Goal: Contribute content: Contribute content

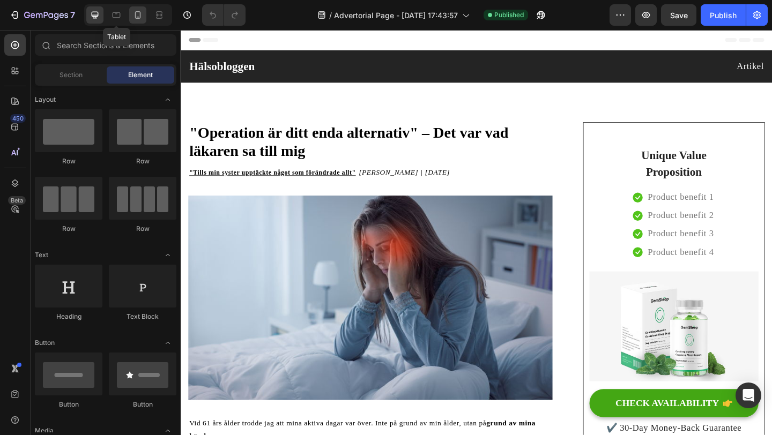
click at [134, 16] on icon at bounding box center [137, 15] width 11 height 11
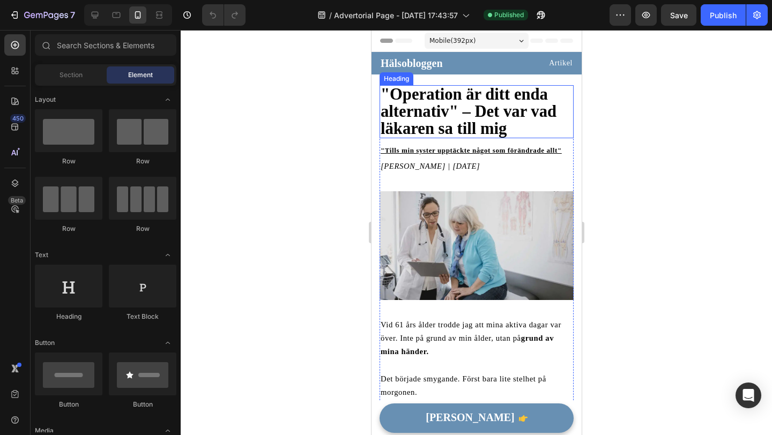
click at [431, 91] on strong ""Operation är ditt enda alternativ" – Det var vad läkaren sa till mig" at bounding box center [468, 111] width 176 height 53
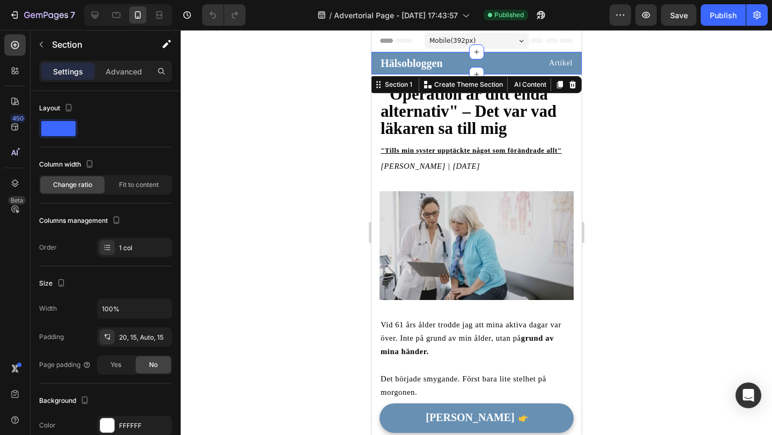
click at [485, 52] on div "Hälsobloggen Heading Artikel Text block Row Section 1 You can create reusable s…" at bounding box center [476, 63] width 210 height 23
click at [485, 61] on p "Artikel" at bounding box center [524, 62] width 95 height 13
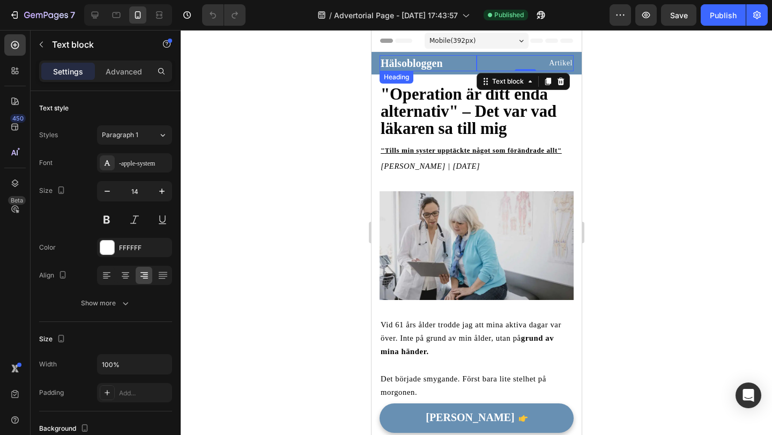
click at [457, 71] on h2 "Hälsobloggen" at bounding box center [427, 63] width 97 height 16
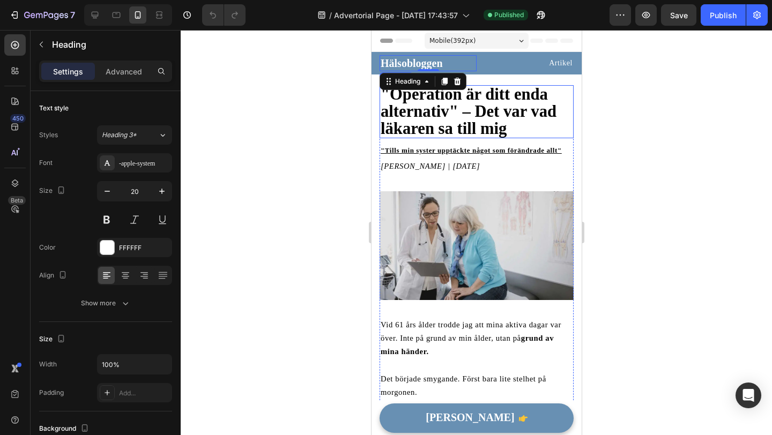
click at [495, 95] on strong ""Operation är ditt enda alternativ" – Det var vad läkaren sa till mig" at bounding box center [468, 111] width 176 height 53
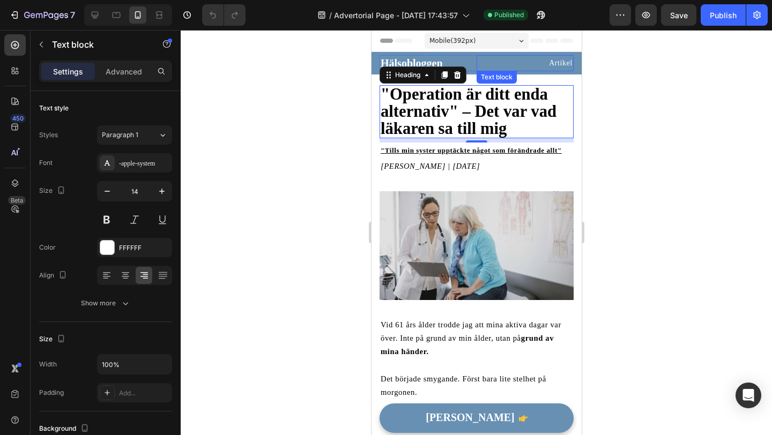
click at [476, 74] on div "Hälsobloggen Heading Artikel Text block Row Section 1" at bounding box center [476, 63] width 210 height 23
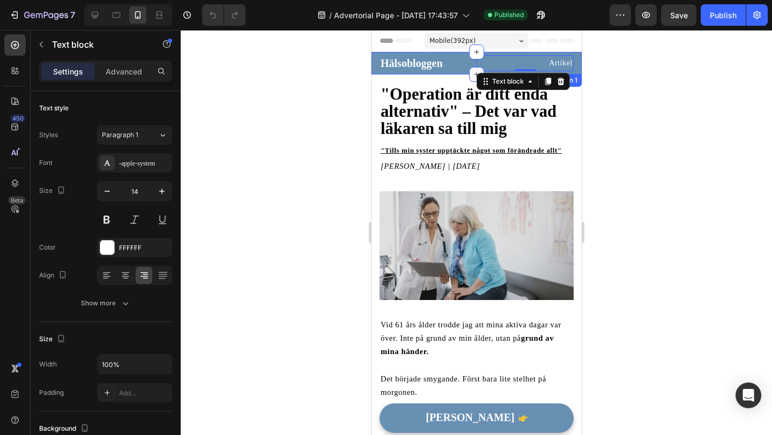
click at [472, 73] on icon at bounding box center [476, 74] width 9 height 9
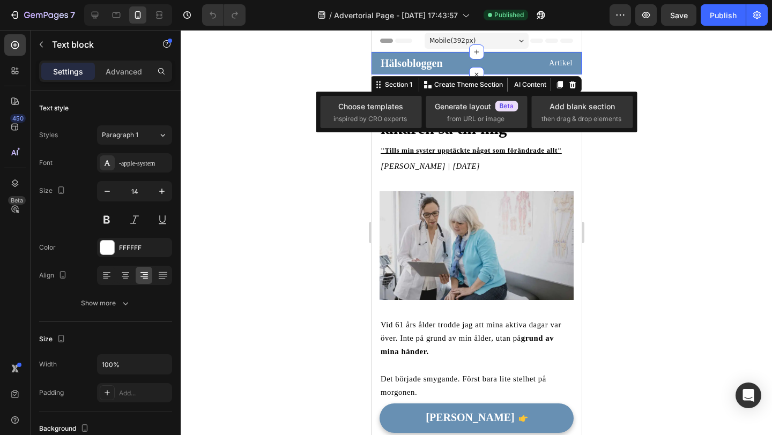
click at [458, 72] on div "Hälsobloggen Heading Artikel Text block Row Section 1 You can create reusable s…" at bounding box center [476, 63] width 210 height 23
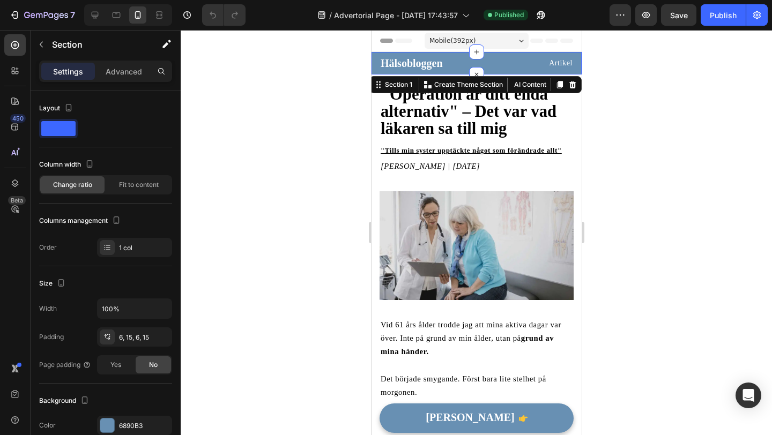
click at [348, 73] on div at bounding box center [476, 232] width 591 height 405
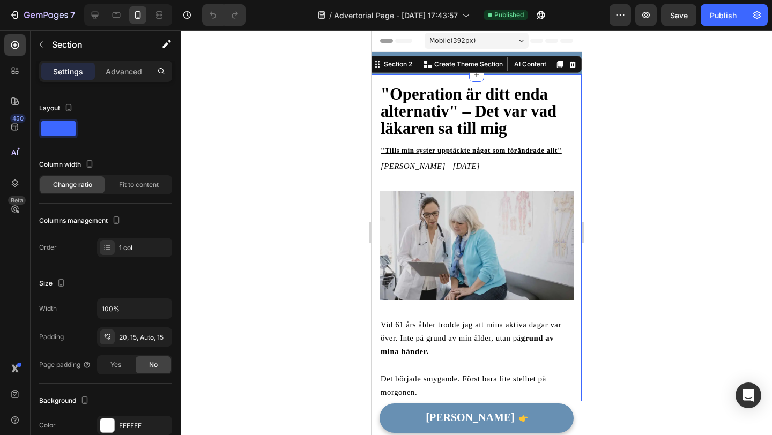
click at [619, 79] on div at bounding box center [476, 232] width 591 height 405
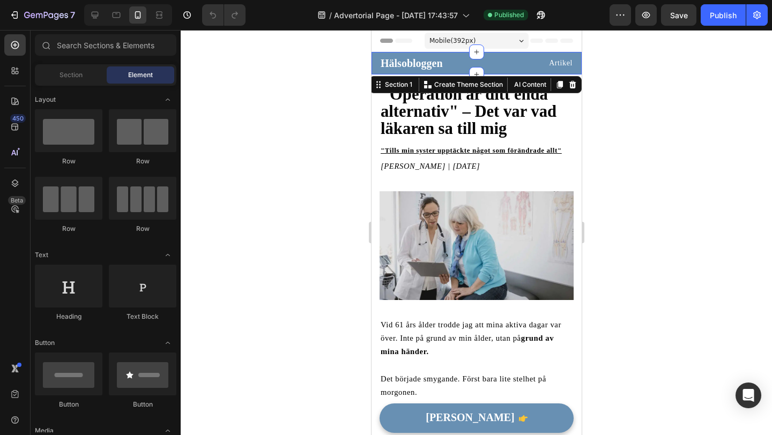
click at [577, 55] on div "Hälsobloggen Heading Artikel Text block Row Section 1 You can create reusable s…" at bounding box center [476, 63] width 210 height 23
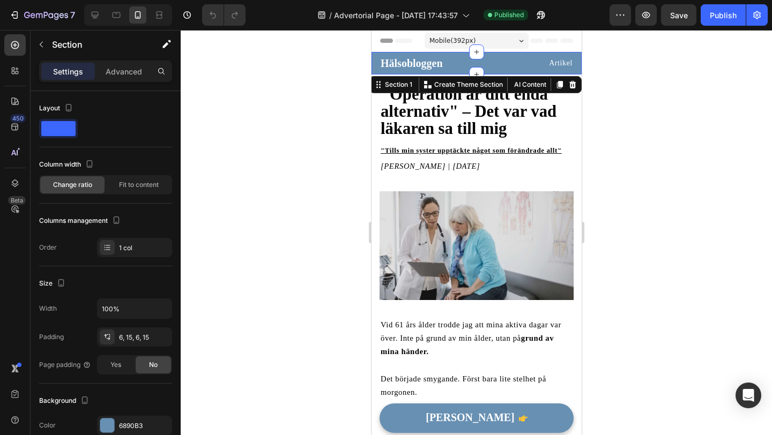
click at [357, 135] on div at bounding box center [476, 232] width 591 height 405
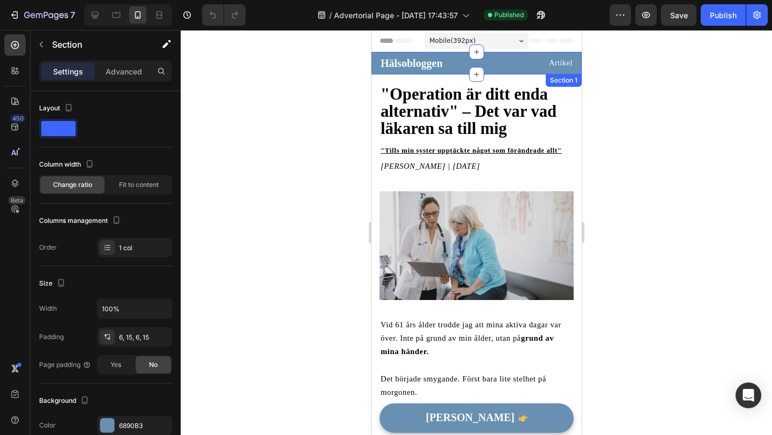
click at [447, 73] on div "Hälsobloggen Heading Artikel Text block Row Section 1" at bounding box center [476, 63] width 210 height 23
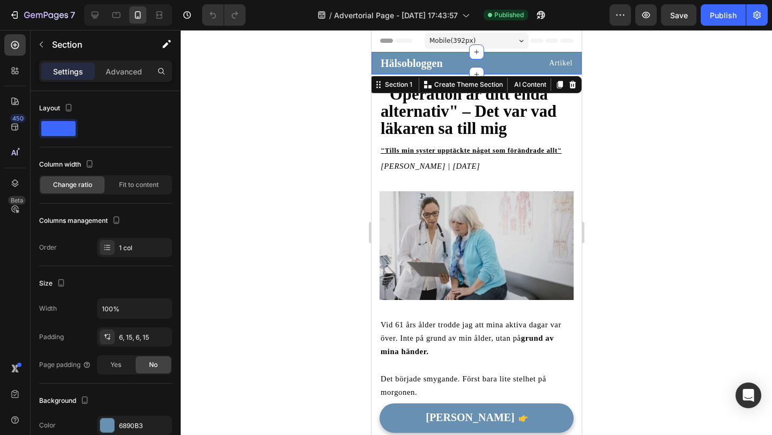
click at [307, 105] on div at bounding box center [476, 232] width 591 height 405
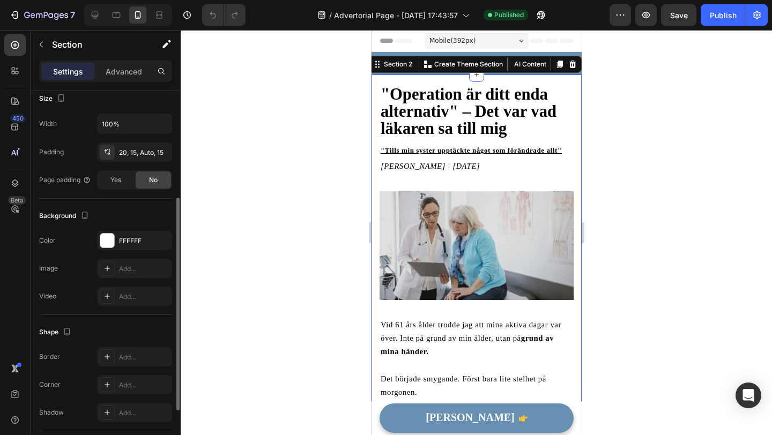
scroll to position [186, 0]
click at [142, 155] on div "20, 15, Auto, 15" at bounding box center [134, 152] width 31 height 10
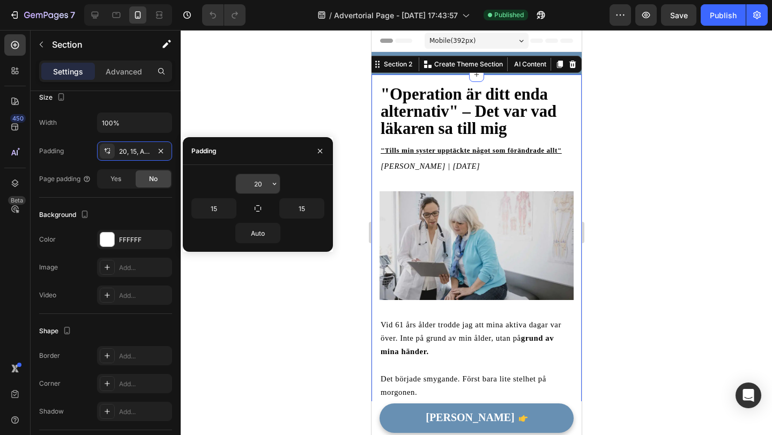
click at [263, 180] on input "20" at bounding box center [258, 183] width 44 height 19
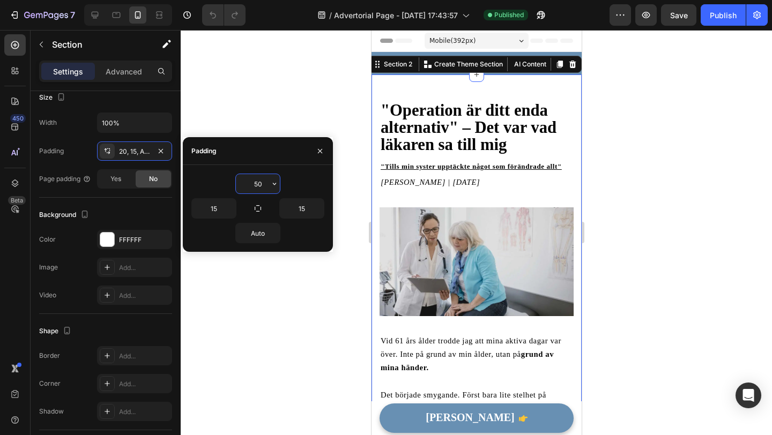
type input "5"
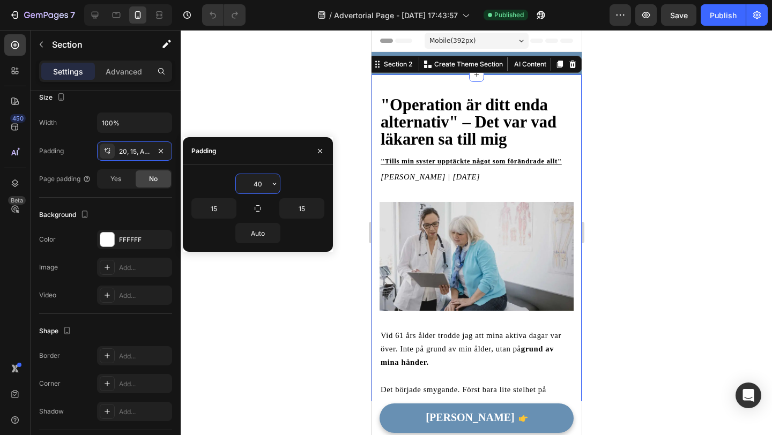
type input "4"
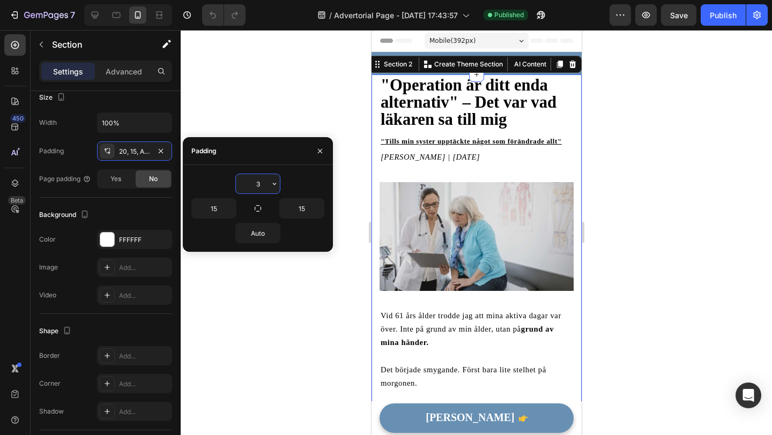
type input "35"
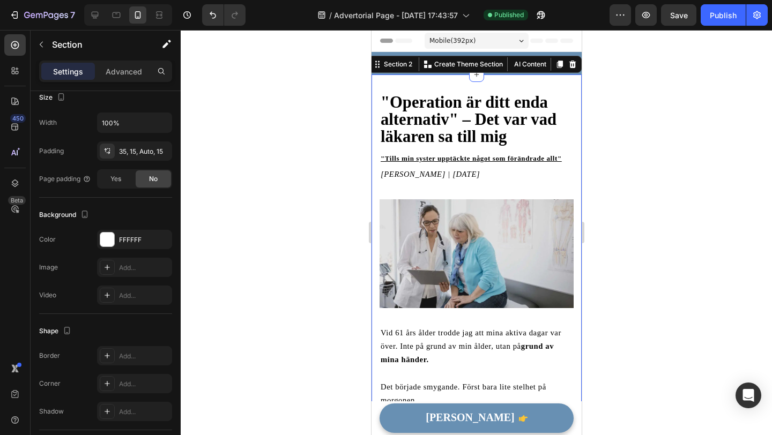
click at [276, 92] on div at bounding box center [476, 232] width 591 height 405
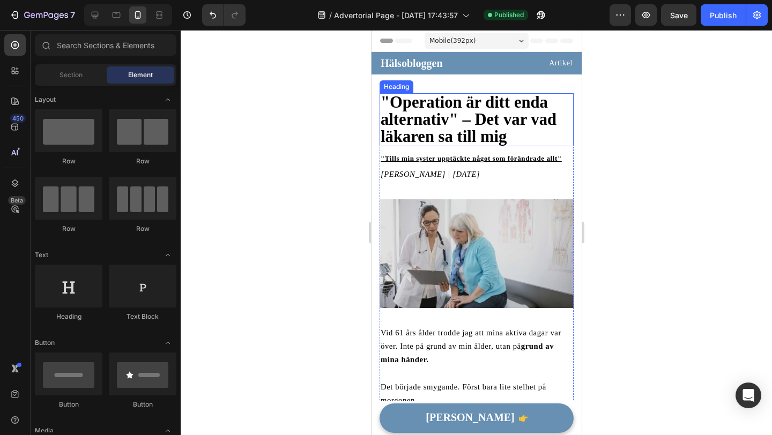
click at [477, 125] on strong ""Operation är ditt enda alternativ" – Det var vad läkaren sa till mig" at bounding box center [468, 119] width 176 height 53
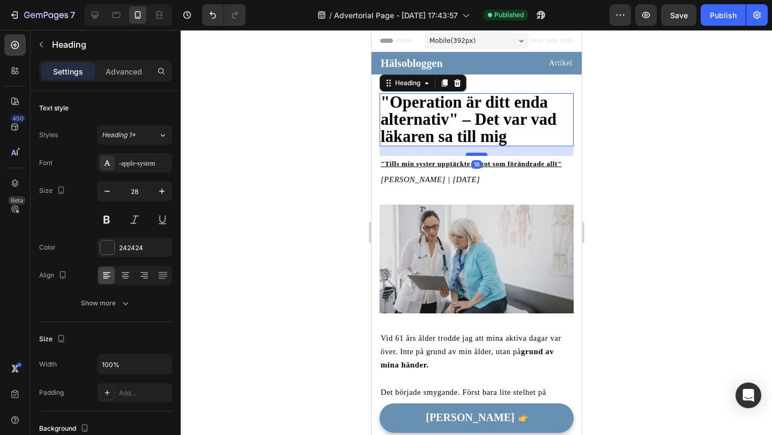
drag, startPoint x: 475, startPoint y: 150, endPoint x: 476, endPoint y: 159, distance: 9.1
click at [476, 156] on div at bounding box center [475, 154] width 21 height 3
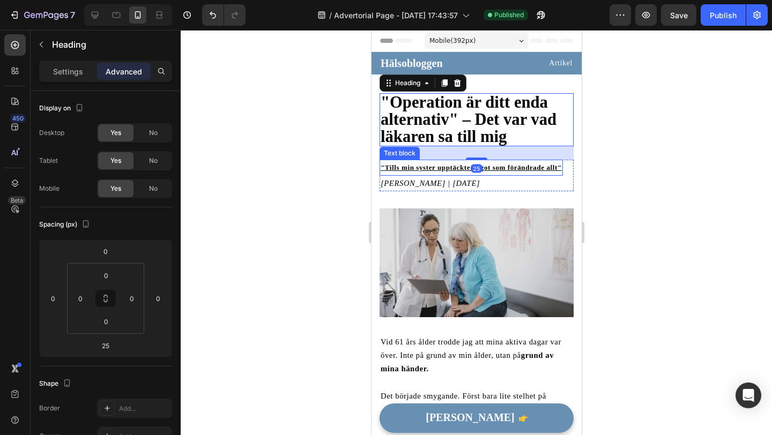
click at [336, 175] on div at bounding box center [476, 232] width 591 height 405
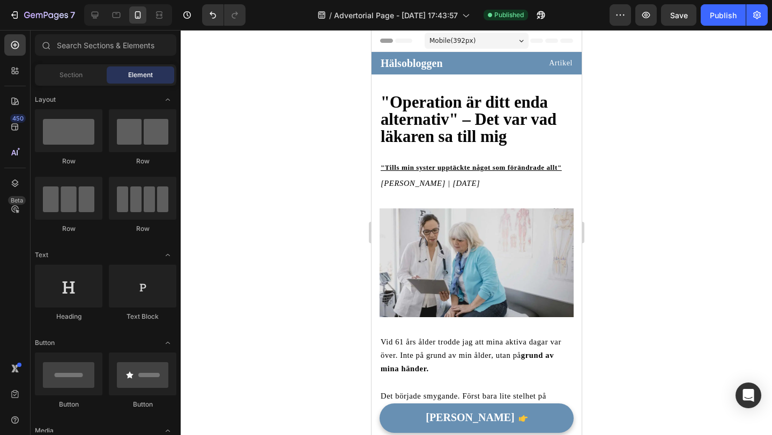
click at [362, 226] on div at bounding box center [476, 232] width 591 height 405
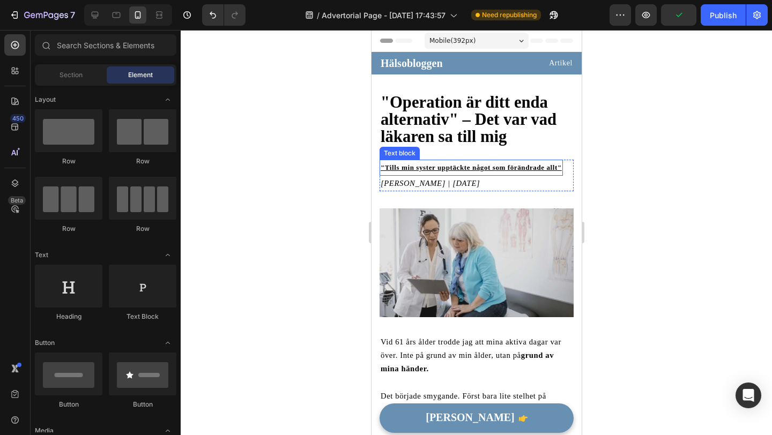
click at [410, 168] on u ""Tills min syster upptäckte något som förändrade allt"" at bounding box center [470, 168] width 181 height 8
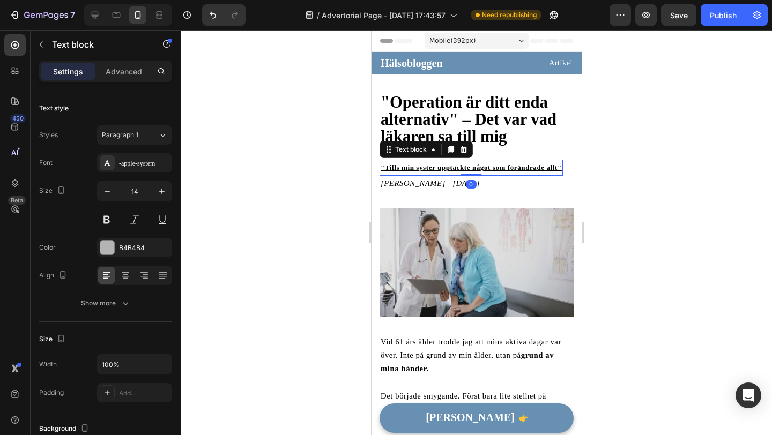
click at [416, 160] on div ""Tills min syster upptäckte något som förändrade allt"" at bounding box center [470, 168] width 183 height 16
click at [417, 162] on p ""Tills min syster upptäckte något som förändrade allt"" at bounding box center [470, 167] width 181 height 13
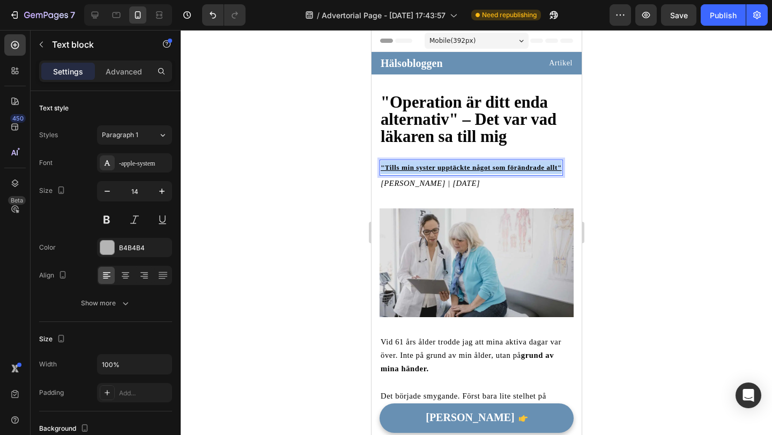
click at [417, 162] on p ""Tills min syster upptäckte något som förändrade allt"" at bounding box center [470, 167] width 181 height 13
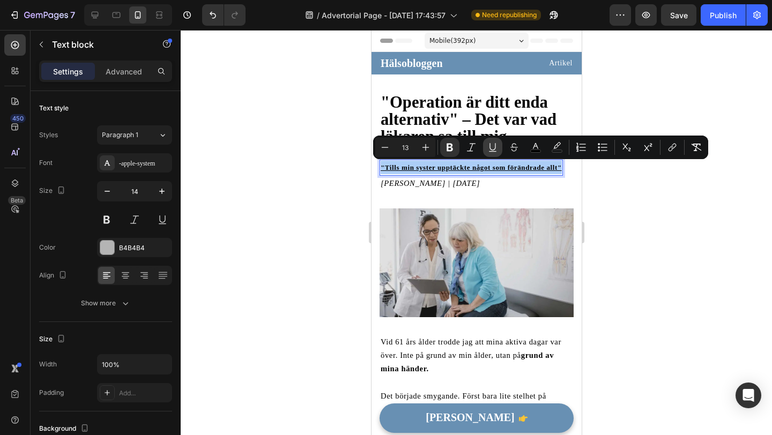
click at [496, 146] on icon "Editor contextual toolbar" at bounding box center [492, 147] width 11 height 11
click at [355, 195] on div at bounding box center [476, 232] width 591 height 405
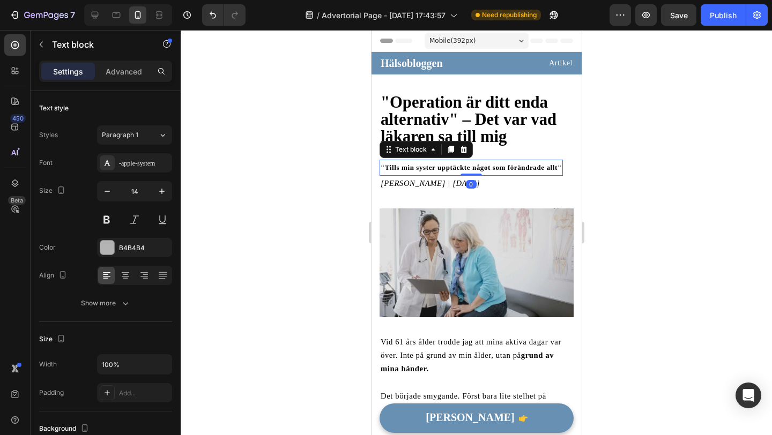
click at [400, 164] on strong ""Tills min syster upptäckte något som förändrade allt"" at bounding box center [470, 168] width 181 height 8
click at [335, 174] on div at bounding box center [476, 232] width 591 height 405
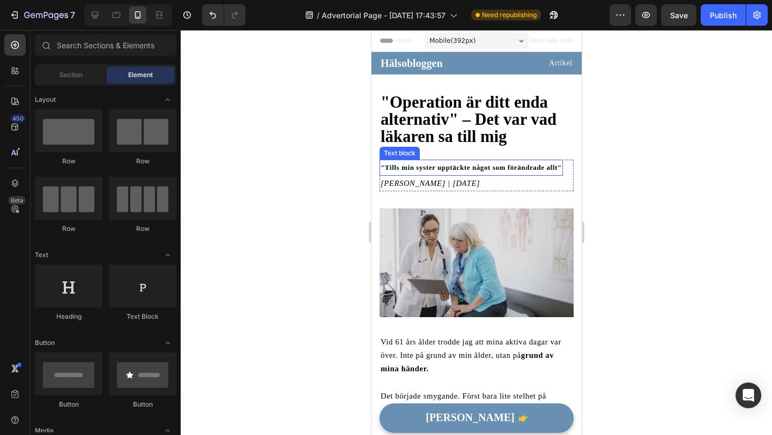
click at [395, 167] on strong ""Tills min syster upptäckte något som förändrade allt"" at bounding box center [470, 168] width 181 height 8
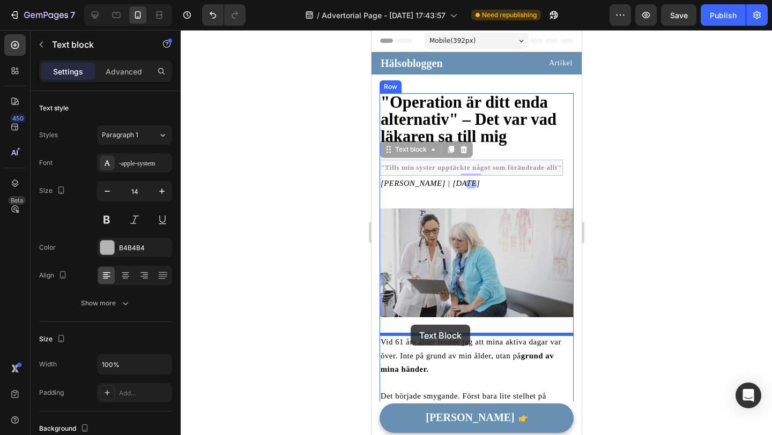
drag, startPoint x: 392, startPoint y: 152, endPoint x: 410, endPoint y: 325, distance: 174.1
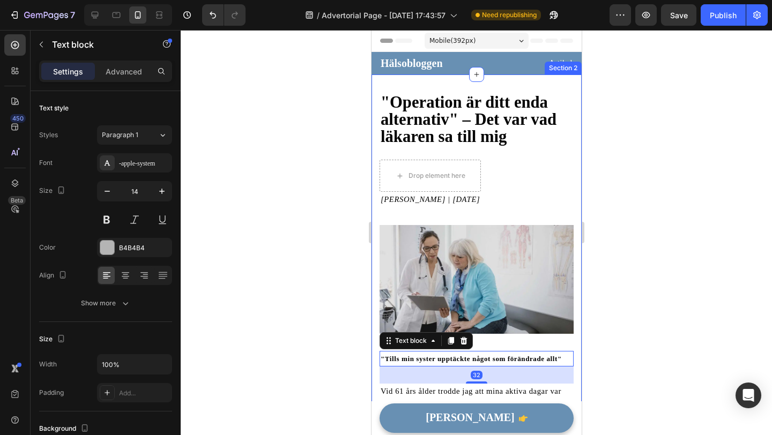
click at [341, 340] on div at bounding box center [476, 232] width 591 height 405
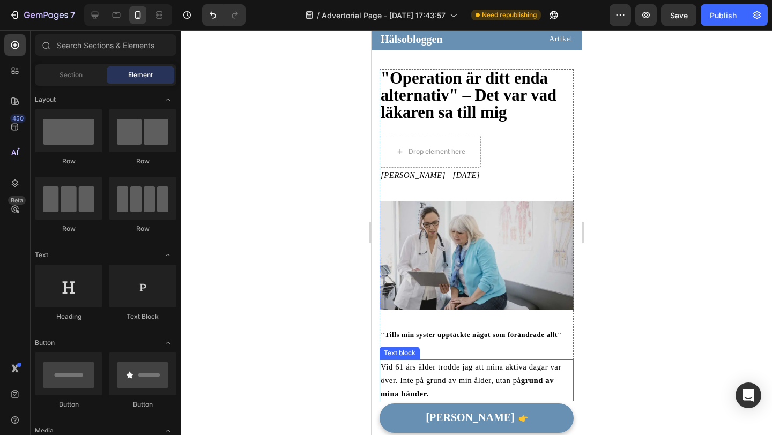
scroll to position [26, 0]
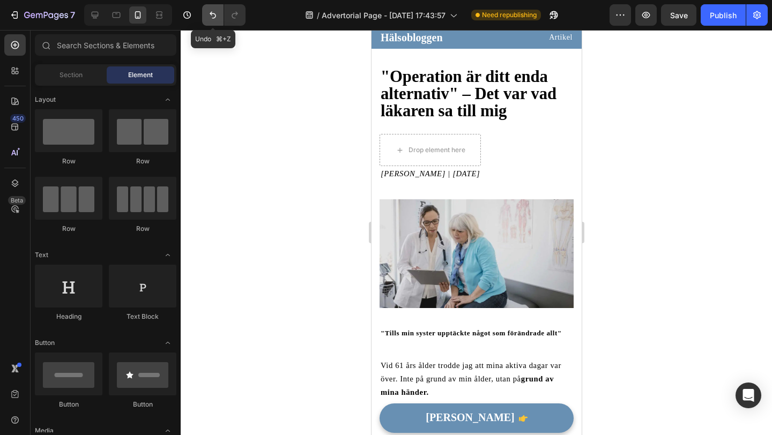
click at [207, 13] on icon "Undo/Redo" at bounding box center [212, 15] width 11 height 11
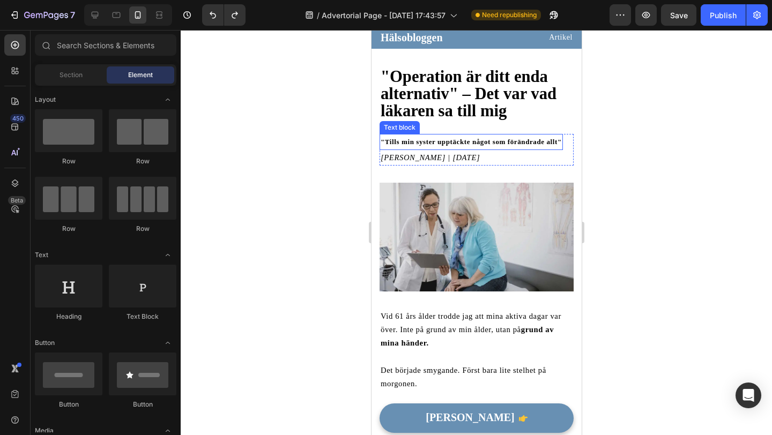
click at [410, 137] on p ""Tills min syster upptäckte något som förändrade allt"" at bounding box center [470, 141] width 181 height 13
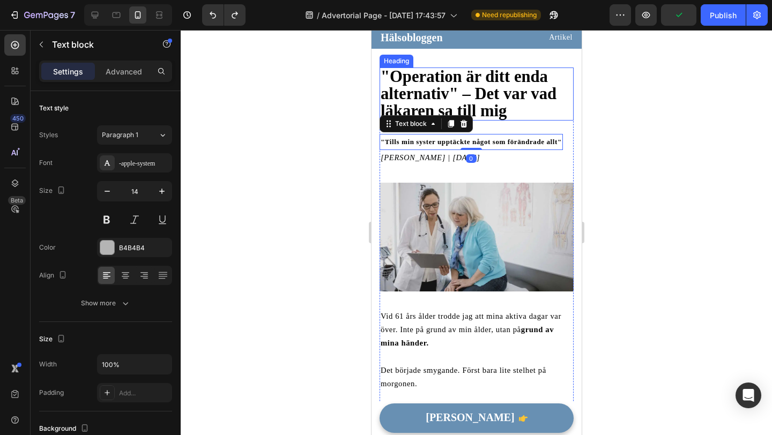
click at [491, 114] on strong ""Operation är ditt enda alternativ" – Det var vad läkaren sa till mig" at bounding box center [468, 94] width 176 height 53
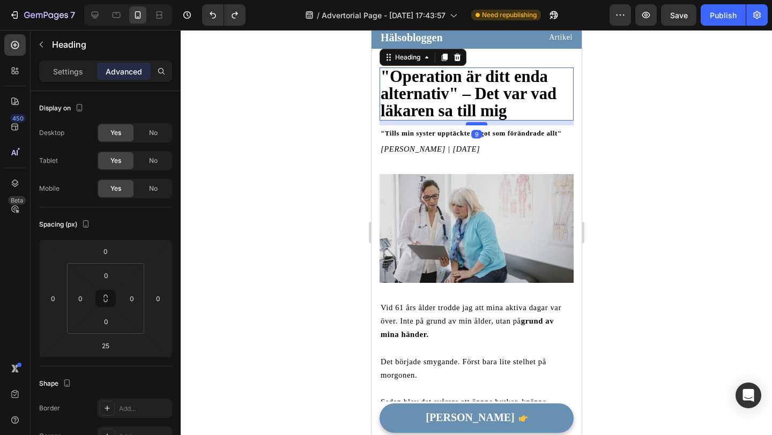
drag, startPoint x: 472, startPoint y: 131, endPoint x: 472, endPoint y: 123, distance: 8.6
click at [472, 123] on div at bounding box center [475, 123] width 21 height 3
type input "9"
click at [308, 160] on div at bounding box center [476, 232] width 591 height 405
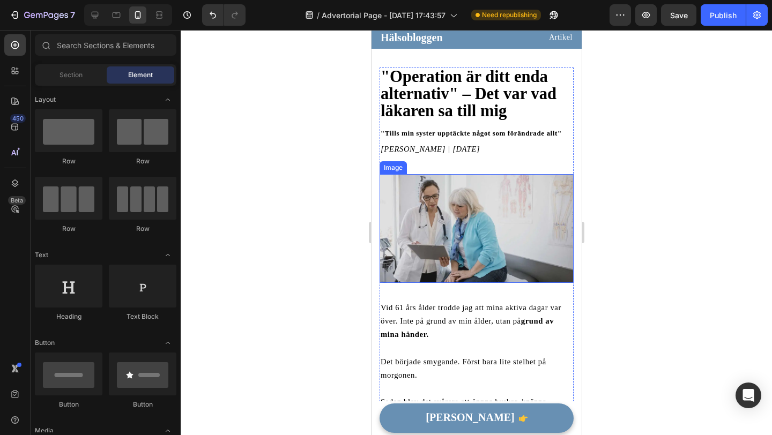
scroll to position [0, 0]
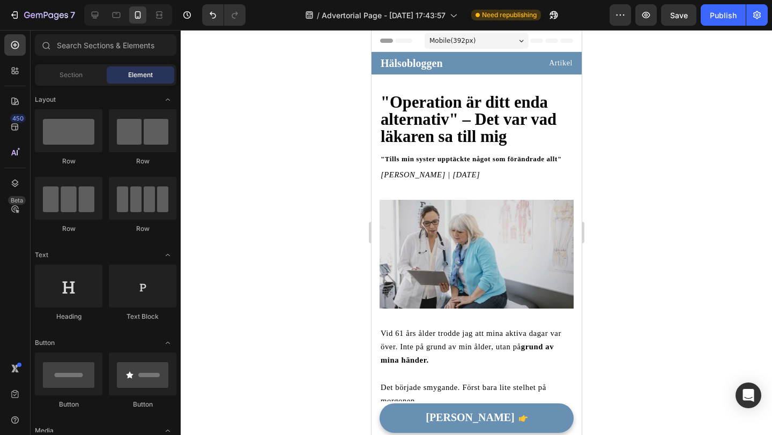
click at [278, 285] on div at bounding box center [476, 232] width 591 height 405
click at [462, 254] on img at bounding box center [476, 254] width 194 height 109
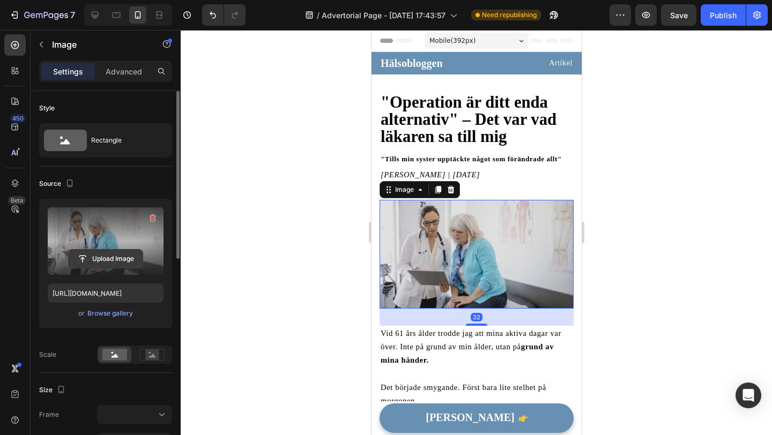
click at [103, 253] on input "file" at bounding box center [106, 259] width 74 height 18
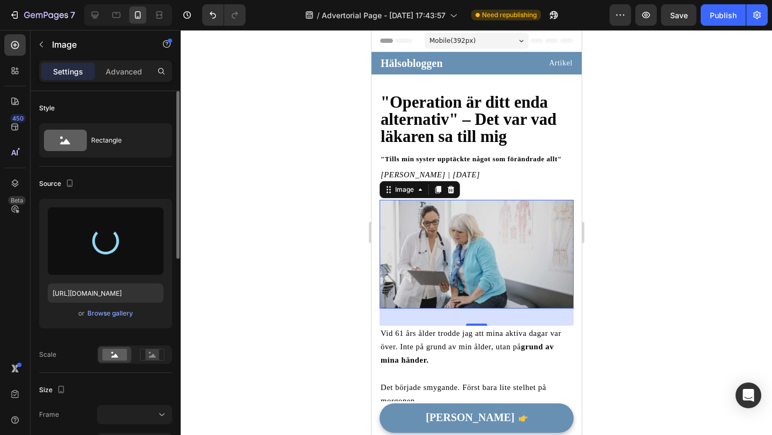
type input "[URL][DOMAIN_NAME]"
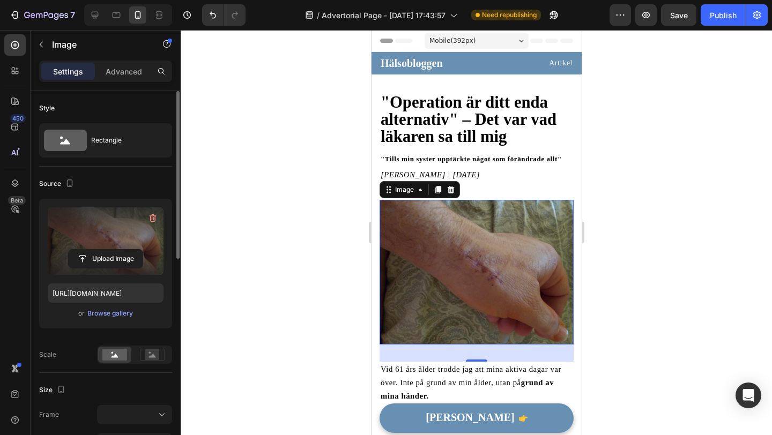
click at [243, 228] on div at bounding box center [476, 232] width 591 height 405
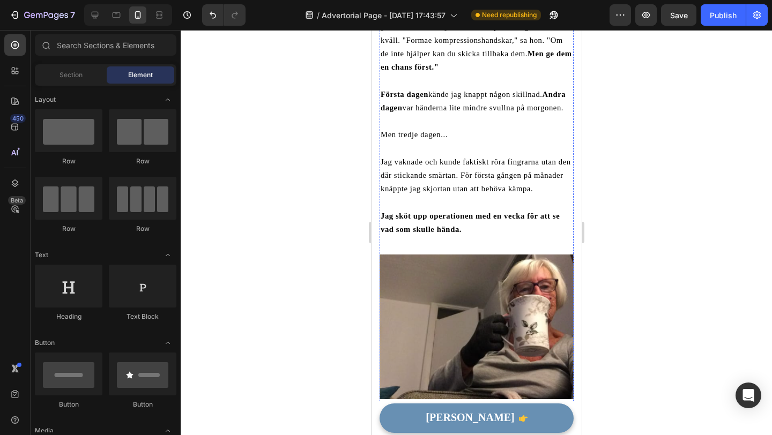
scroll to position [1290, 0]
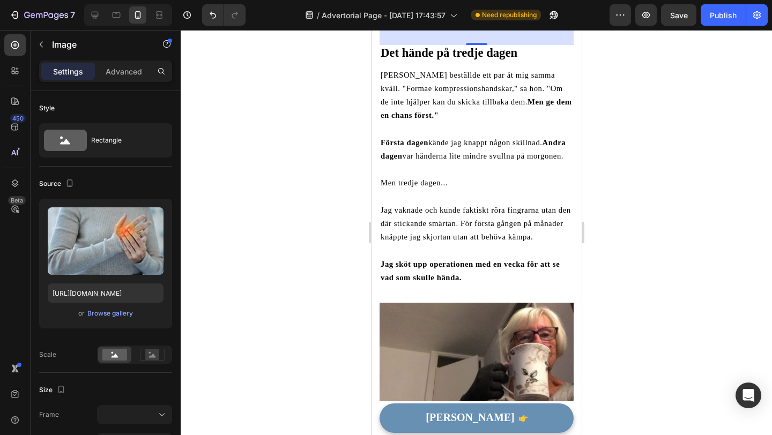
scroll to position [1266, 0]
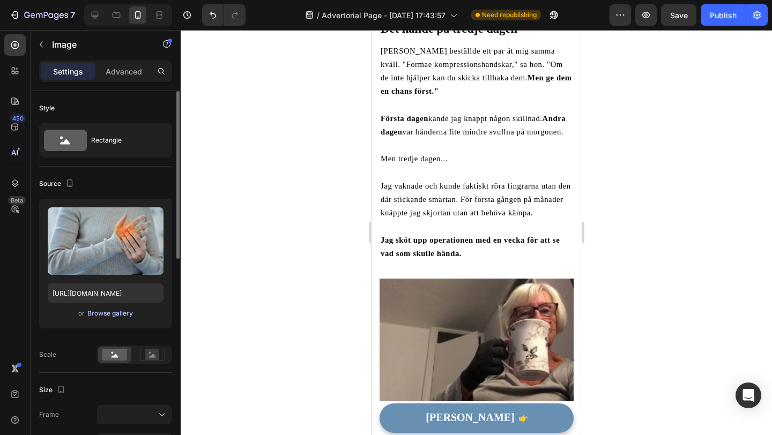
click at [106, 315] on div "Browse gallery" at bounding box center [110, 314] width 46 height 10
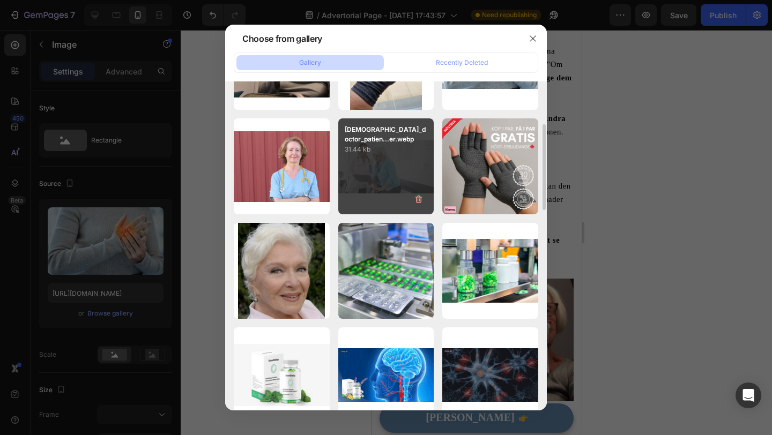
scroll to position [172, 0]
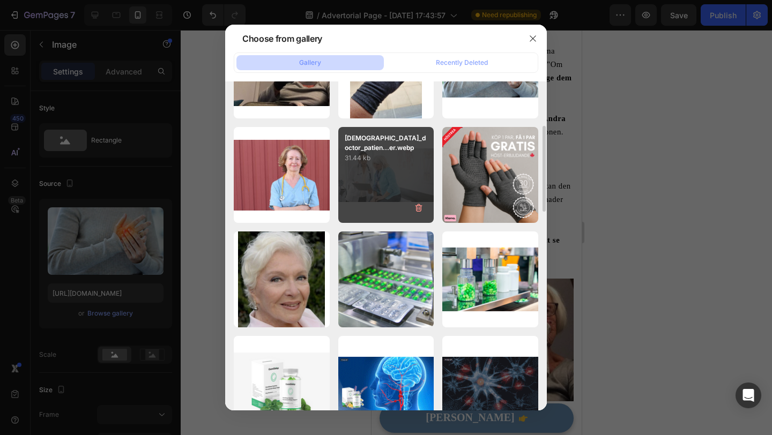
click at [396, 173] on div "[DEMOGRAPHIC_DATA]_doctor_patien...er.webp 31.44 kb" at bounding box center [386, 175] width 96 height 96
type input "[URL][DOMAIN_NAME]"
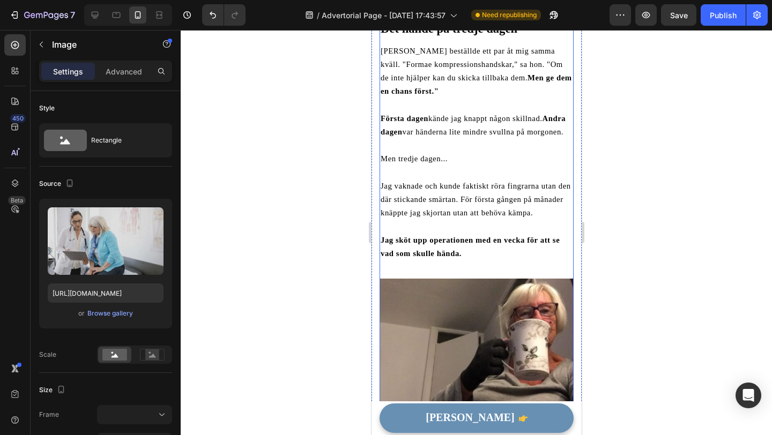
click at [540, 99] on p "[PERSON_NAME] beställde ett par åt mig samma kväll. "Formae kompressionshandska…" at bounding box center [476, 72] width 192 height 54
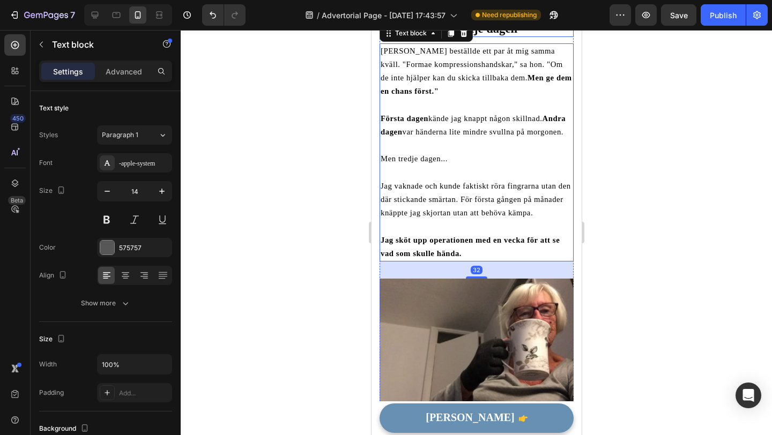
click at [551, 37] on h2 "Det hände på tredje dagen" at bounding box center [476, 29] width 194 height 16
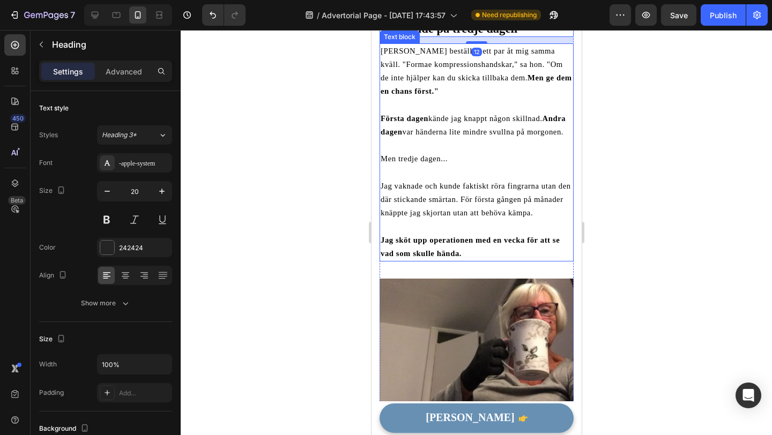
click at [550, 96] on span "[PERSON_NAME] beställde ett par åt mig samma kväll. "Formae kompressionshandska…" at bounding box center [475, 71] width 191 height 49
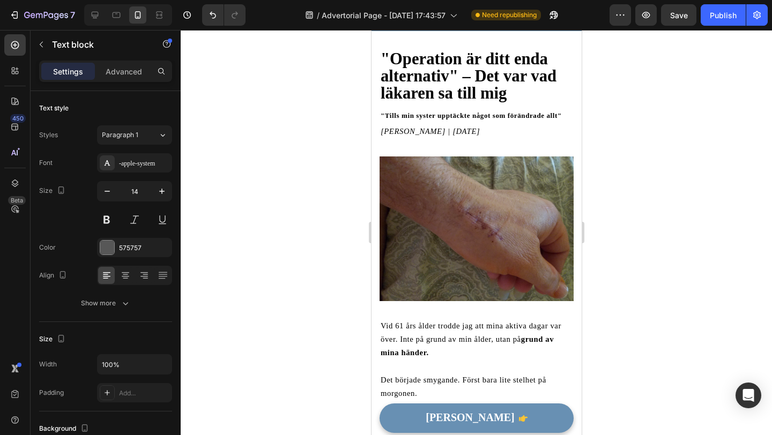
scroll to position [0, 0]
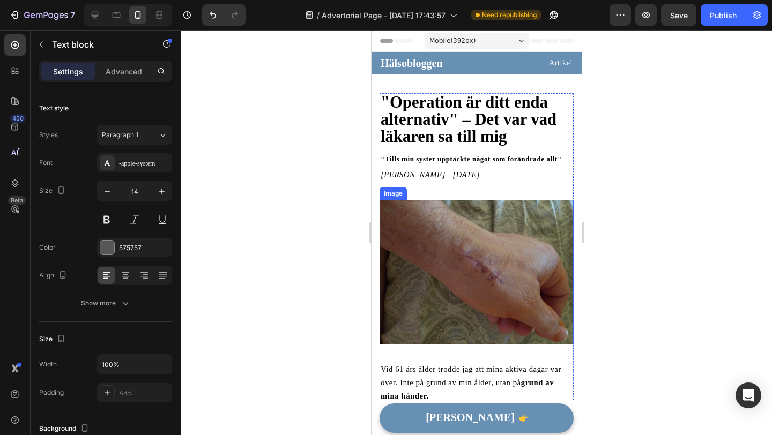
click at [509, 262] on img at bounding box center [476, 272] width 194 height 145
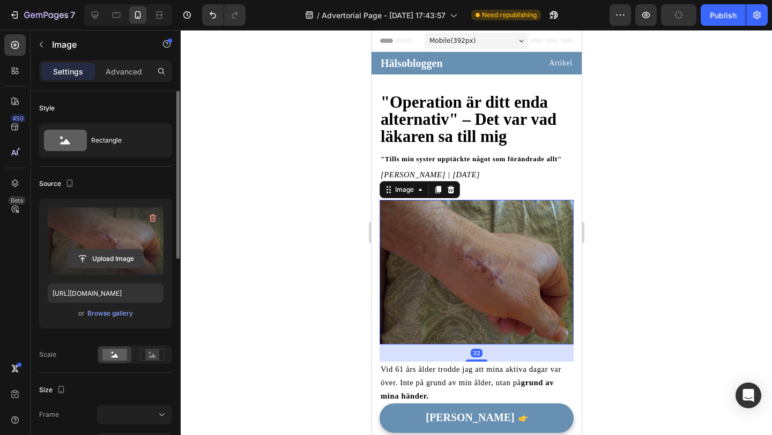
click at [123, 256] on input "file" at bounding box center [106, 259] width 74 height 18
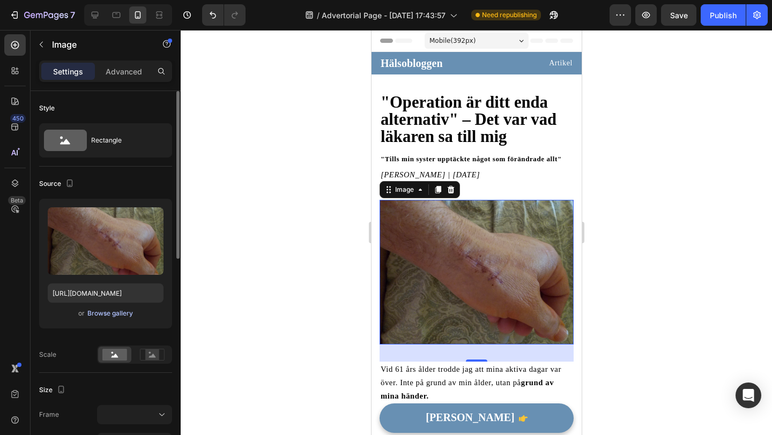
click at [103, 317] on div "Browse gallery" at bounding box center [110, 314] width 46 height 10
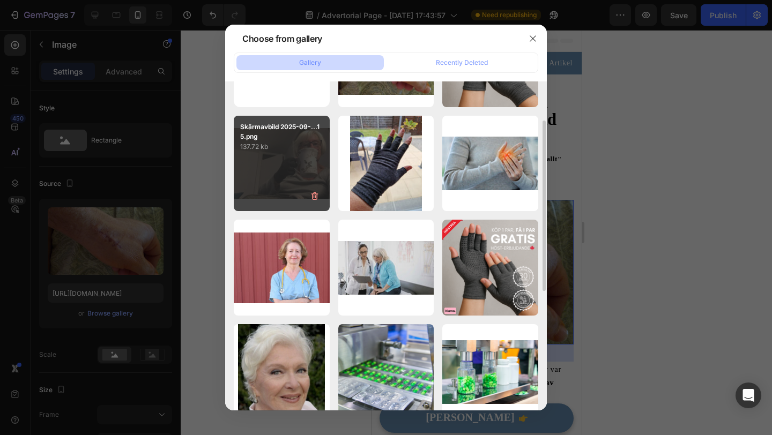
scroll to position [75, 0]
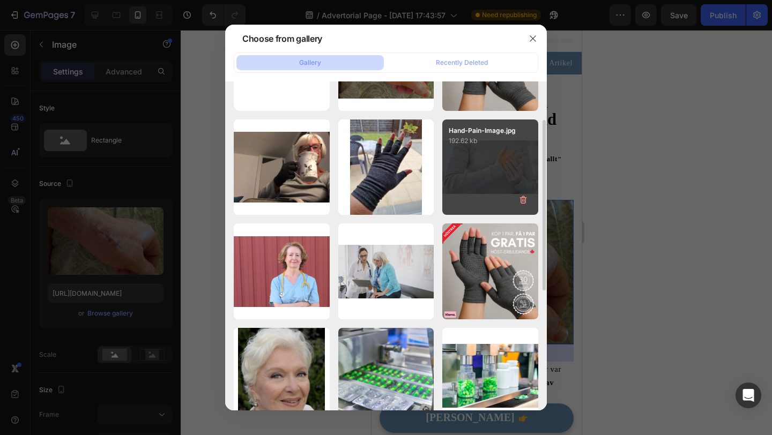
click at [472, 170] on div "Hand-Pain-Image.jpg 192.62 kb" at bounding box center [490, 168] width 96 height 96
type input "[URL][DOMAIN_NAME]"
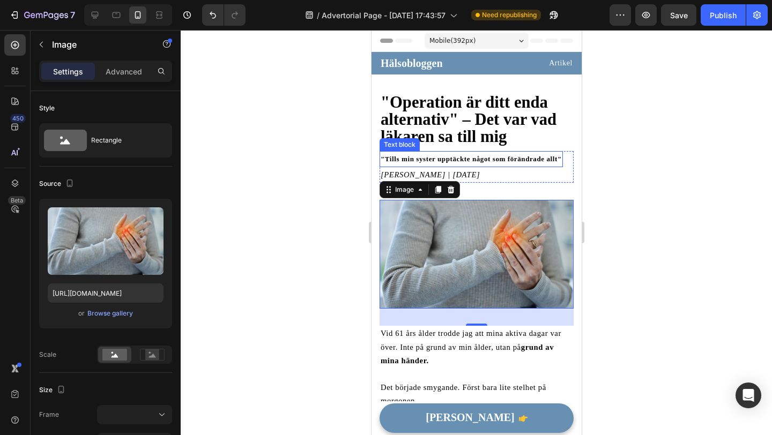
click at [555, 164] on p ""Tills min syster upptäckte något som förändrade allt"" at bounding box center [470, 158] width 181 height 13
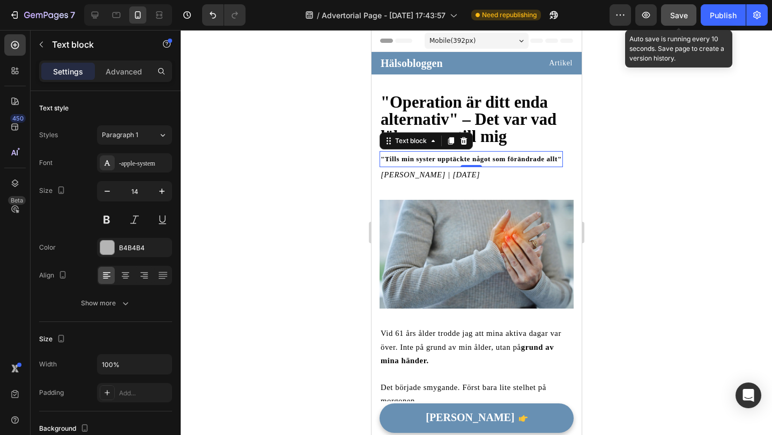
click at [684, 20] on div "Save" at bounding box center [679, 15] width 18 height 11
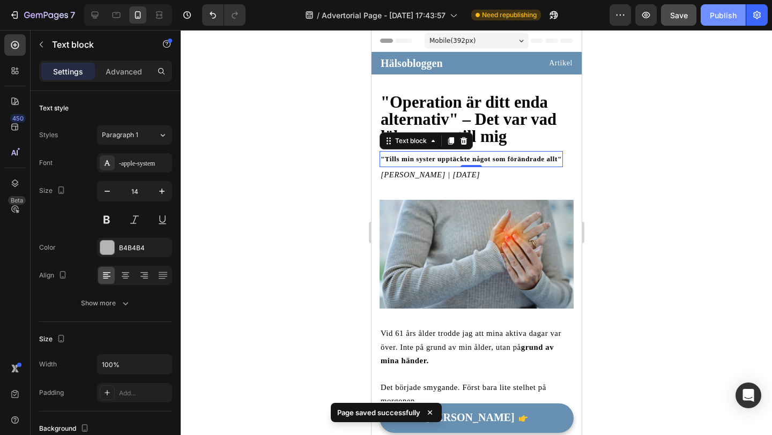
click at [718, 19] on div "Publish" at bounding box center [723, 15] width 27 height 11
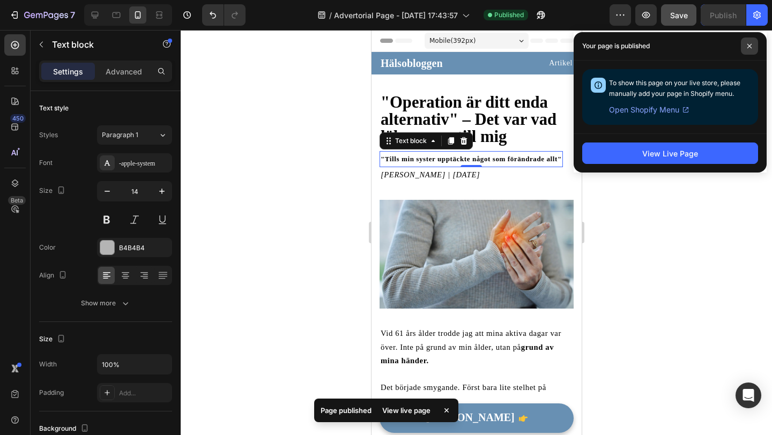
click at [746, 46] on span at bounding box center [749, 46] width 17 height 17
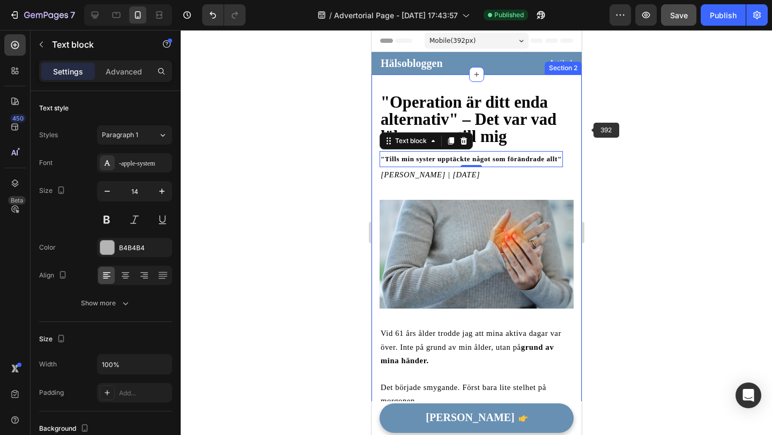
click at [611, 134] on div at bounding box center [476, 232] width 591 height 405
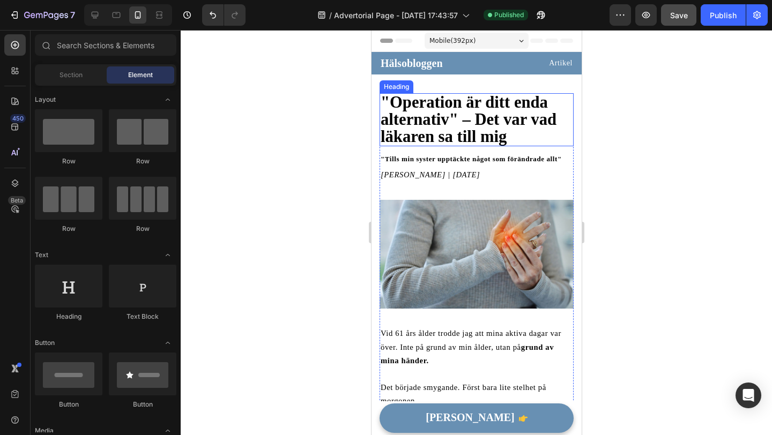
click at [517, 129] on h2 ""Operation är ditt enda alternativ" – Det var vad läkaren sa till mig" at bounding box center [476, 119] width 194 height 53
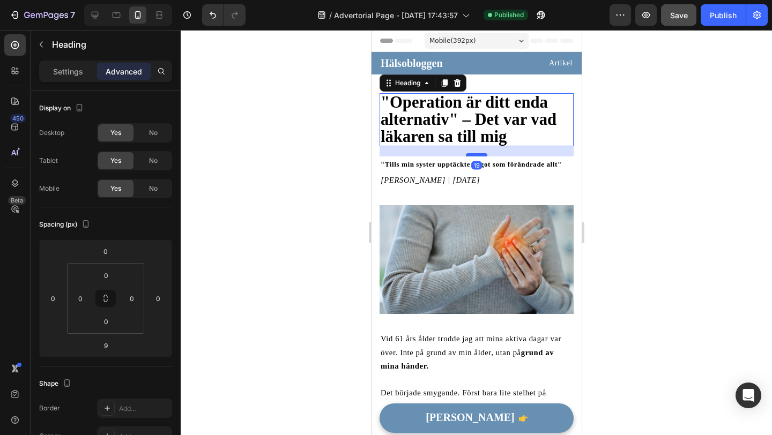
drag, startPoint x: 478, startPoint y: 150, endPoint x: 479, endPoint y: 155, distance: 6.0
click at [479, 155] on div at bounding box center [475, 154] width 21 height 3
type input "20"
click at [625, 145] on div at bounding box center [476, 232] width 591 height 405
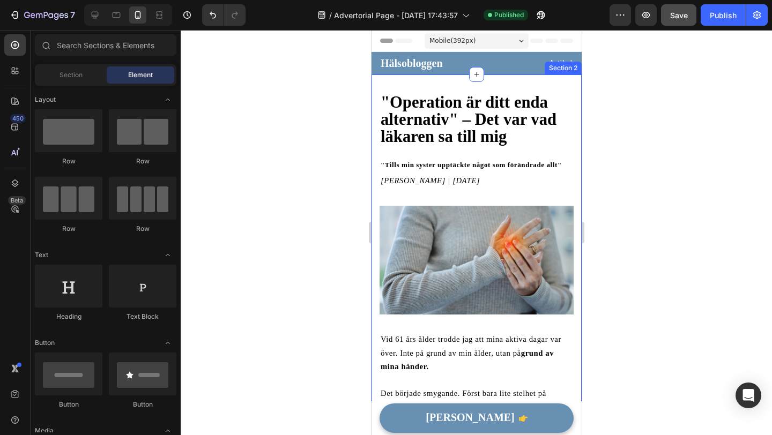
click at [504, 105] on strong ""Operation är ditt enda alternativ" – Det var vad läkaren sa till mig" at bounding box center [468, 119] width 176 height 53
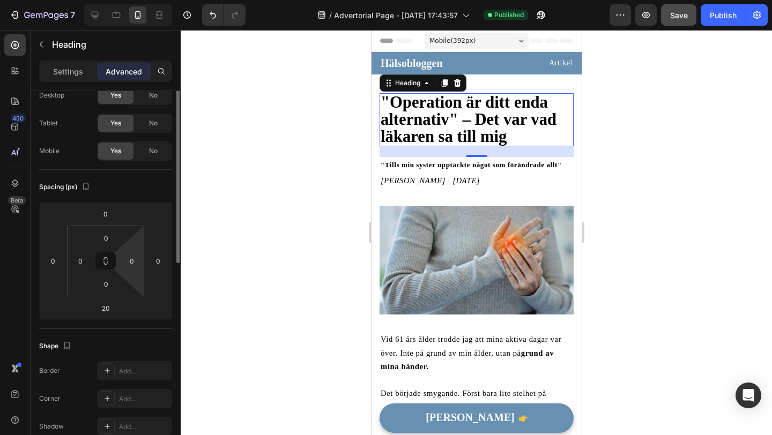
scroll to position [9, 0]
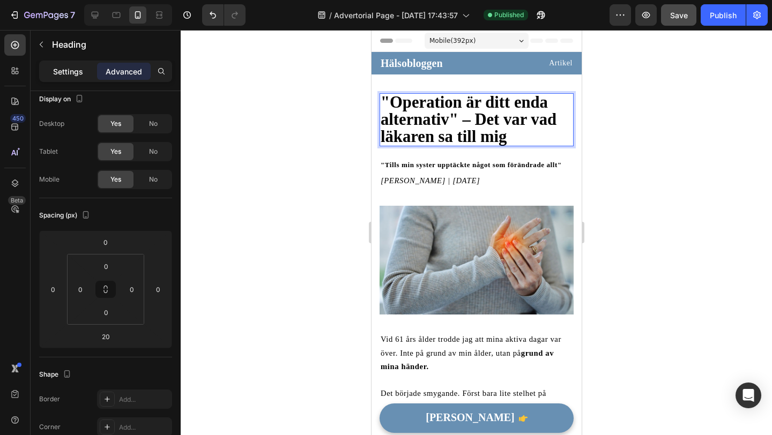
click at [63, 78] on div "Settings" at bounding box center [68, 71] width 54 height 17
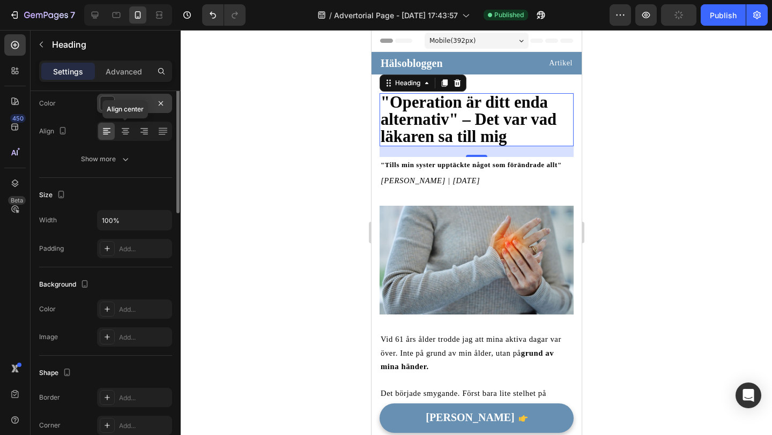
scroll to position [0, 0]
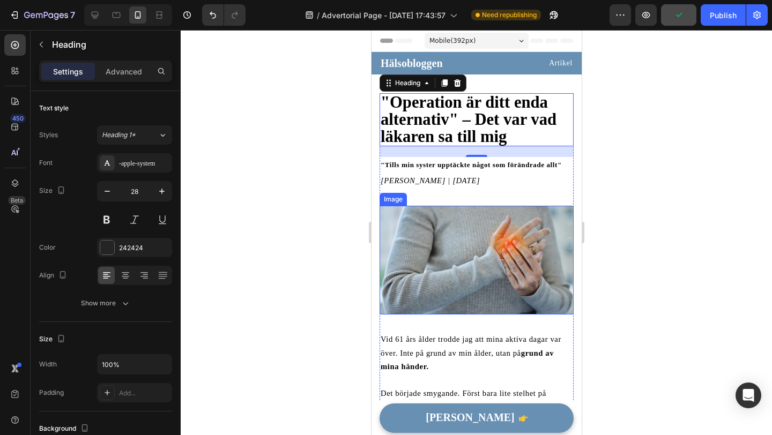
click at [395, 221] on img at bounding box center [476, 260] width 194 height 109
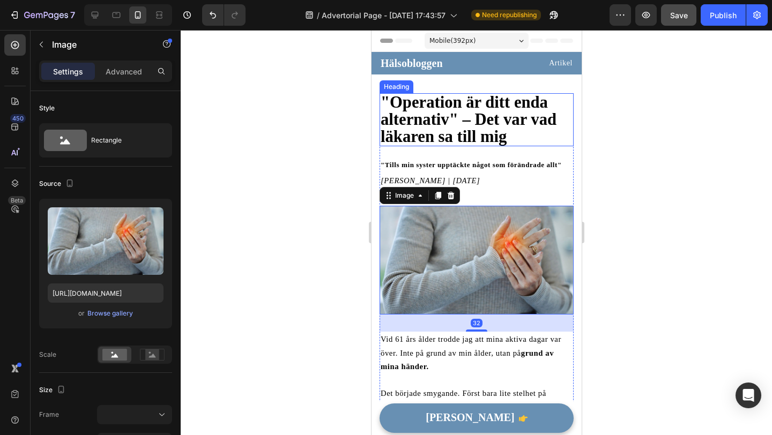
click at [473, 108] on strong ""Operation är ditt enda alternativ" – Det var vad läkaren sa till mig" at bounding box center [468, 119] width 176 height 53
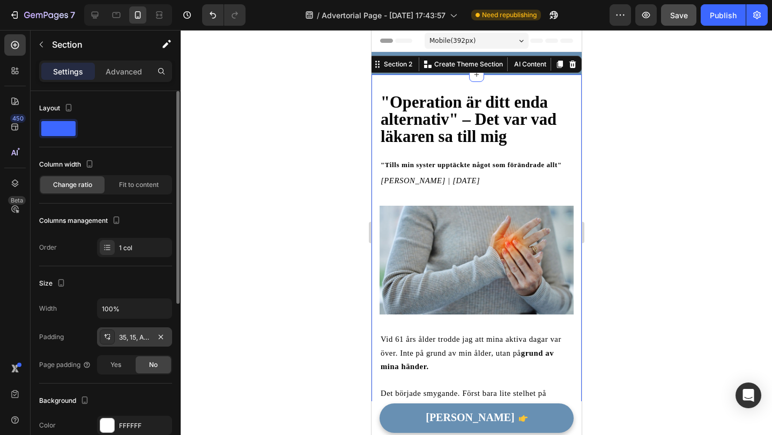
click at [146, 337] on div "35, 15, Auto, 15" at bounding box center [134, 338] width 31 height 10
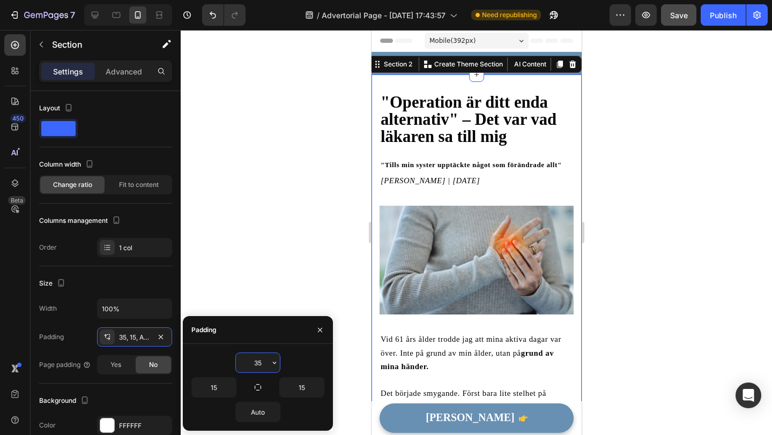
click at [266, 364] on input "35" at bounding box center [258, 362] width 44 height 19
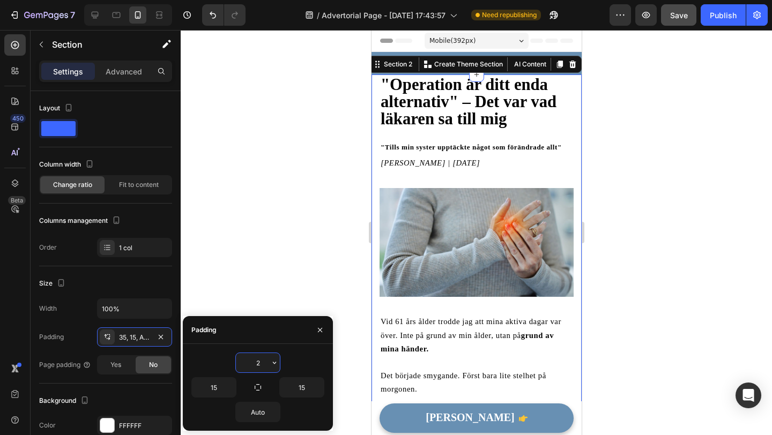
type input "25"
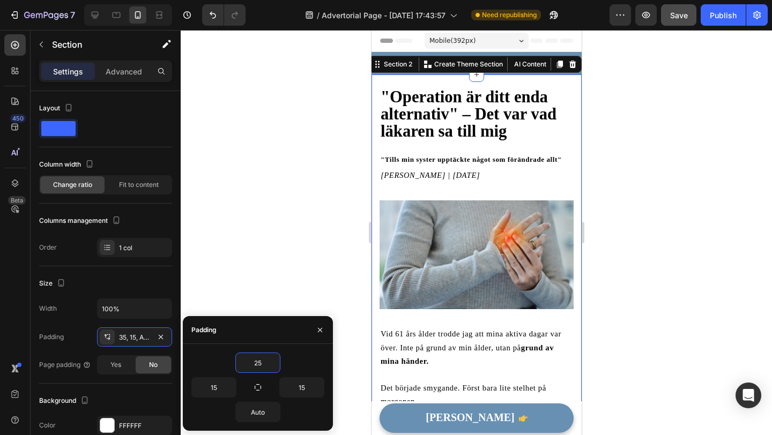
click at [286, 269] on div at bounding box center [476, 232] width 591 height 405
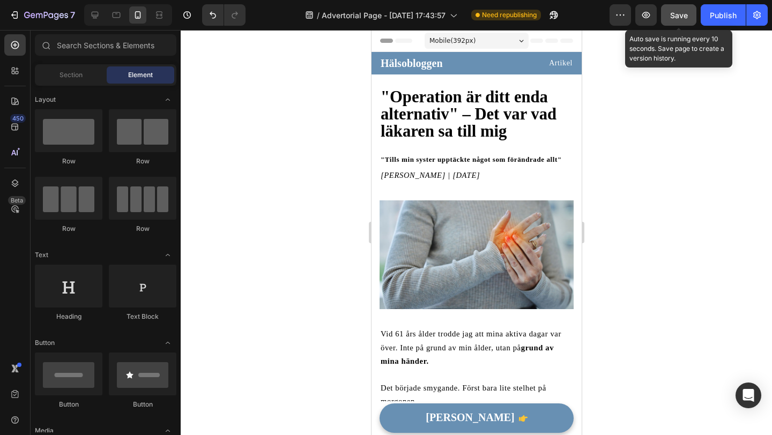
click at [683, 17] on span "Save" at bounding box center [679, 15] width 18 height 9
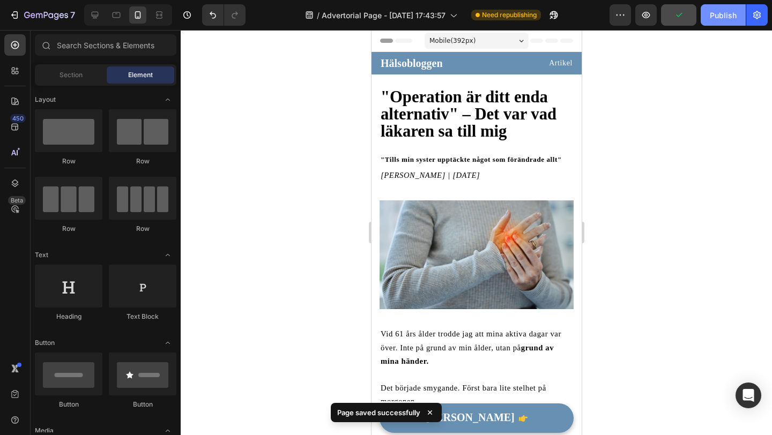
click at [725, 14] on div "Publish" at bounding box center [723, 15] width 27 height 11
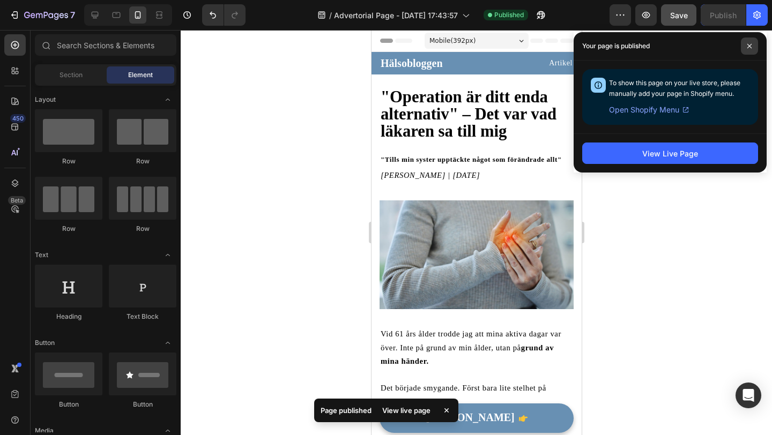
click at [750, 46] on icon at bounding box center [749, 46] width 4 height 4
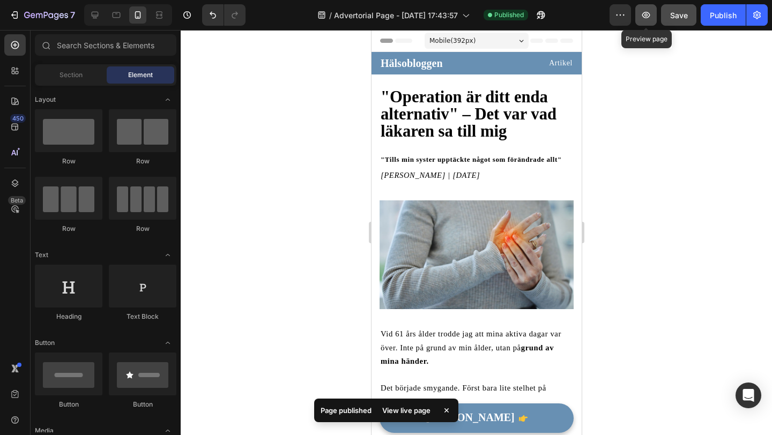
click at [641, 16] on icon "button" at bounding box center [646, 15] width 11 height 11
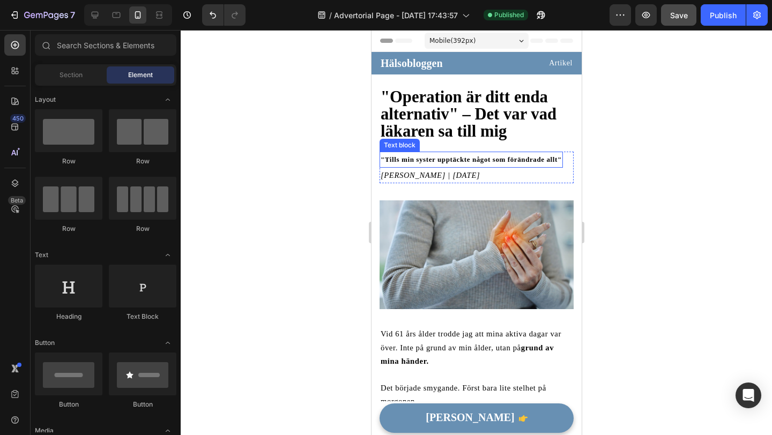
click at [426, 158] on strong ""Tills min syster upptäckte något som förändrade allt"" at bounding box center [470, 159] width 181 height 8
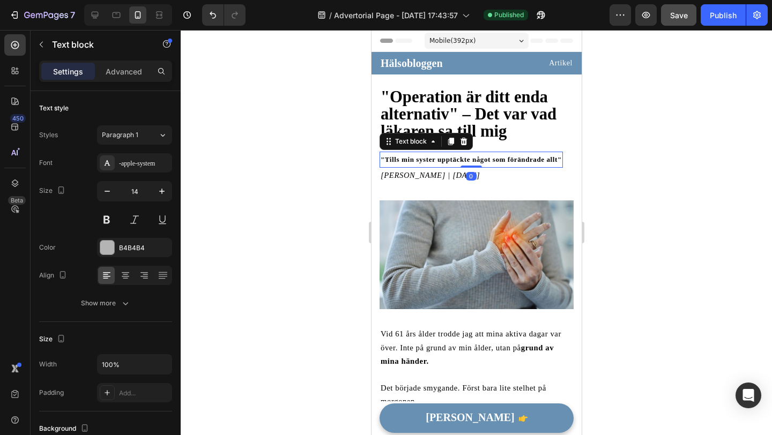
click at [397, 158] on strong ""Tills min syster upptäckte något som förändrade allt"" at bounding box center [470, 159] width 181 height 8
click at [399, 159] on strong ""Tills min syster upptäckte något som förändrade allt"" at bounding box center [470, 159] width 181 height 8
click at [391, 160] on strong "" min syster upptäckte något som förändrade allt"" at bounding box center [463, 159] width 166 height 8
click at [321, 167] on div at bounding box center [476, 232] width 591 height 405
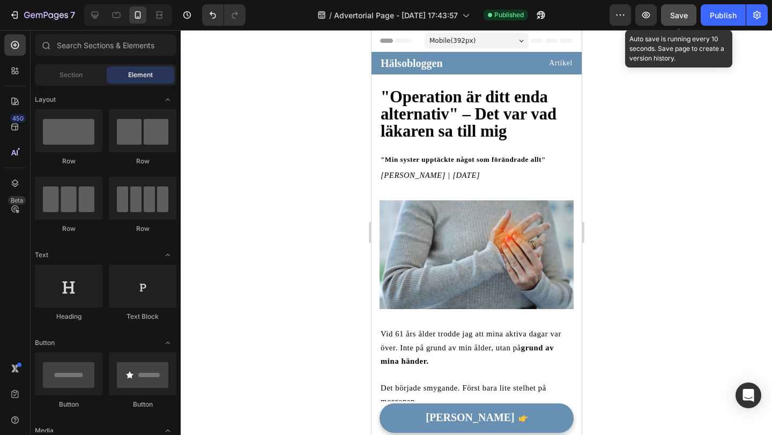
click at [673, 16] on span "Save" at bounding box center [679, 15] width 18 height 9
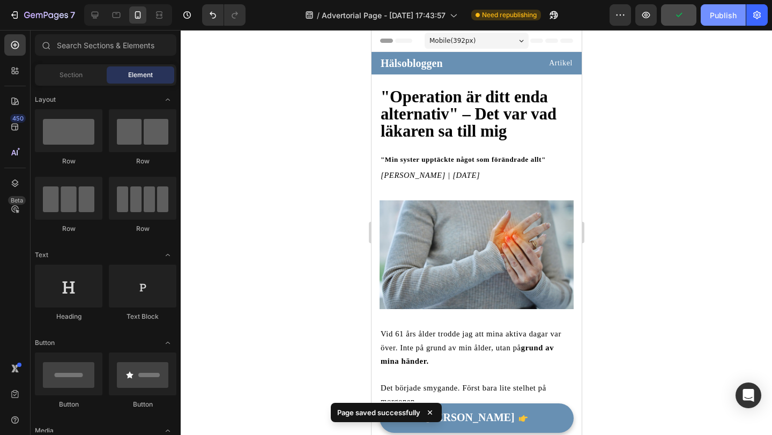
click at [710, 24] on button "Publish" at bounding box center [723, 14] width 45 height 21
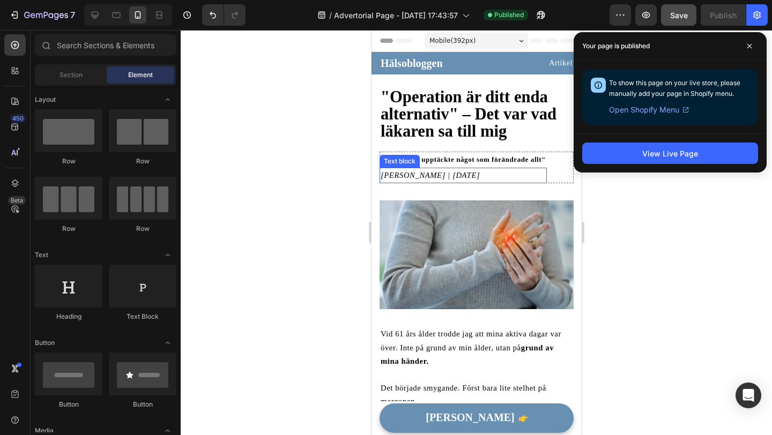
click at [425, 177] on icon "[PERSON_NAME] | [DATE]" at bounding box center [429, 175] width 99 height 9
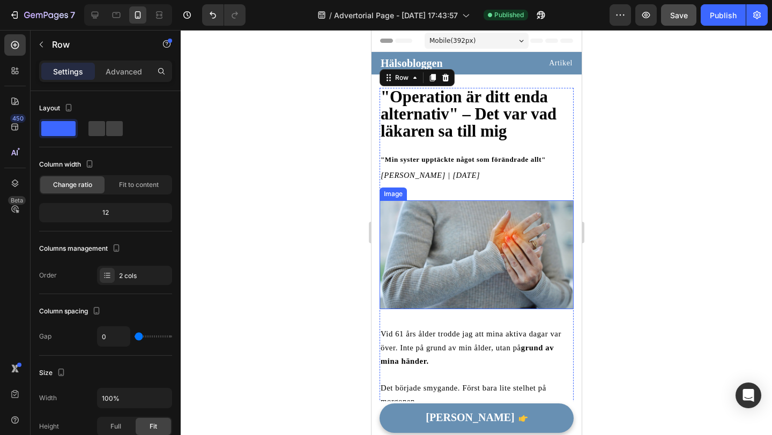
click at [433, 217] on img at bounding box center [476, 255] width 194 height 109
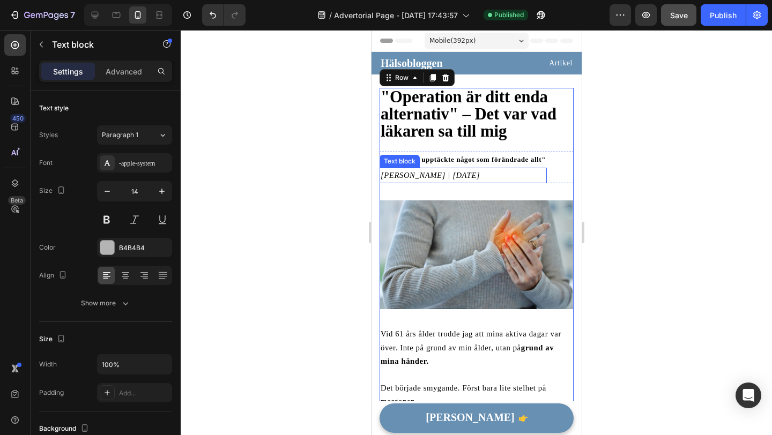
click at [479, 179] on icon "[PERSON_NAME] | [DATE]" at bounding box center [429, 175] width 99 height 9
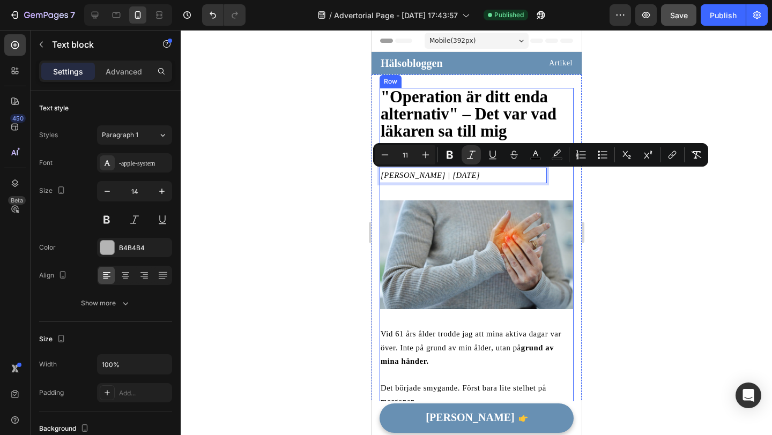
drag, startPoint x: 476, startPoint y: 175, endPoint x: 479, endPoint y: 192, distance: 17.6
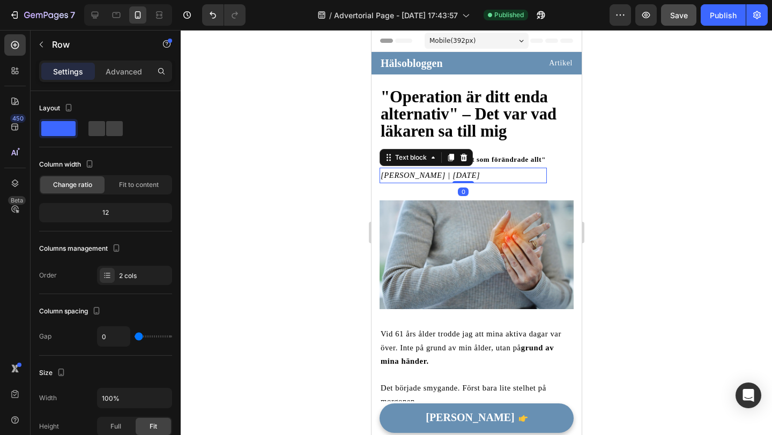
click at [454, 169] on p "[PERSON_NAME] | [DATE]" at bounding box center [462, 175] width 165 height 13
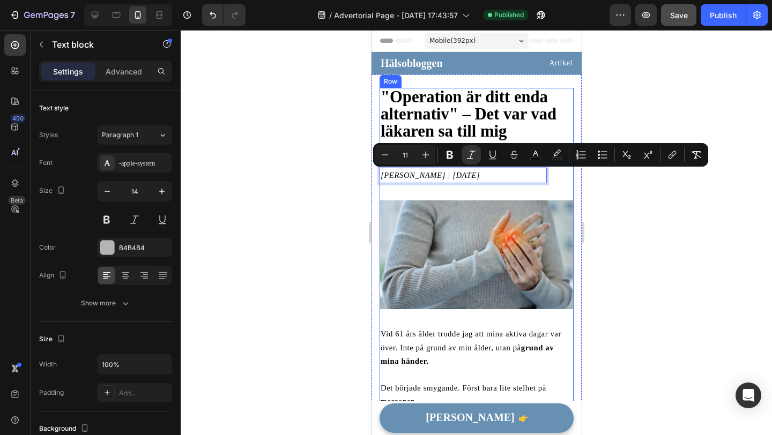
drag, startPoint x: 450, startPoint y: 172, endPoint x: 454, endPoint y: 191, distance: 20.3
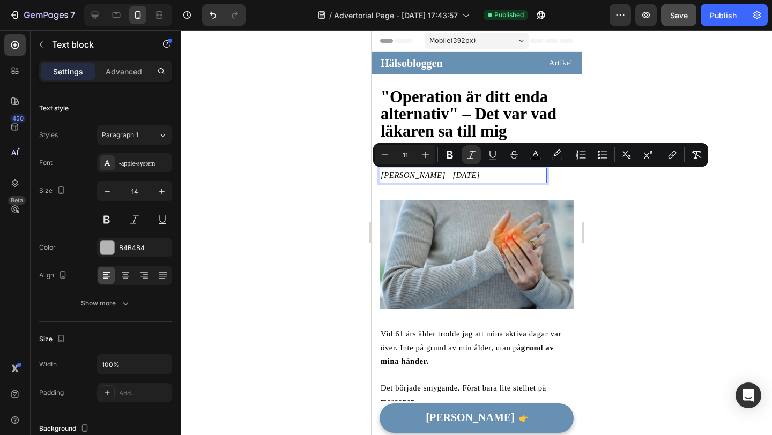
click at [432, 172] on icon "[PERSON_NAME] | [DATE]" at bounding box center [429, 175] width 99 height 9
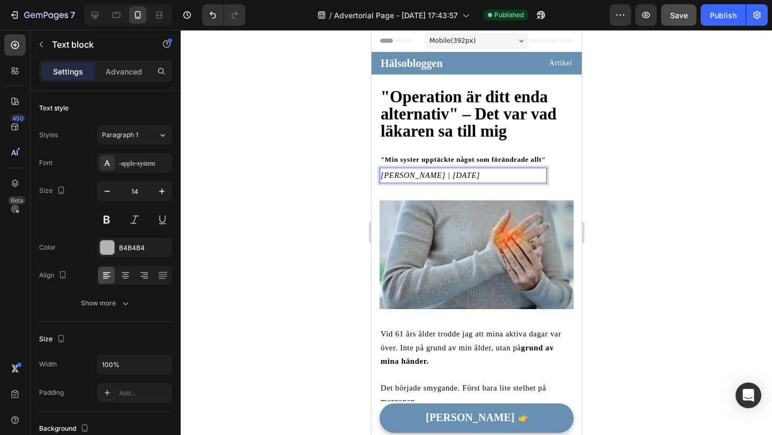
click at [411, 176] on icon "[PERSON_NAME] | [DATE]" at bounding box center [429, 175] width 99 height 9
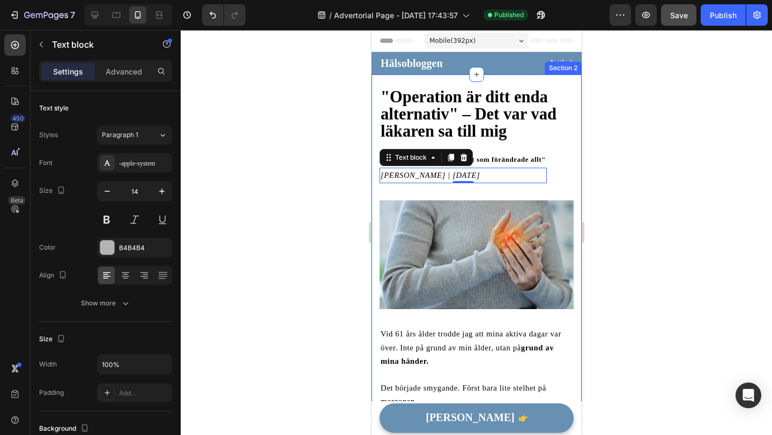
click at [329, 175] on div at bounding box center [476, 232] width 591 height 405
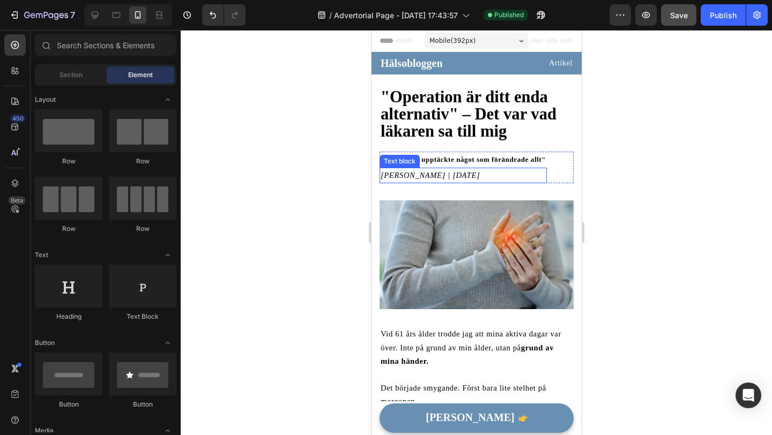
click at [391, 176] on icon "[PERSON_NAME] | [DATE]" at bounding box center [429, 175] width 99 height 9
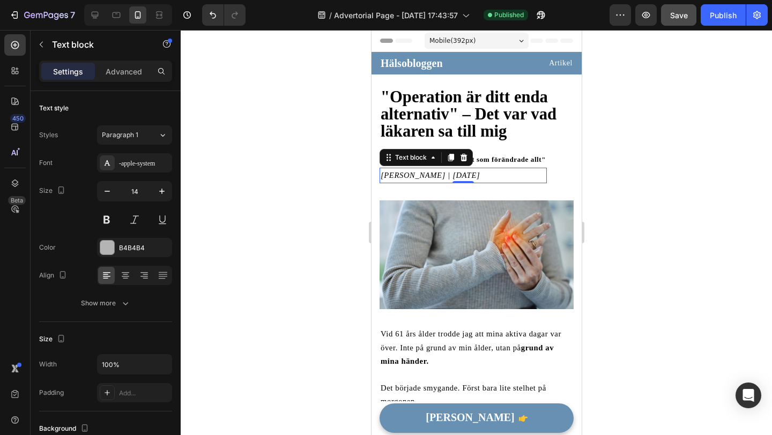
click at [318, 194] on div at bounding box center [476, 232] width 591 height 405
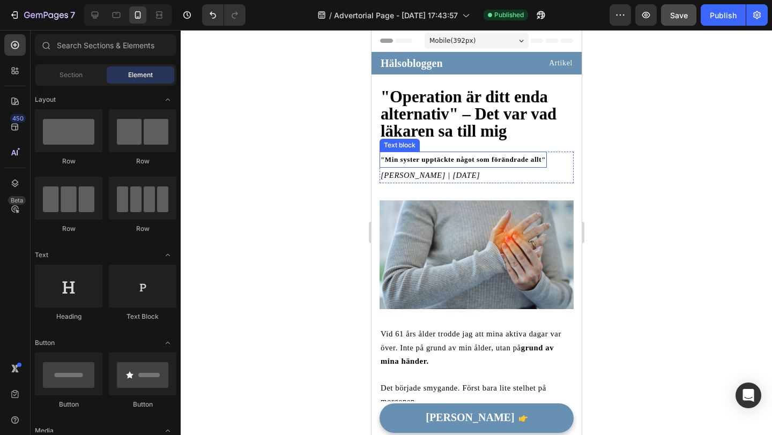
click at [430, 157] on strong ""Min syster upptäckte något som förändrade allt"" at bounding box center [462, 159] width 165 height 8
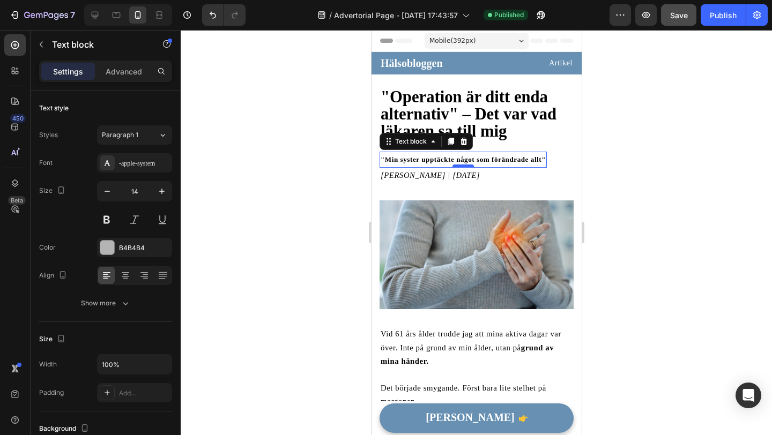
click at [458, 166] on div at bounding box center [462, 166] width 21 height 3
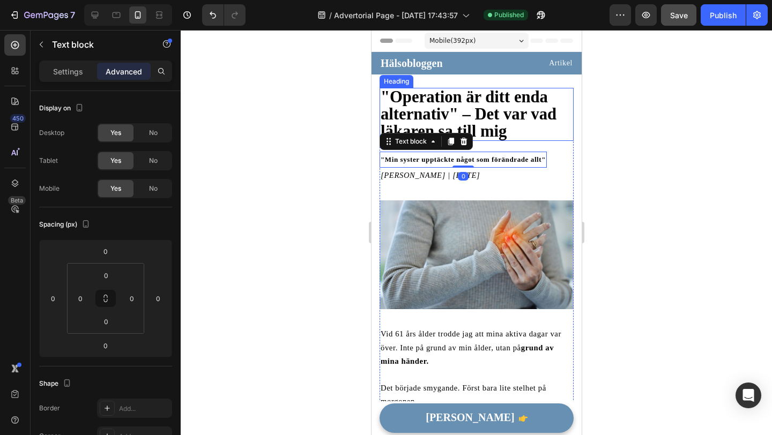
click at [504, 136] on strong ""Operation är ditt enda alternativ" – Det var vad läkaren sa till mig" at bounding box center [468, 114] width 176 height 53
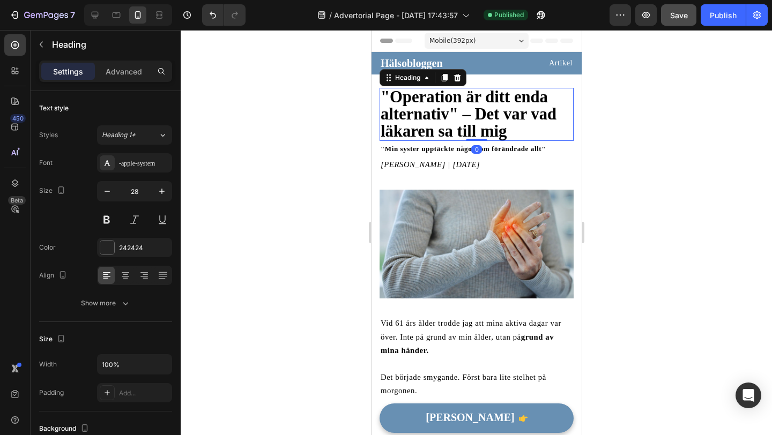
drag, startPoint x: 472, startPoint y: 151, endPoint x: 473, endPoint y: 124, distance: 27.4
click at [473, 124] on div "⁠⁠⁠⁠⁠⁠⁠ "Operation är ditt enda alternativ" – Det var vad läkaren sa till mig H…" at bounding box center [476, 114] width 194 height 53
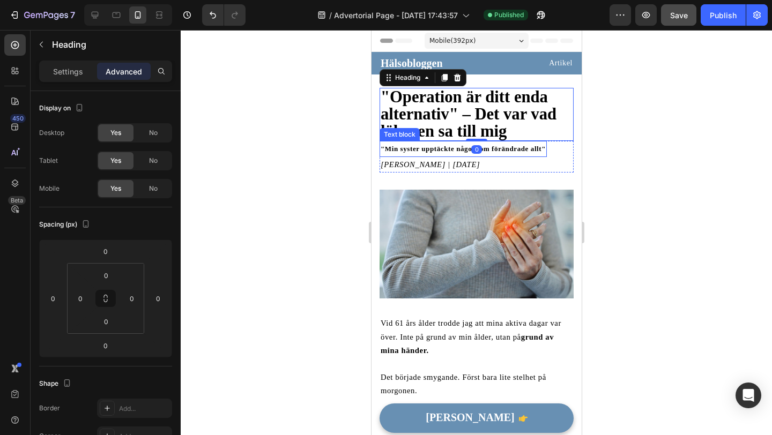
click at [448, 151] on strong ""Min syster upptäckte något som förändrade allt"" at bounding box center [462, 149] width 165 height 8
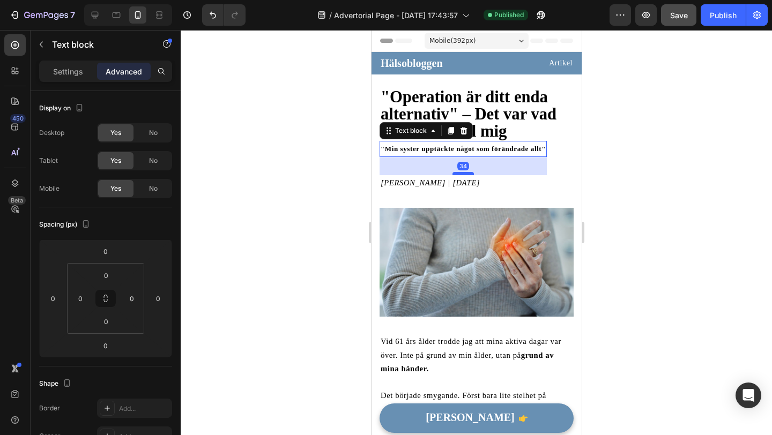
drag, startPoint x: 458, startPoint y: 155, endPoint x: 458, endPoint y: 175, distance: 19.3
click at [458, 175] on div at bounding box center [462, 173] width 21 height 3
type input "36"
click at [324, 190] on div at bounding box center [476, 232] width 591 height 405
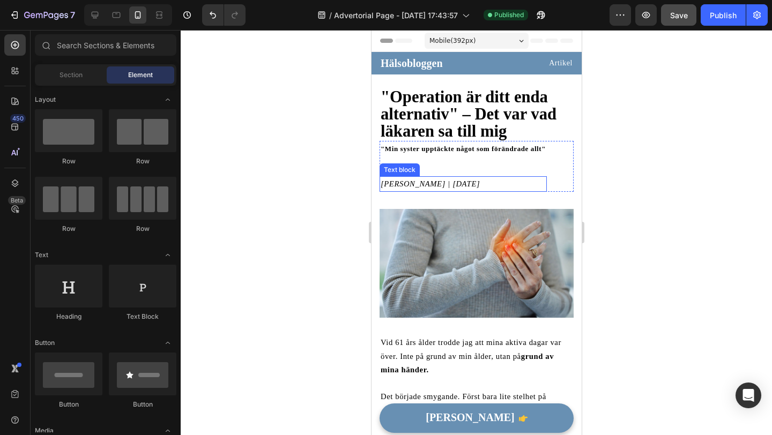
click at [324, 190] on div at bounding box center [476, 232] width 591 height 405
click at [350, 126] on div at bounding box center [476, 232] width 591 height 405
click at [479, 180] on icon "[PERSON_NAME] | [DATE]" at bounding box center [429, 184] width 99 height 9
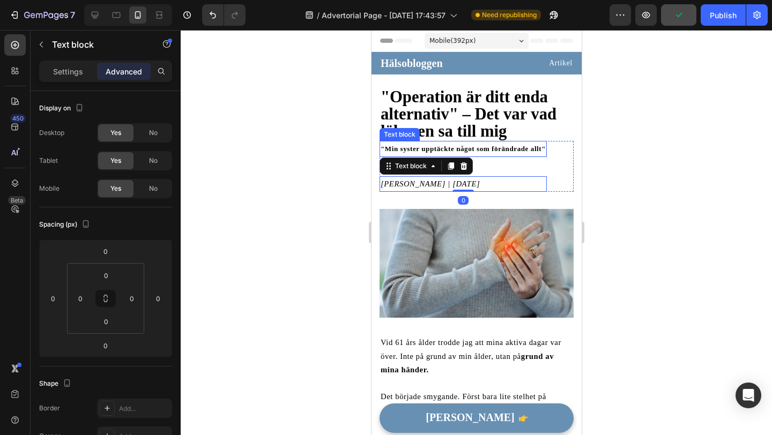
click at [506, 149] on strong ""Min syster upptäckte något som förändrade allt"" at bounding box center [462, 149] width 165 height 8
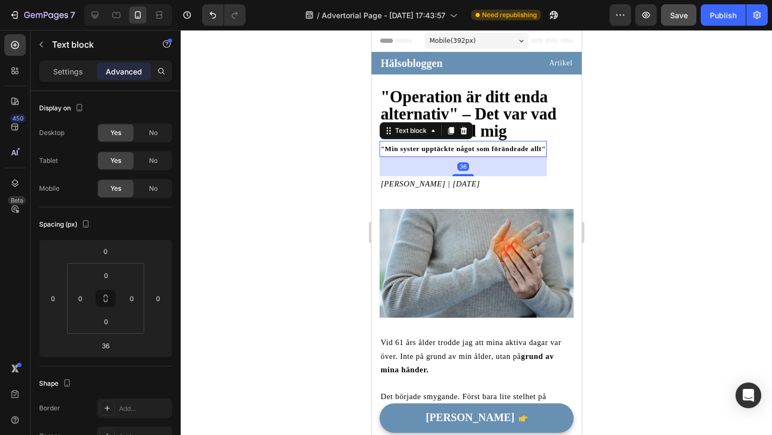
drag, startPoint x: 464, startPoint y: 174, endPoint x: 464, endPoint y: 166, distance: 8.6
click at [464, 174] on div at bounding box center [462, 175] width 21 height 2
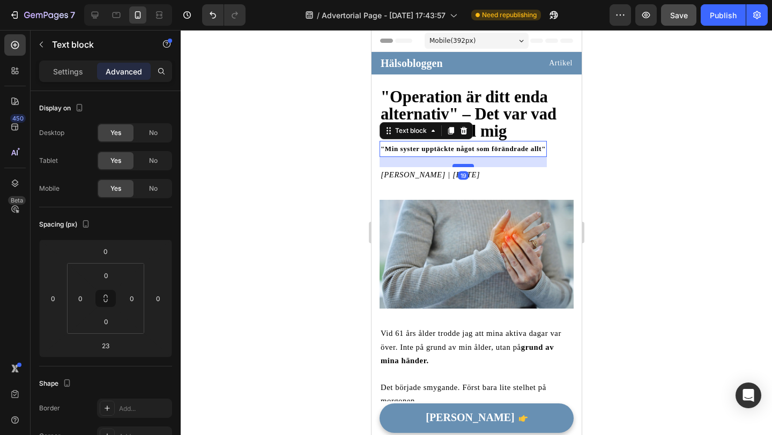
drag, startPoint x: 465, startPoint y: 167, endPoint x: 464, endPoint y: 161, distance: 5.9
click at [464, 164] on div at bounding box center [462, 165] width 21 height 3
type input "12"
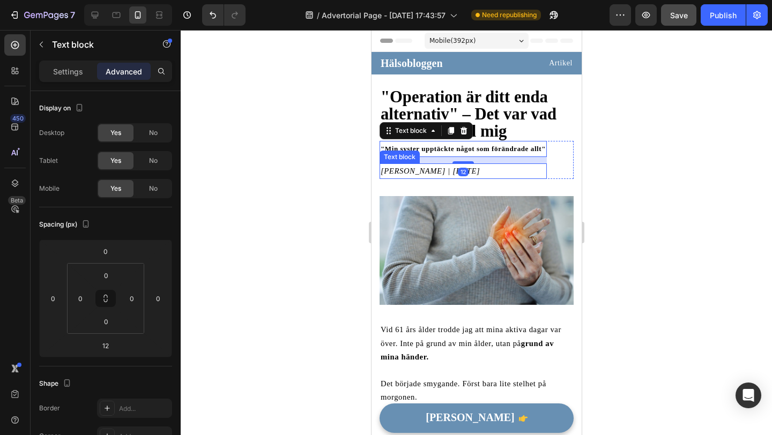
click at [348, 182] on div at bounding box center [476, 232] width 591 height 405
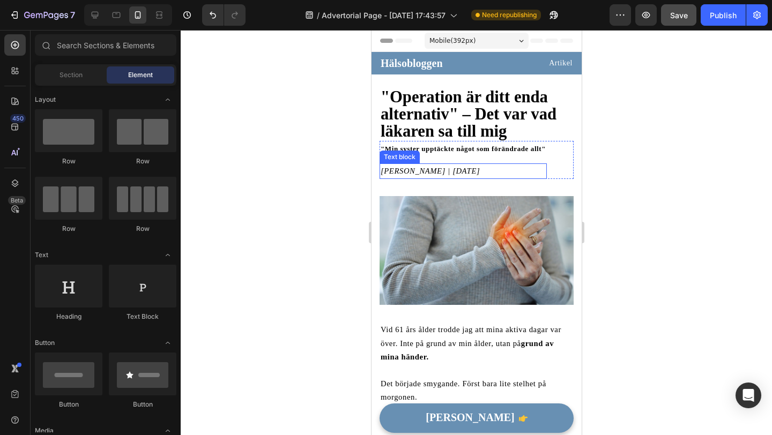
click at [329, 183] on div at bounding box center [476, 232] width 591 height 405
click at [416, 254] on img at bounding box center [476, 250] width 194 height 109
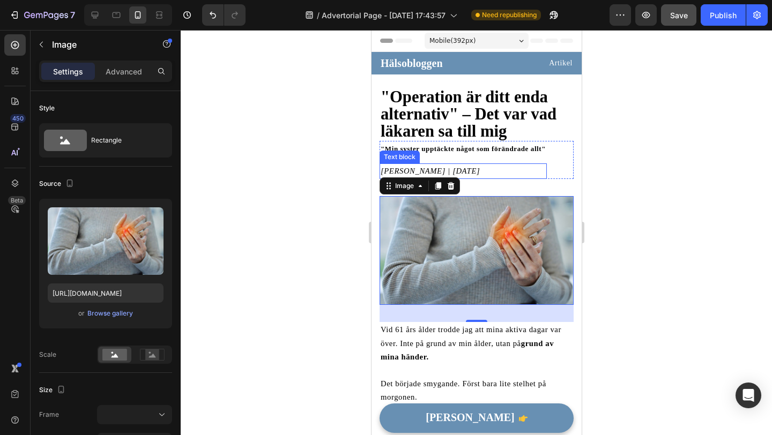
click at [479, 173] on icon "[PERSON_NAME] | [DATE]" at bounding box center [429, 171] width 99 height 9
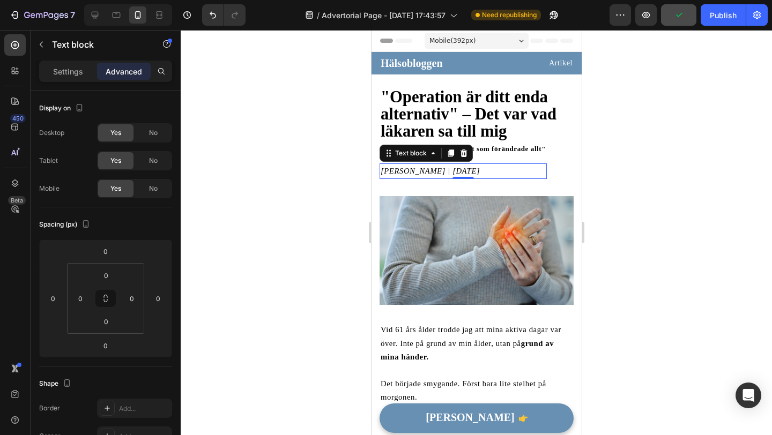
click at [344, 184] on div at bounding box center [476, 232] width 591 height 405
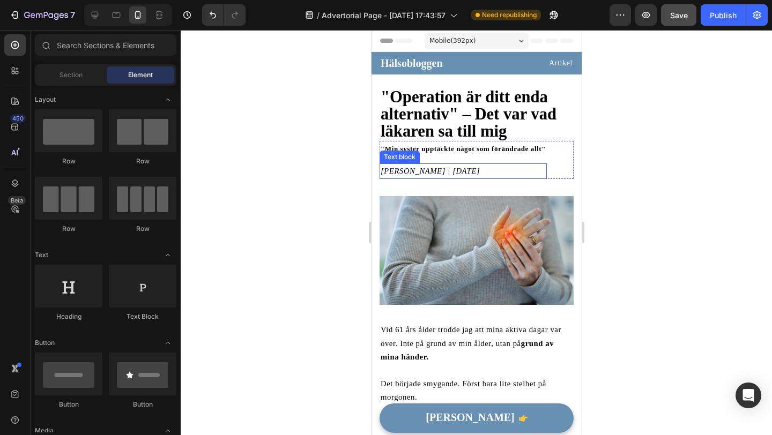
click at [440, 174] on icon "[PERSON_NAME] | [DATE]" at bounding box center [429, 171] width 99 height 9
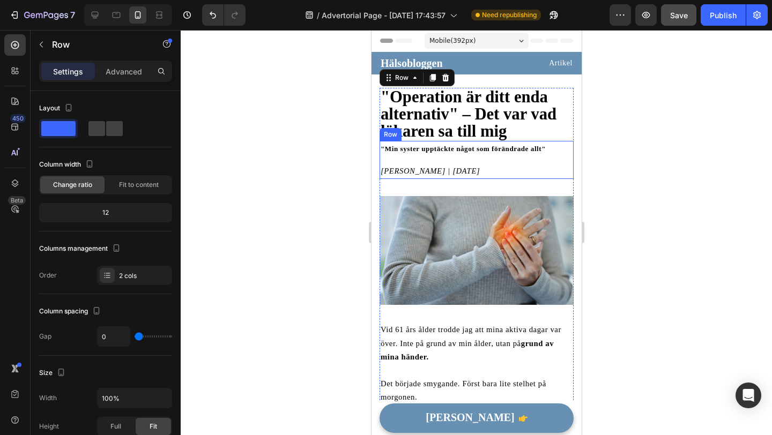
click at [620, 159] on div at bounding box center [476, 232] width 591 height 405
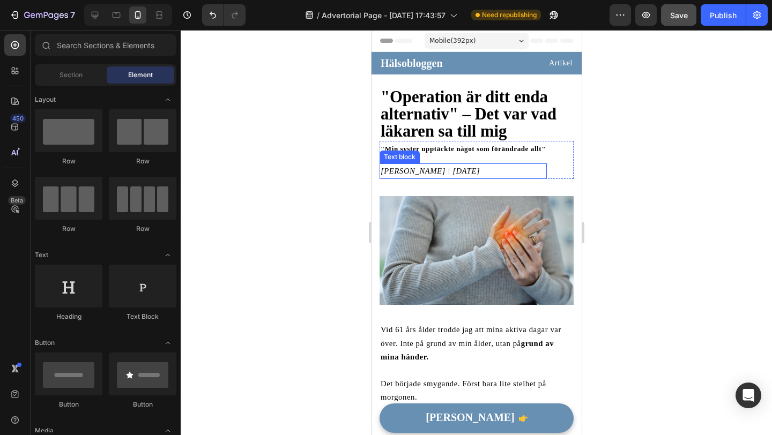
click at [533, 175] on p "[PERSON_NAME] | [DATE]" at bounding box center [462, 171] width 165 height 13
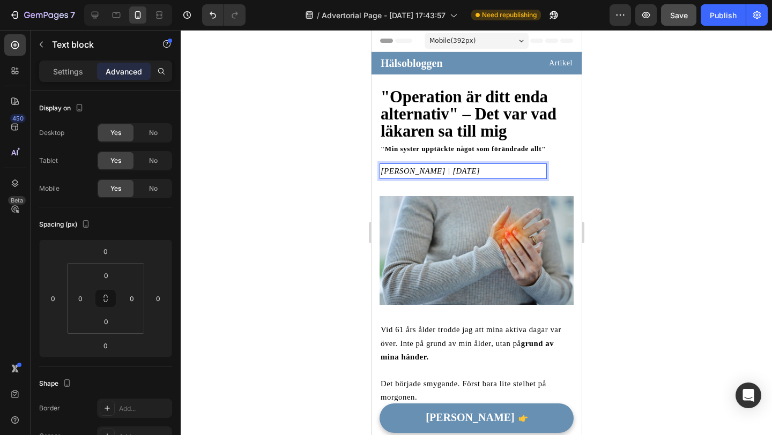
click at [533, 175] on p "[PERSON_NAME] | [DATE]" at bounding box center [462, 171] width 165 height 13
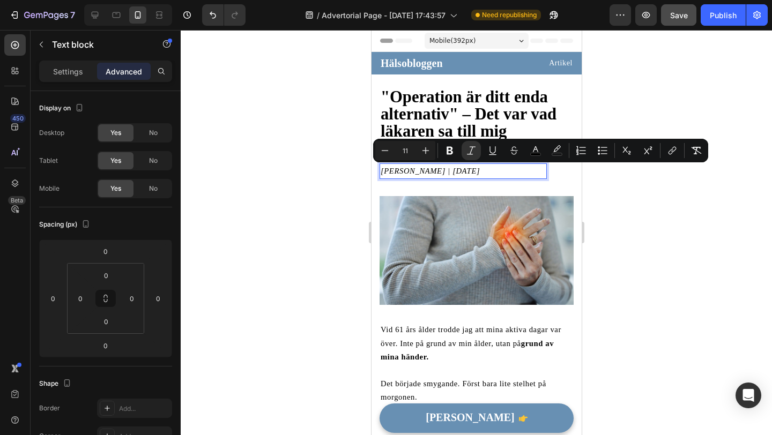
click at [342, 196] on div at bounding box center [476, 232] width 591 height 405
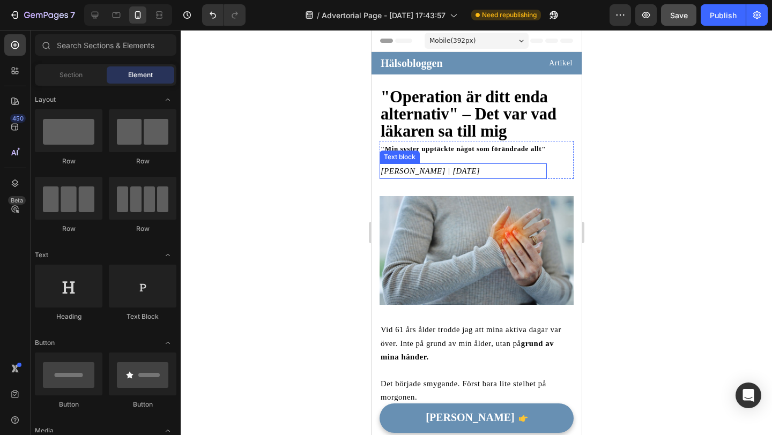
click at [399, 175] on icon "[PERSON_NAME] | [DATE]" at bounding box center [429, 171] width 99 height 9
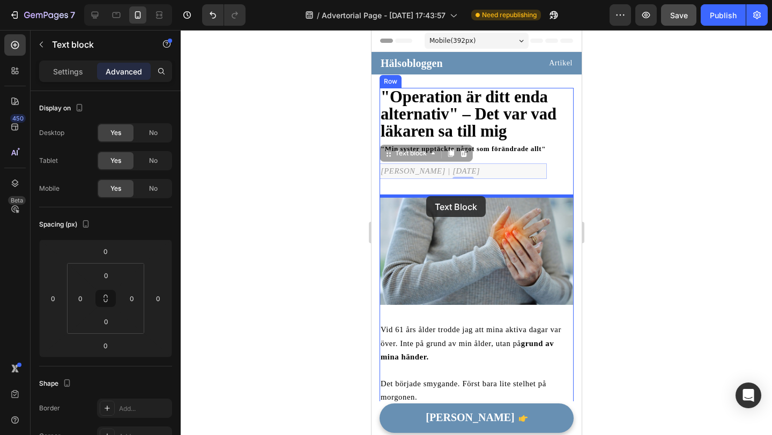
drag, startPoint x: 392, startPoint y: 157, endPoint x: 426, endPoint y: 196, distance: 51.4
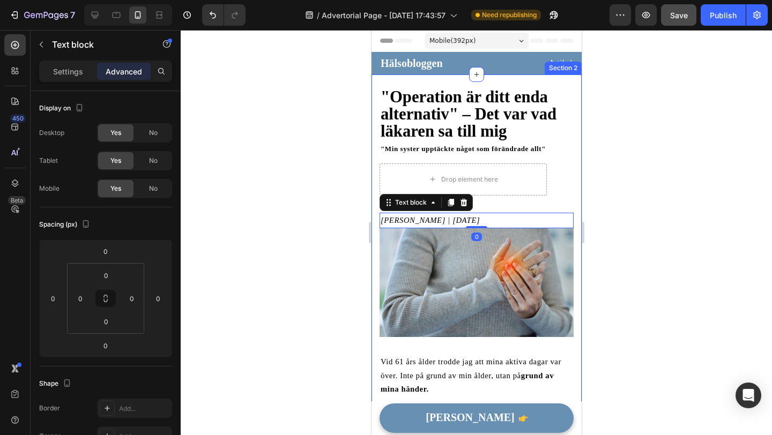
click at [320, 243] on div at bounding box center [476, 232] width 591 height 405
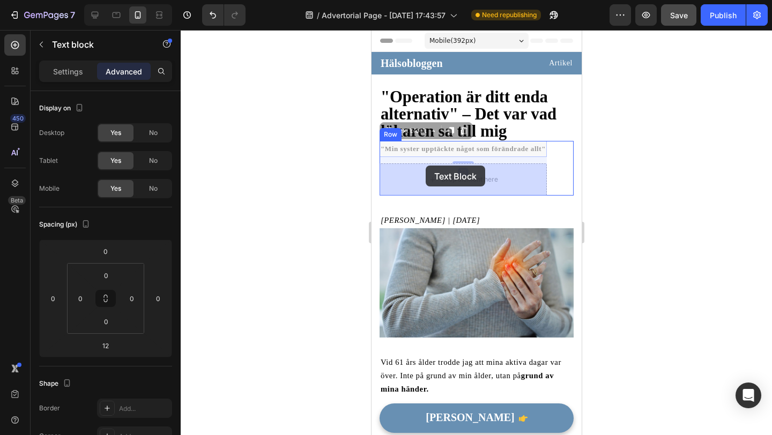
drag, startPoint x: 426, startPoint y: 150, endPoint x: 425, endPoint y: 166, distance: 16.1
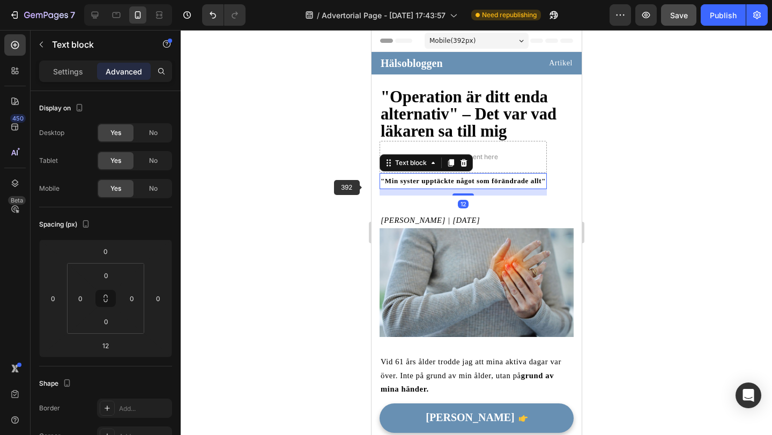
click at [341, 191] on div at bounding box center [476, 232] width 591 height 405
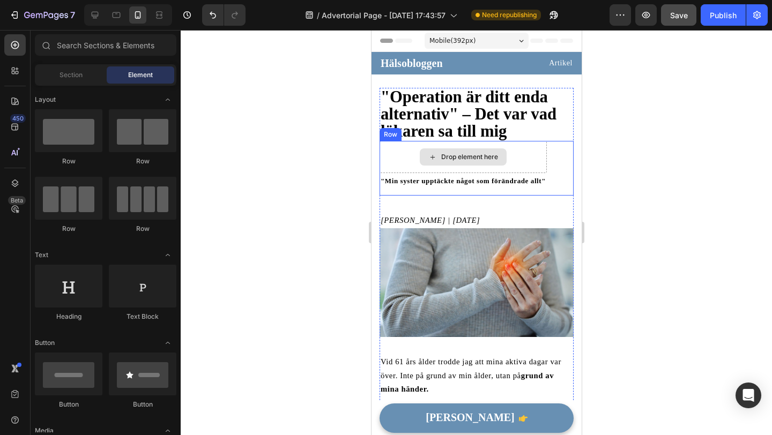
click at [397, 145] on div "Drop element here" at bounding box center [462, 157] width 167 height 32
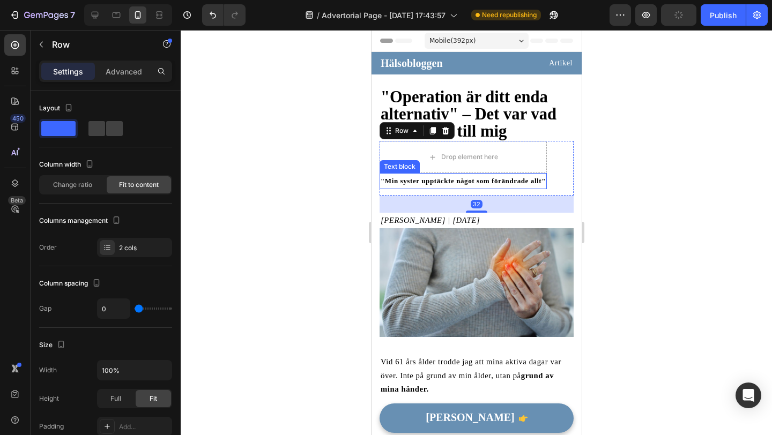
click at [407, 181] on strong ""Min syster upptäckte något som förändrade allt"" at bounding box center [462, 181] width 165 height 8
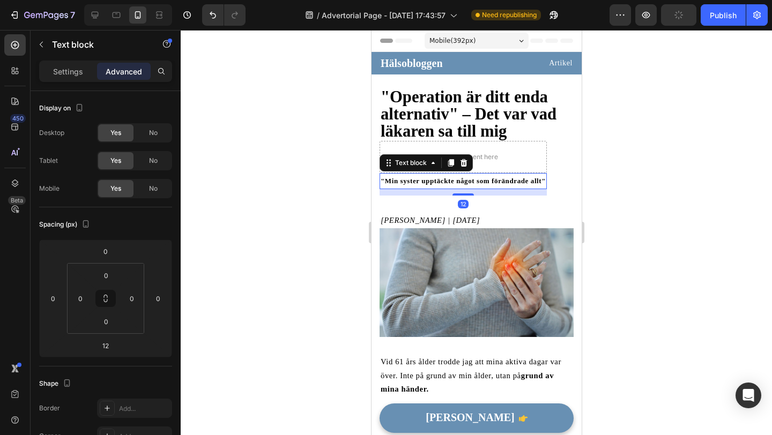
click at [407, 181] on strong ""Min syster upptäckte något som förändrade allt"" at bounding box center [462, 181] width 165 height 8
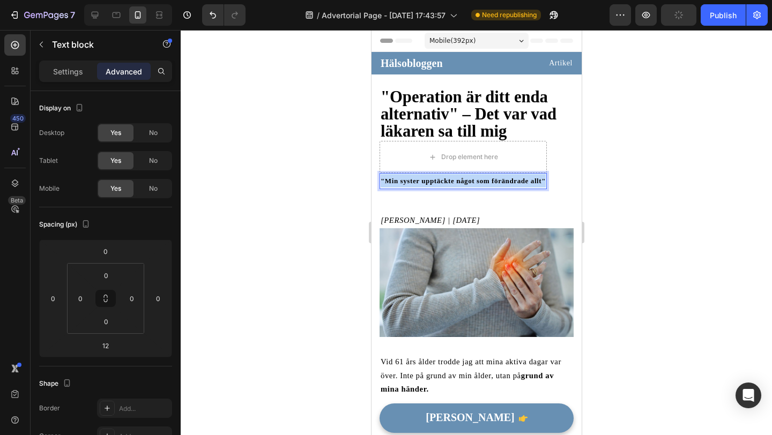
click at [407, 181] on strong ""Min syster upptäckte något som förändrade allt"" at bounding box center [462, 181] width 165 height 8
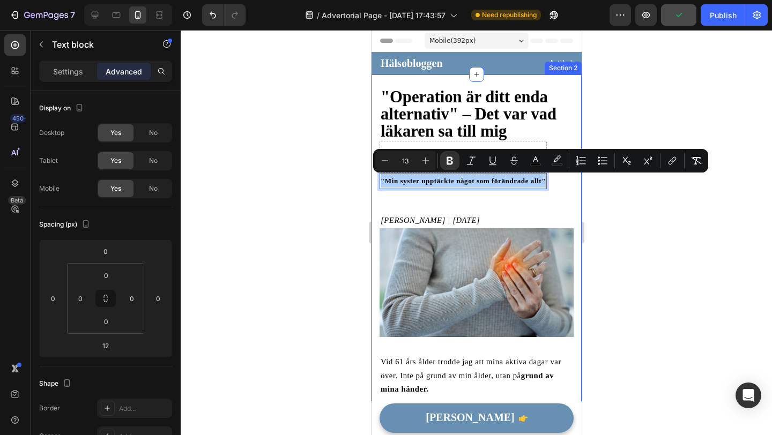
click at [333, 201] on div at bounding box center [476, 232] width 591 height 405
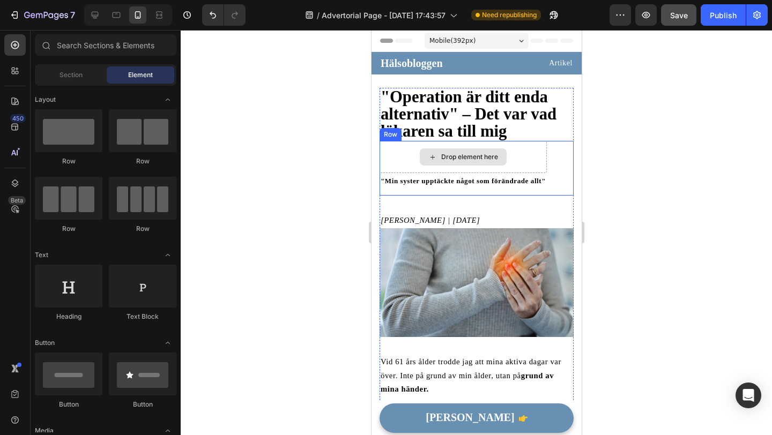
click at [404, 158] on div "Drop element here" at bounding box center [462, 157] width 167 height 32
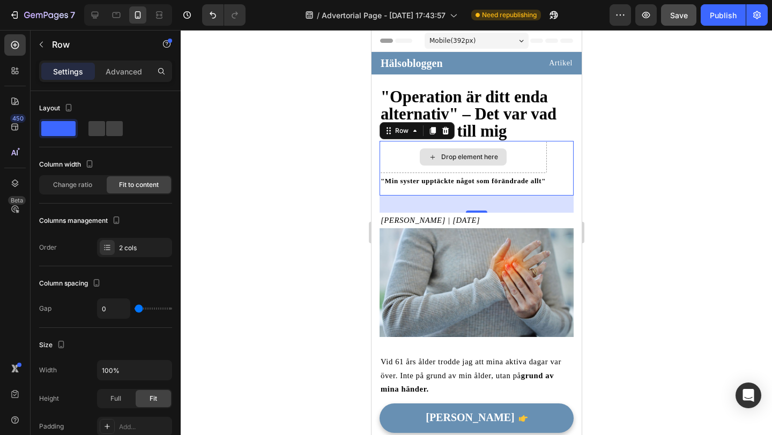
click at [407, 158] on div "Drop element here" at bounding box center [462, 157] width 167 height 32
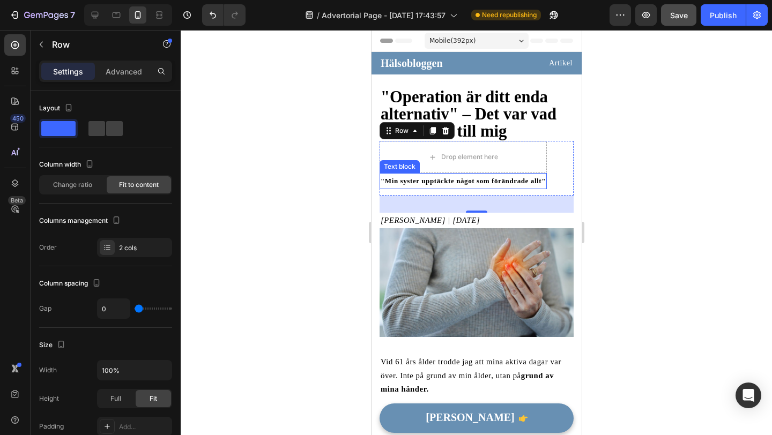
click at [521, 177] on strong ""Min syster upptäckte något som förändrade allt"" at bounding box center [462, 181] width 165 height 8
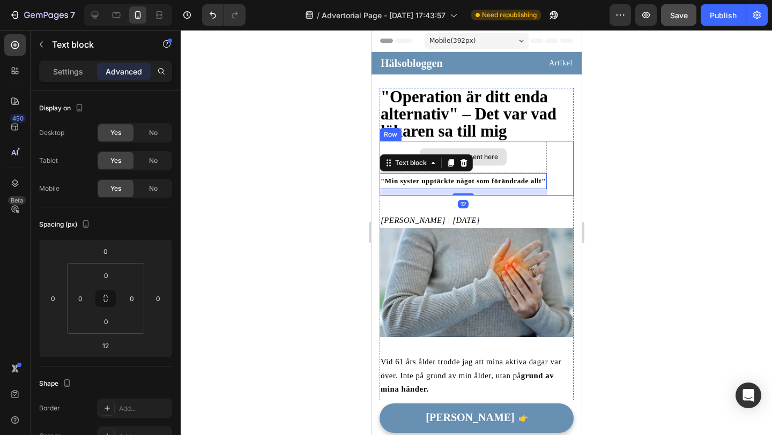
click at [543, 164] on div "Drop element here" at bounding box center [462, 157] width 167 height 32
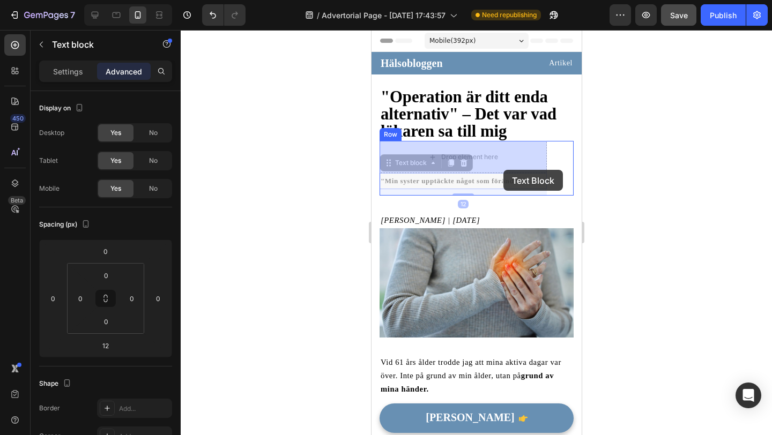
drag, startPoint x: 503, startPoint y: 180, endPoint x: 503, endPoint y: 168, distance: 11.8
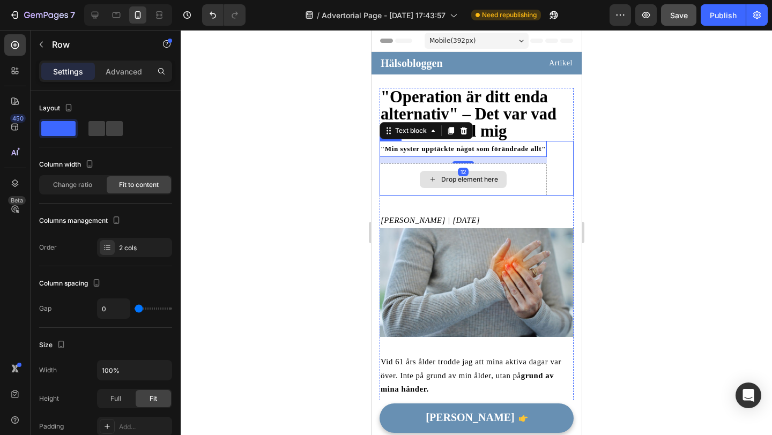
click at [518, 175] on div "Drop element here" at bounding box center [462, 180] width 167 height 32
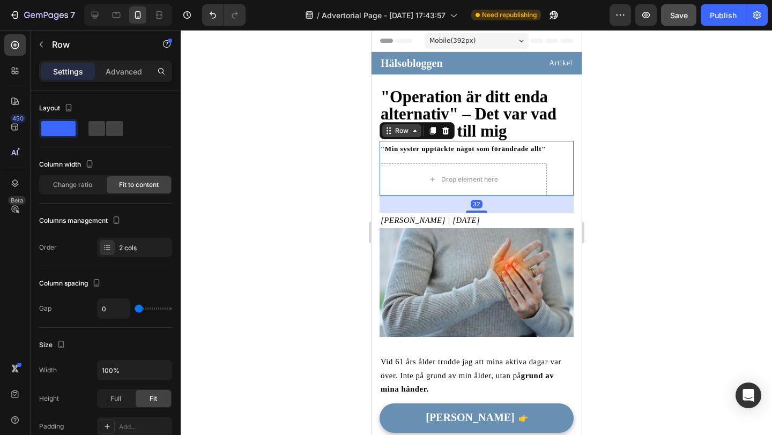
click at [408, 131] on div "Row" at bounding box center [401, 131] width 18 height 10
click at [335, 184] on div at bounding box center [476, 232] width 591 height 405
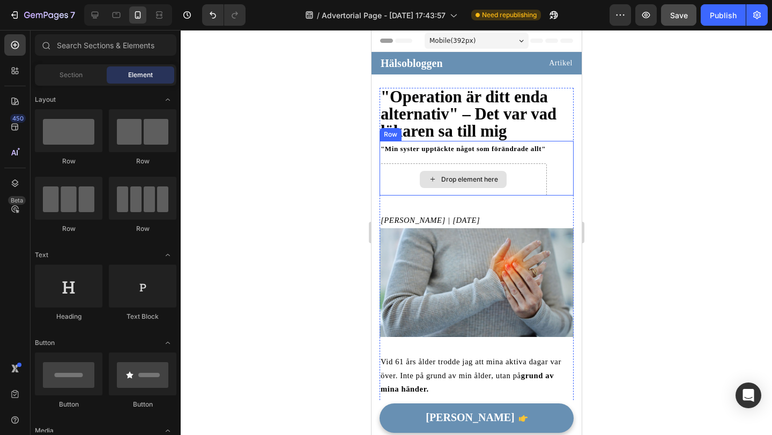
click at [431, 179] on icon at bounding box center [432, 179] width 9 height 9
click at [549, 155] on div ""Min syster upptäckte något som förändrade allt" Text block Drop element here R…" at bounding box center [476, 168] width 194 height 54
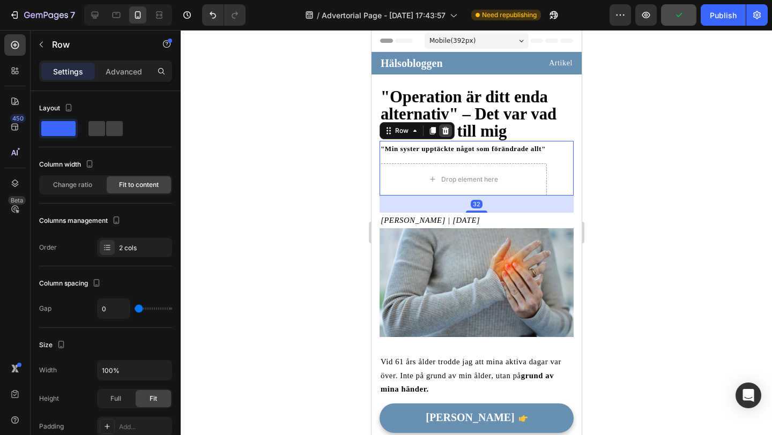
click at [444, 132] on icon at bounding box center [445, 131] width 9 height 9
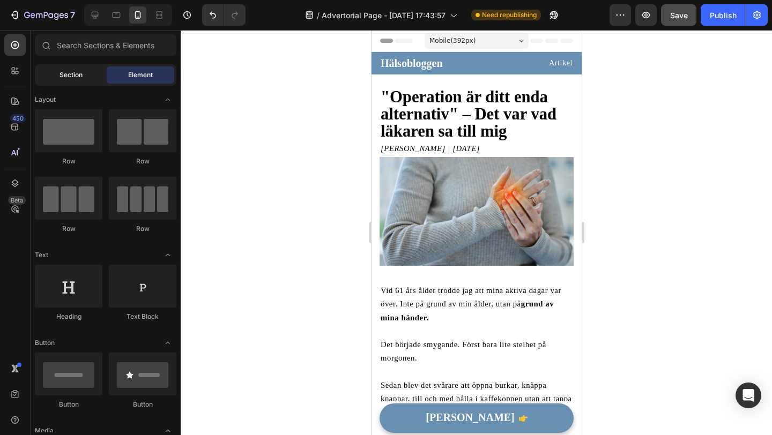
click at [86, 78] on div "Section" at bounding box center [71, 74] width 68 height 17
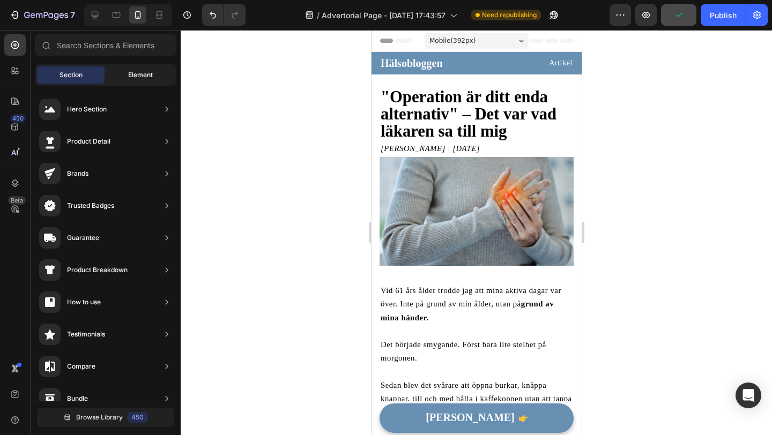
click at [128, 78] on span "Element" at bounding box center [140, 75] width 25 height 10
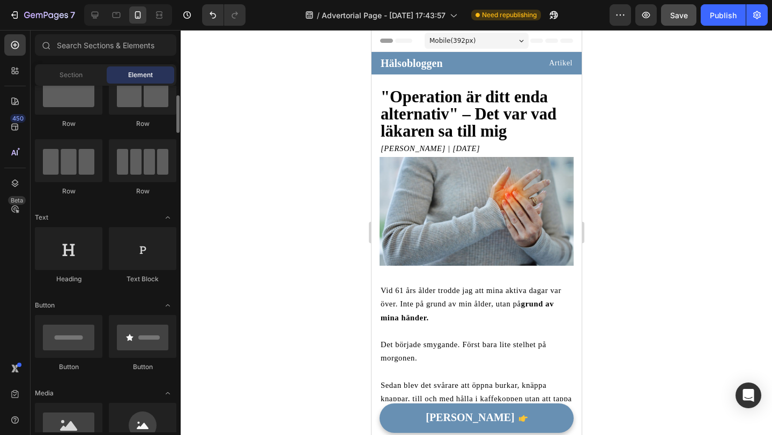
scroll to position [43, 0]
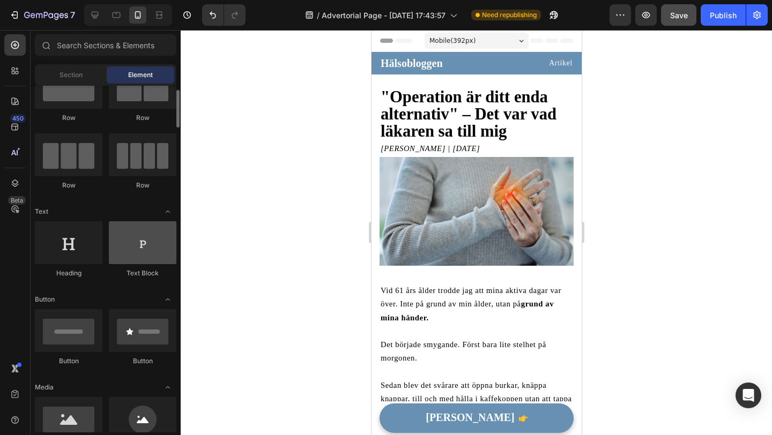
click at [124, 246] on div at bounding box center [143, 242] width 68 height 43
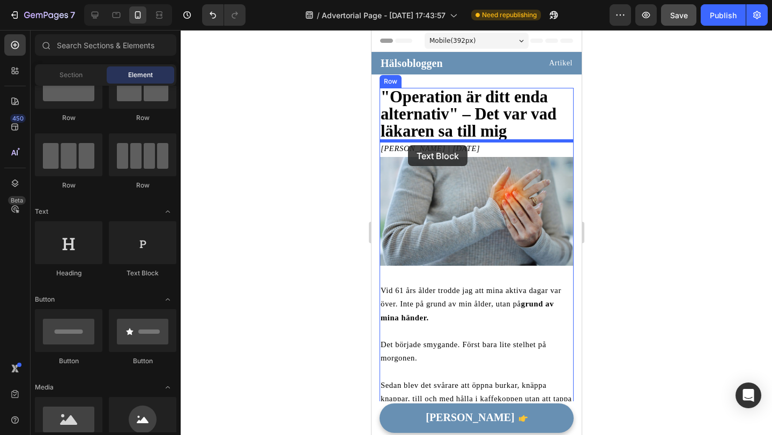
drag, startPoint x: 521, startPoint y: 281, endPoint x: 407, endPoint y: 145, distance: 177.0
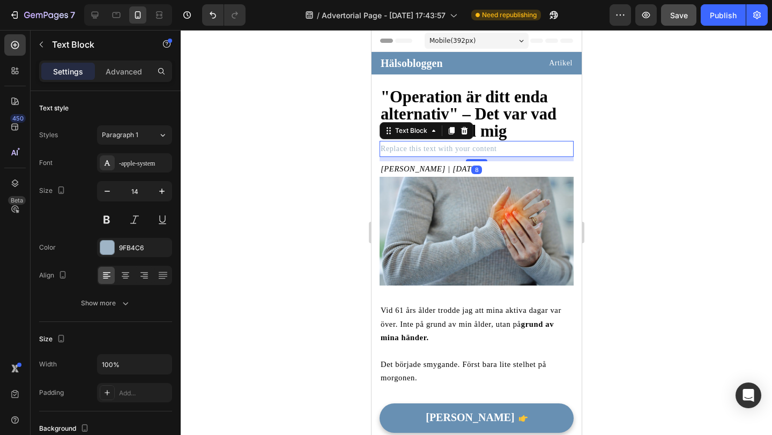
click at [425, 147] on div "Replace this text with your content" at bounding box center [476, 149] width 194 height 16
click at [425, 147] on p "Replace this text with your content" at bounding box center [476, 148] width 192 height 13
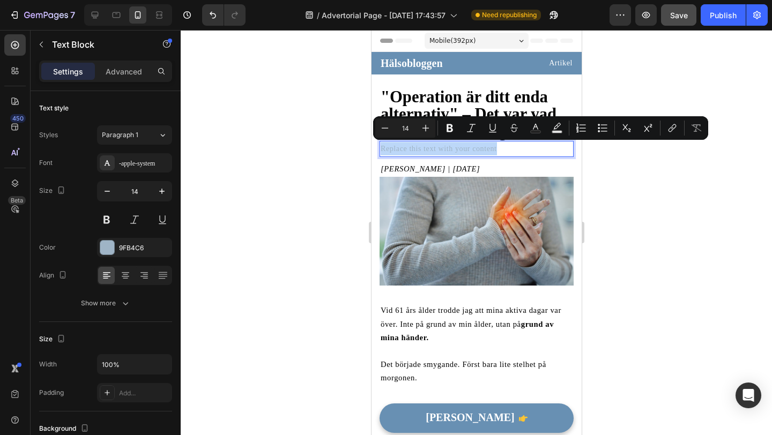
click at [425, 147] on p "Replace this text with your content" at bounding box center [476, 148] width 192 height 13
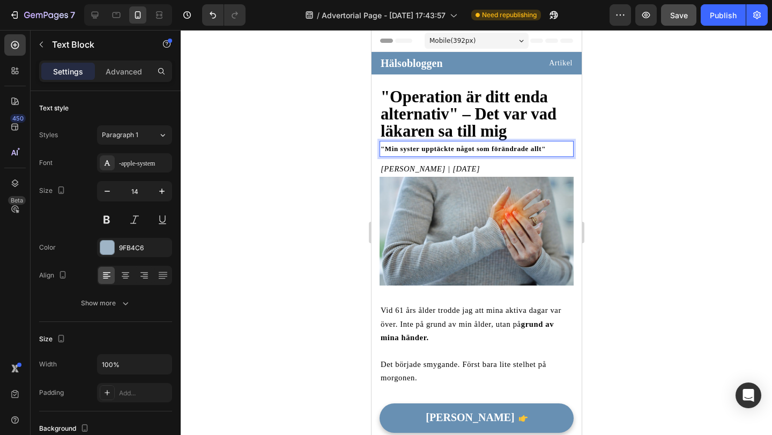
click at [287, 180] on div at bounding box center [476, 232] width 591 height 405
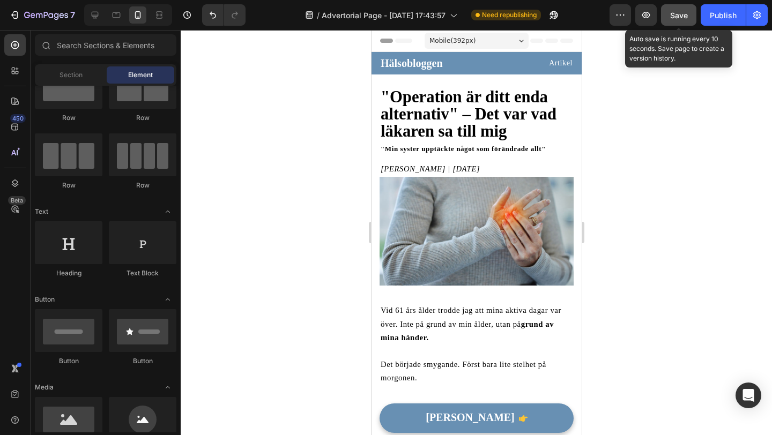
click at [678, 24] on button "Save" at bounding box center [678, 14] width 35 height 21
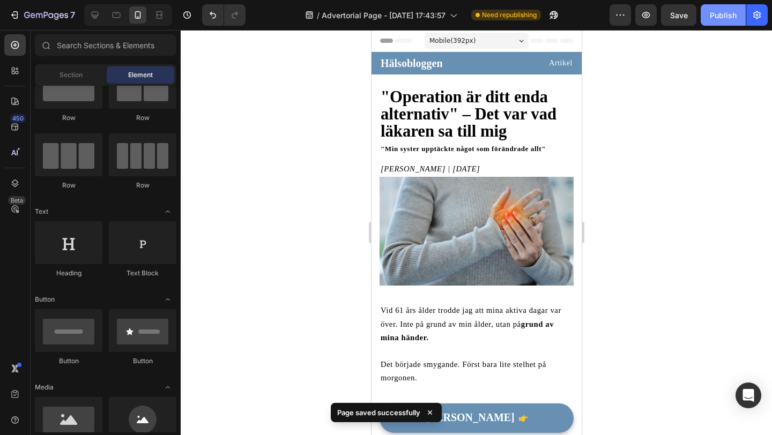
click at [710, 18] on button "Publish" at bounding box center [723, 14] width 45 height 21
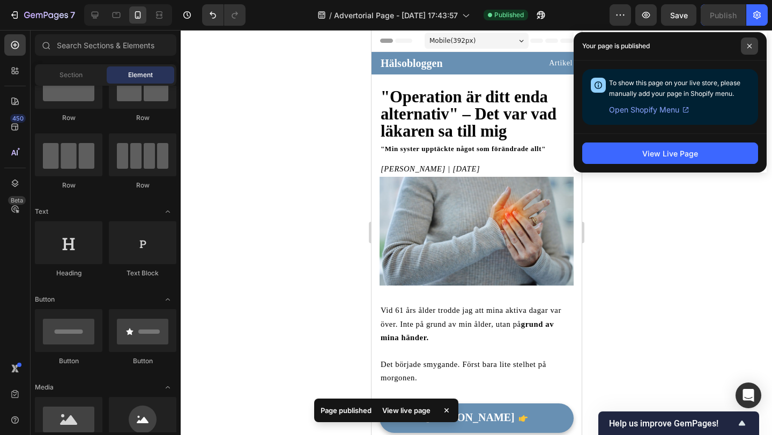
click at [748, 48] on icon at bounding box center [749, 45] width 5 height 5
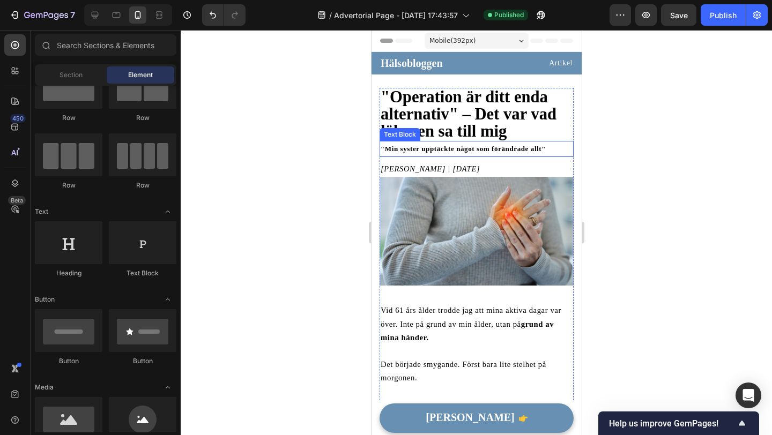
click at [454, 149] on strong ""Min syster upptäckte något som förändrade allt"" at bounding box center [462, 149] width 165 height 8
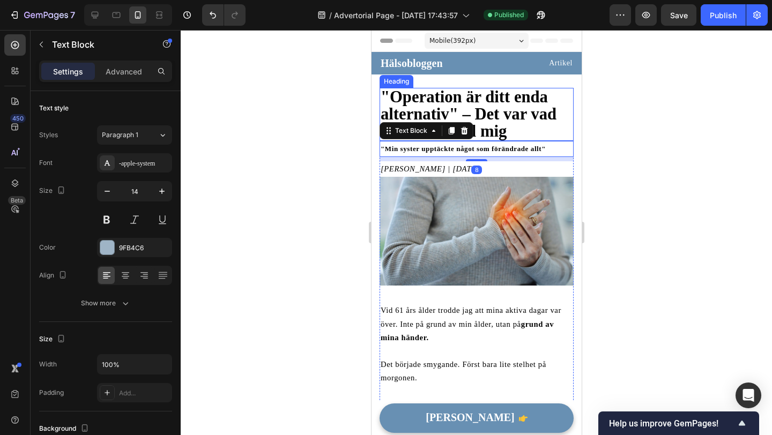
click at [515, 129] on p "⁠⁠⁠⁠⁠⁠⁠ "Operation är ditt enda alternativ" – Det var vad läkaren sa till mig" at bounding box center [476, 114] width 192 height 51
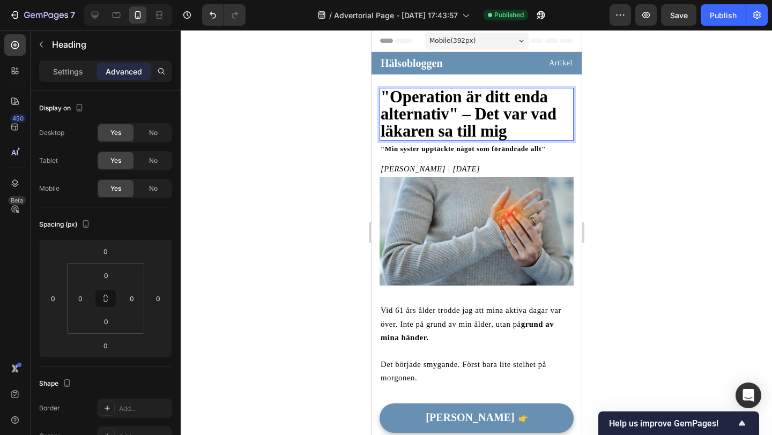
click at [513, 128] on p ""Operation är ditt enda alternativ" – Det var vad läkaren sa till mig" at bounding box center [476, 114] width 192 height 51
click at [612, 135] on div at bounding box center [476, 232] width 591 height 405
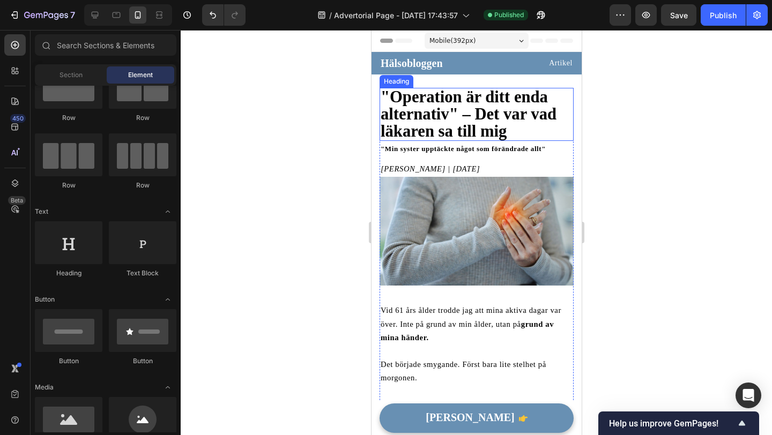
click at [538, 127] on p "⁠⁠⁠⁠⁠⁠⁠ "Operation är ditt enda alternativ" – Det var vad läkaren sa till mig" at bounding box center [476, 114] width 192 height 51
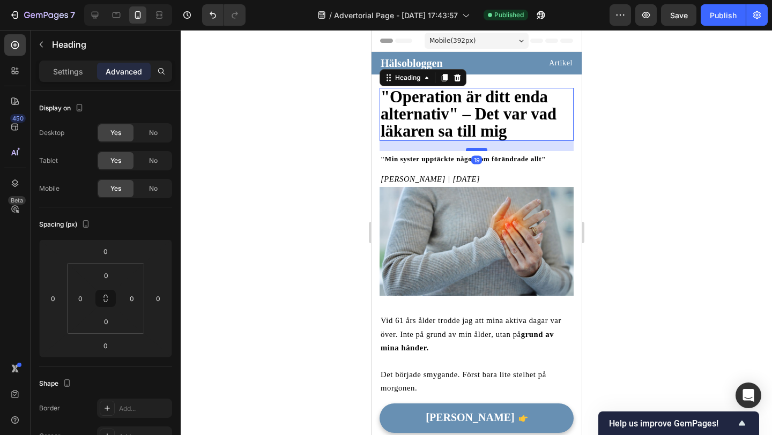
drag, startPoint x: 480, startPoint y: 140, endPoint x: 483, endPoint y: 150, distance: 10.4
click at [483, 150] on div at bounding box center [475, 149] width 21 height 3
type input "19"
click at [349, 183] on div at bounding box center [476, 232] width 591 height 405
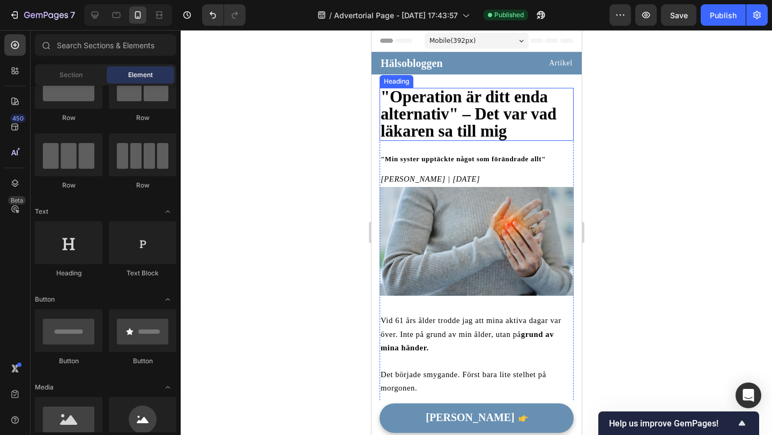
click at [451, 116] on strong ""Operation är ditt enda alternativ" – Det var vad läkaren sa till mig" at bounding box center [468, 114] width 176 height 53
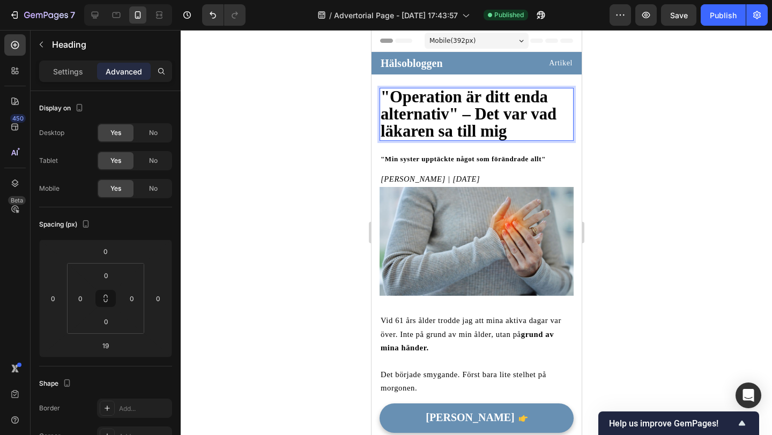
click at [451, 116] on strong ""Operation är ditt enda alternativ" – Det var vad läkaren sa till mig" at bounding box center [468, 114] width 176 height 53
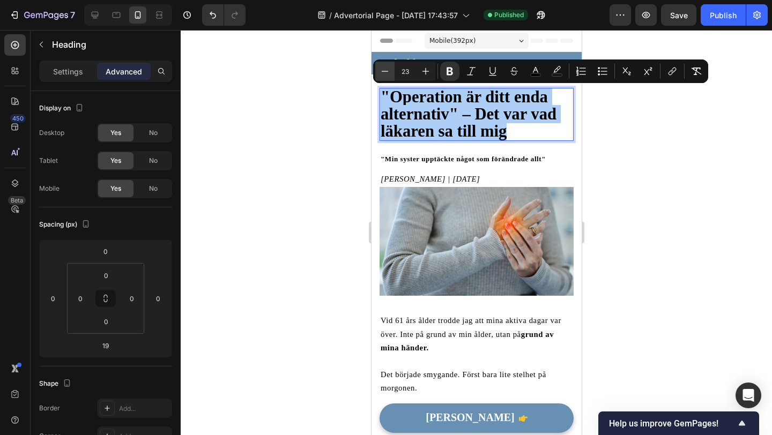
click at [390, 69] on icon "Editor contextual toolbar" at bounding box center [385, 71] width 11 height 11
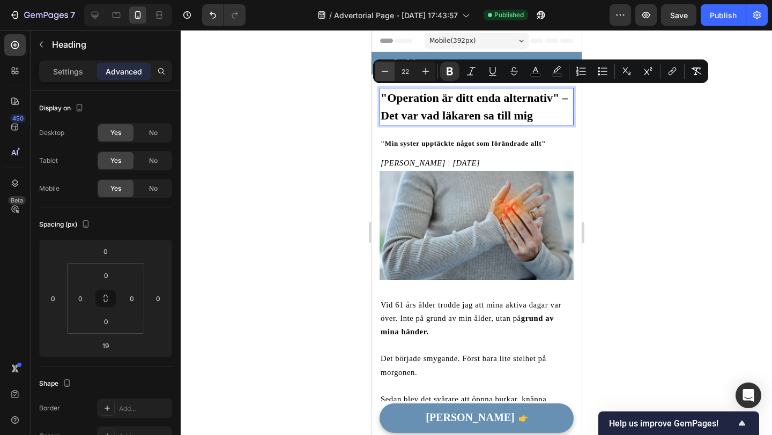
click at [390, 69] on icon "Editor contextual toolbar" at bounding box center [385, 71] width 11 height 11
type input "21"
click at [346, 124] on div at bounding box center [476, 232] width 591 height 405
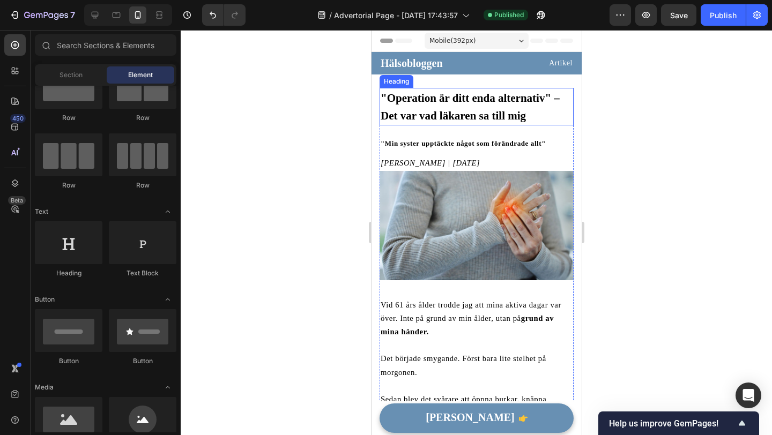
click at [409, 117] on strong ""Operation är ditt enda alternativ" – Det var vad läkaren sa till mig" at bounding box center [469, 107] width 179 height 31
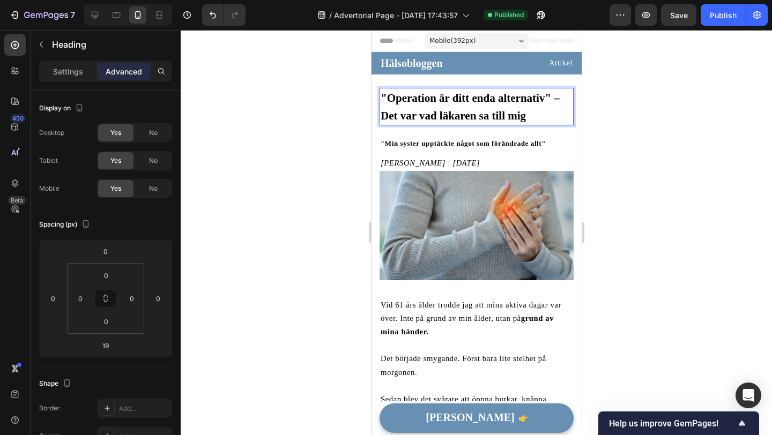
click at [409, 117] on strong ""Operation är ditt enda alternativ" – Det var vad läkaren sa till mig" at bounding box center [469, 107] width 179 height 31
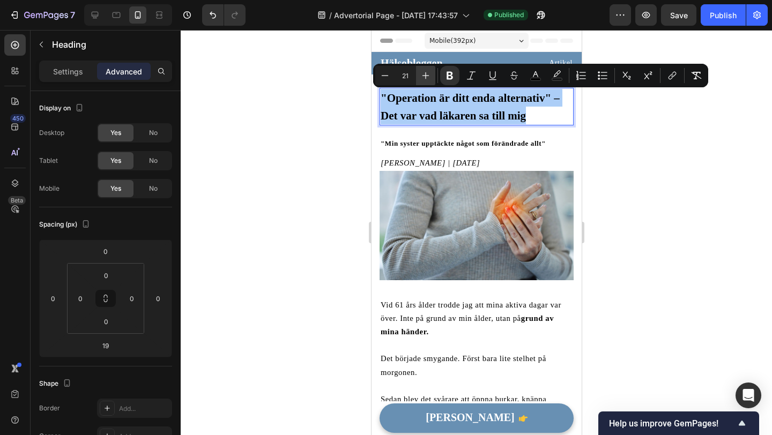
click at [427, 79] on icon "Editor contextual toolbar" at bounding box center [425, 75] width 11 height 11
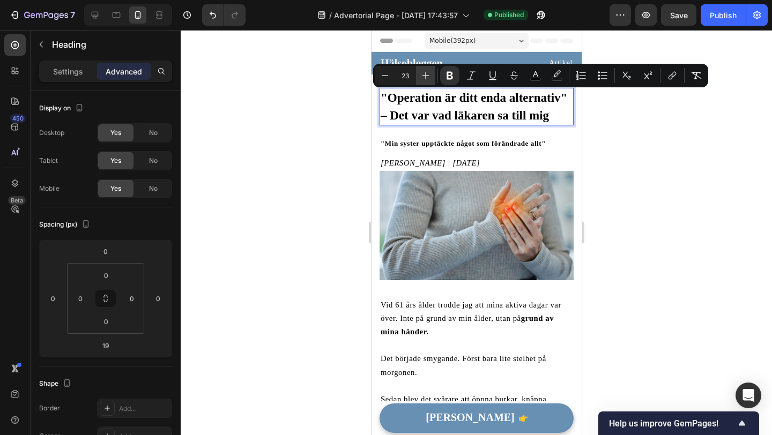
click at [427, 79] on icon "Editor contextual toolbar" at bounding box center [425, 75] width 11 height 11
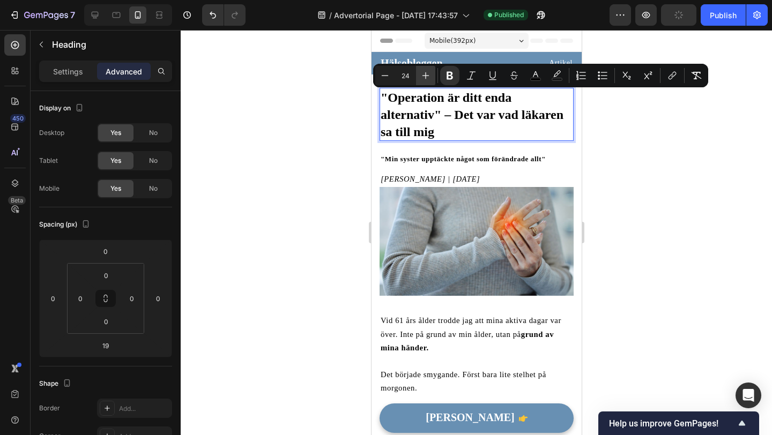
click at [427, 79] on icon "Editor contextual toolbar" at bounding box center [425, 75] width 11 height 11
type input "25"
click at [354, 149] on div at bounding box center [476, 232] width 591 height 405
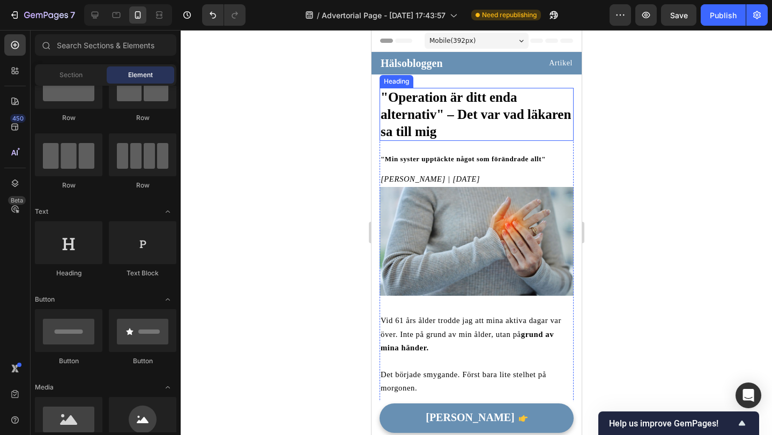
click at [420, 117] on strong ""Operation är ditt enda alternativ" – Det var vad läkaren sa till mig" at bounding box center [475, 114] width 190 height 49
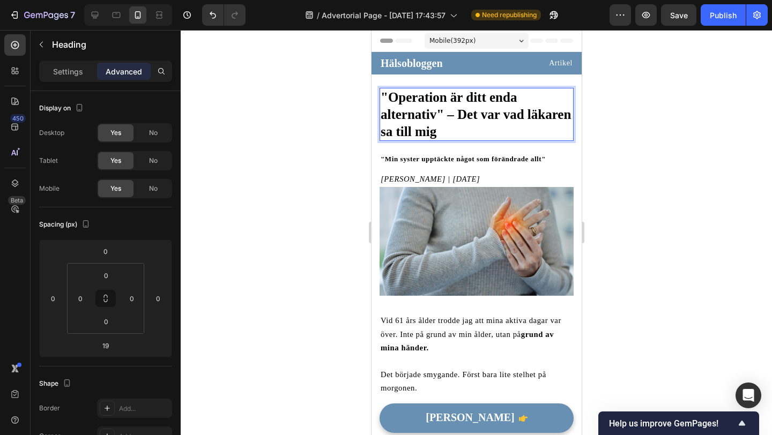
click at [420, 117] on strong ""Operation är ditt enda alternativ" – Det var vad läkaren sa till mig" at bounding box center [475, 114] width 190 height 49
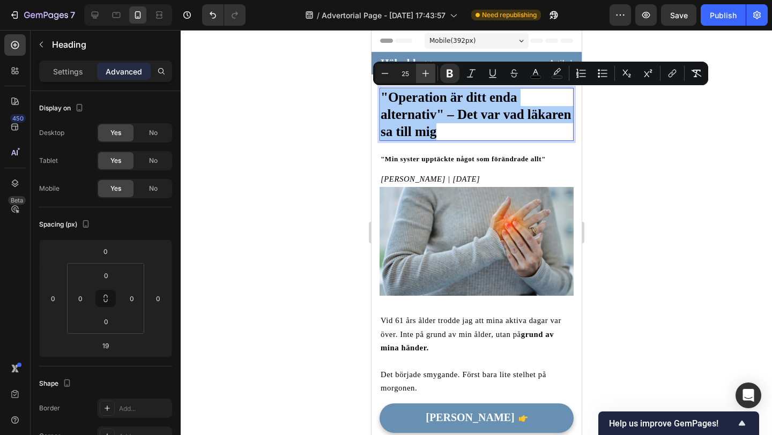
click at [418, 78] on button "Plus" at bounding box center [425, 73] width 19 height 19
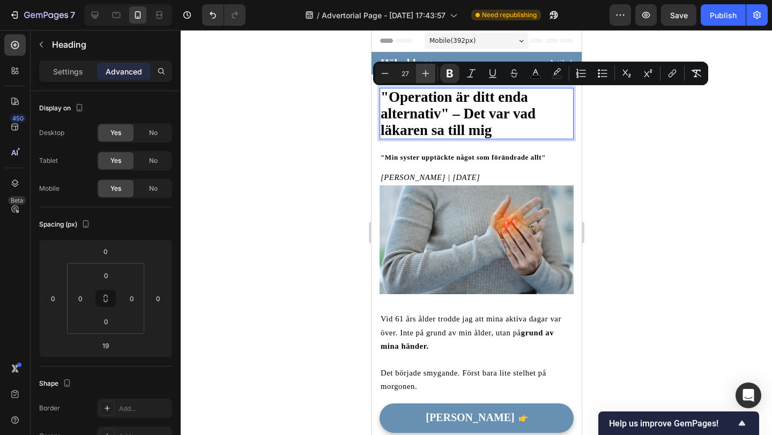
click at [429, 73] on icon "Editor contextual toolbar" at bounding box center [425, 73] width 11 height 11
type input "29"
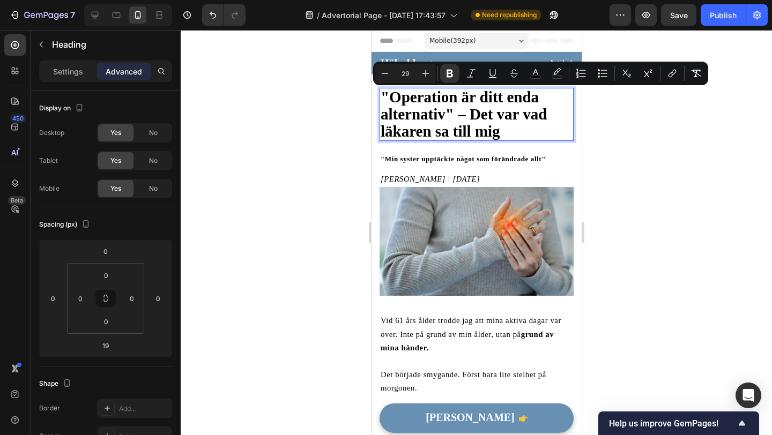
click at [364, 135] on div at bounding box center [476, 232] width 591 height 405
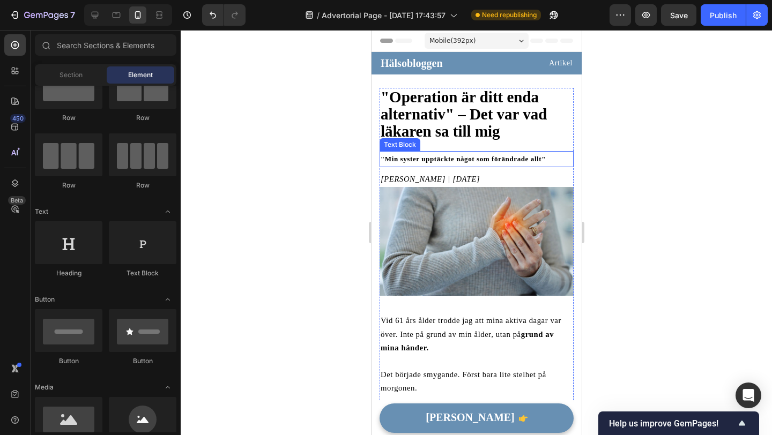
click at [533, 156] on strong ""Min syster upptäckte något som förändrade allt"" at bounding box center [462, 159] width 165 height 8
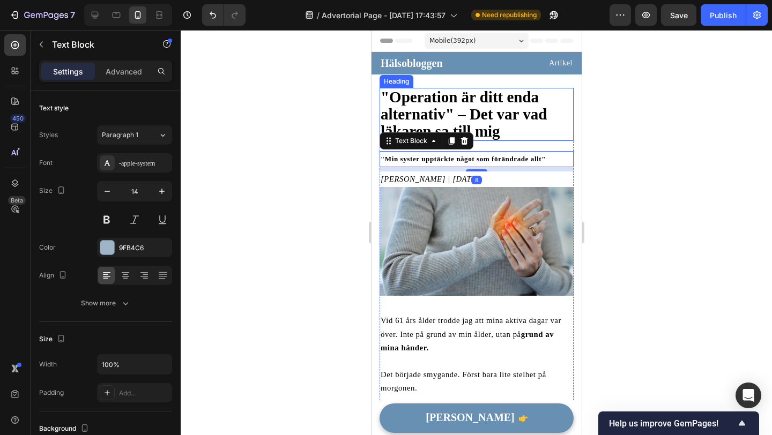
click at [532, 140] on div "⁠⁠⁠⁠⁠⁠⁠ "Operation är ditt enda alternativ" – Det var vad läkaren sa till mig H…" at bounding box center [476, 114] width 194 height 53
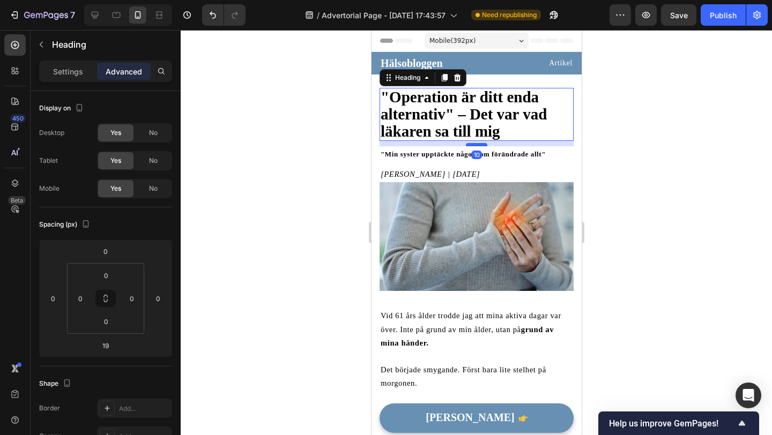
click at [479, 144] on div at bounding box center [475, 144] width 21 height 3
type input "10"
click at [333, 181] on div at bounding box center [476, 232] width 591 height 405
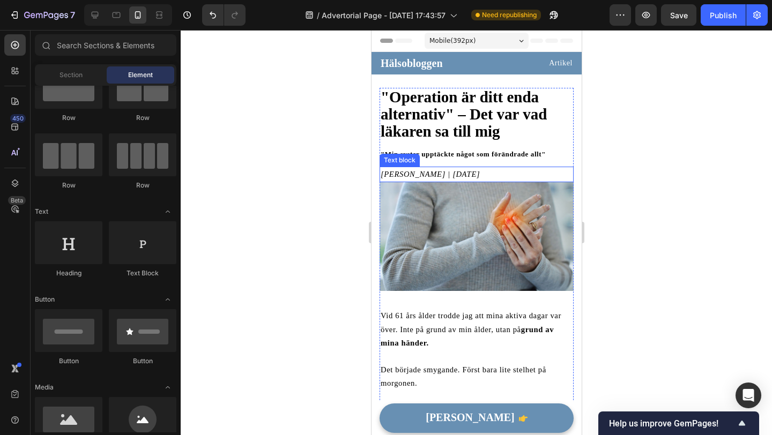
click at [317, 181] on div at bounding box center [476, 232] width 591 height 405
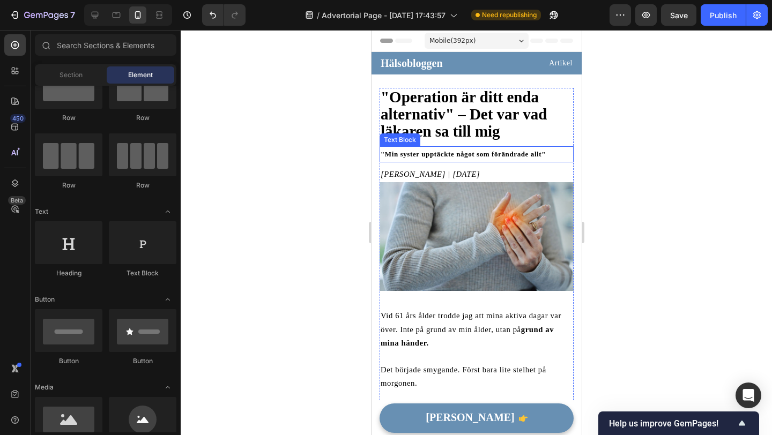
click at [657, 149] on div at bounding box center [476, 232] width 591 height 405
click at [692, 21] on button "Save" at bounding box center [678, 14] width 35 height 21
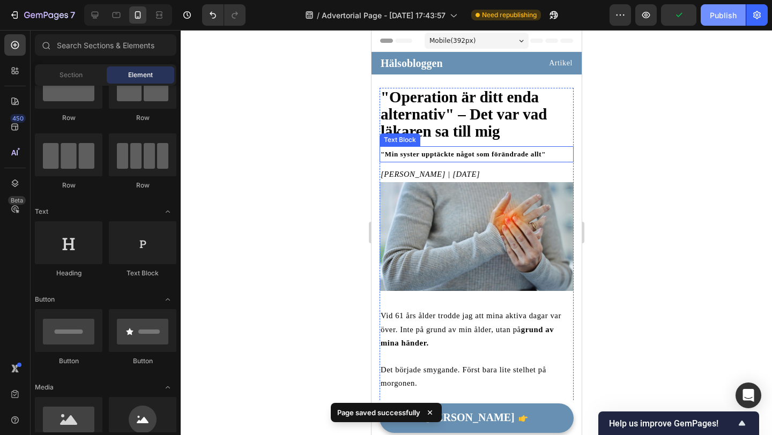
click at [716, 14] on div "Publish" at bounding box center [723, 15] width 27 height 11
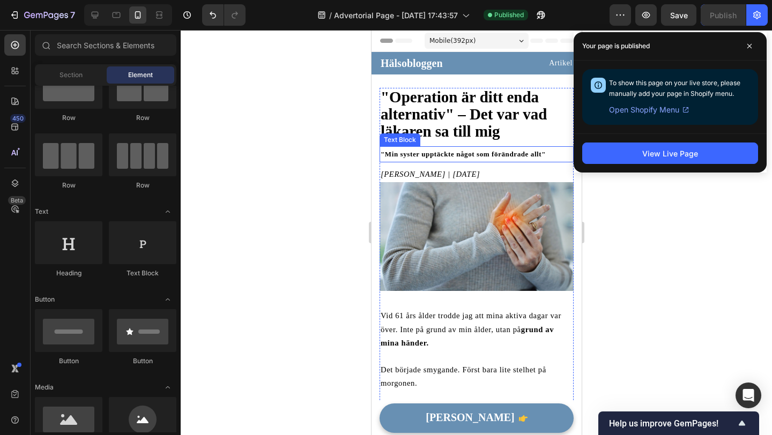
click at [441, 155] on strong ""Min syster upptäckte något som förändrade allt"" at bounding box center [462, 154] width 165 height 8
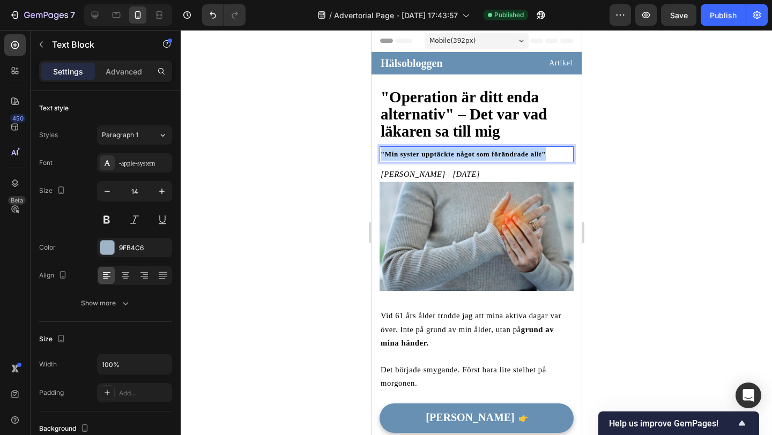
click at [441, 155] on strong ""Min syster upptäckte något som förändrade allt"" at bounding box center [462, 154] width 165 height 8
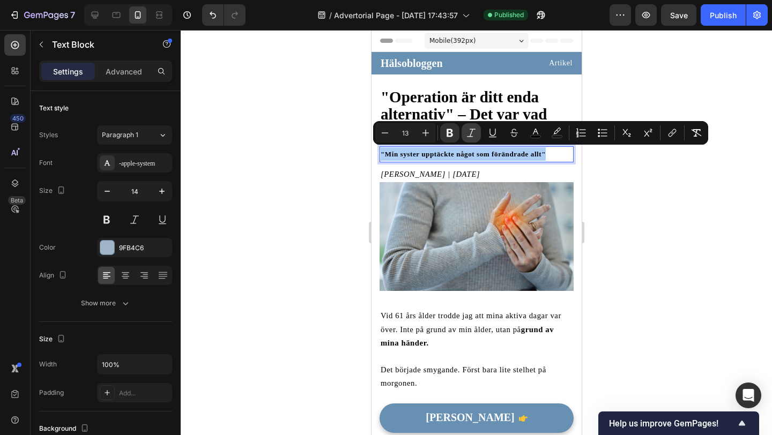
click at [464, 134] on button "Italic" at bounding box center [471, 132] width 19 height 19
click at [322, 191] on div at bounding box center [476, 232] width 591 height 405
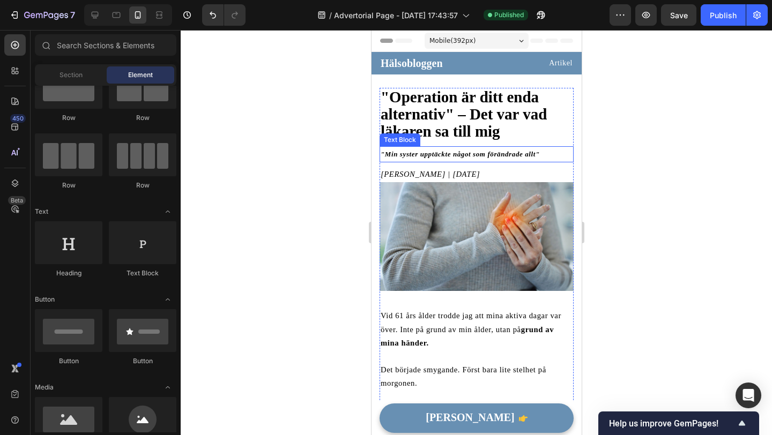
click at [402, 155] on strong ""Min syster upptäckte något som förändrade allt"" at bounding box center [459, 154] width 159 height 8
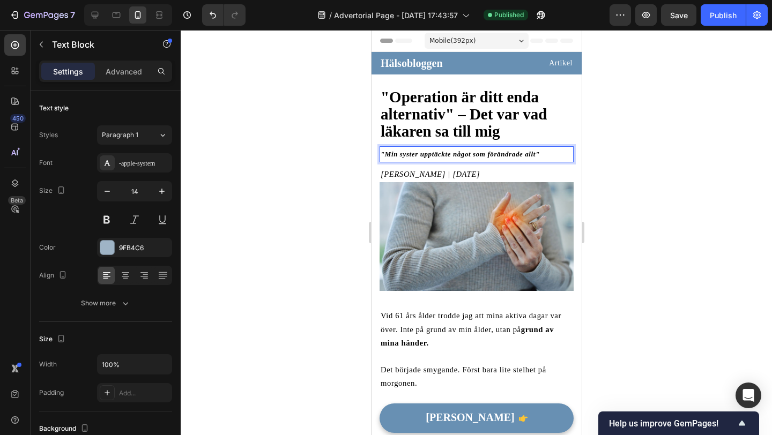
click at [402, 155] on strong ""Min syster upptäckte något som förändrade allt"" at bounding box center [459, 154] width 159 height 8
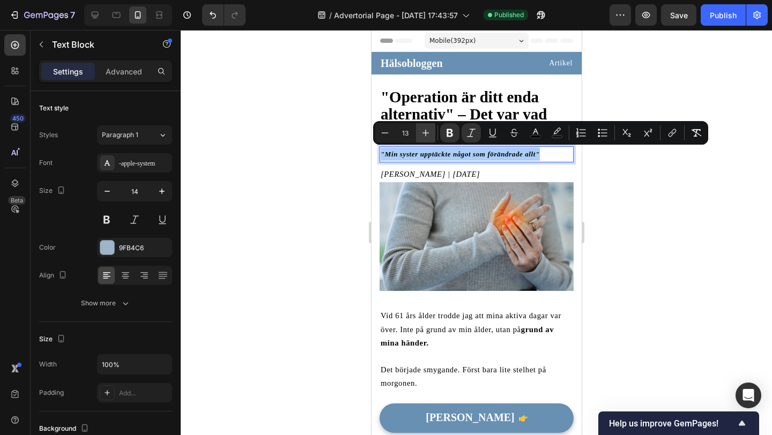
click at [421, 135] on icon "Editor contextual toolbar" at bounding box center [425, 133] width 11 height 11
type input "14"
click at [353, 184] on div at bounding box center [476, 232] width 591 height 405
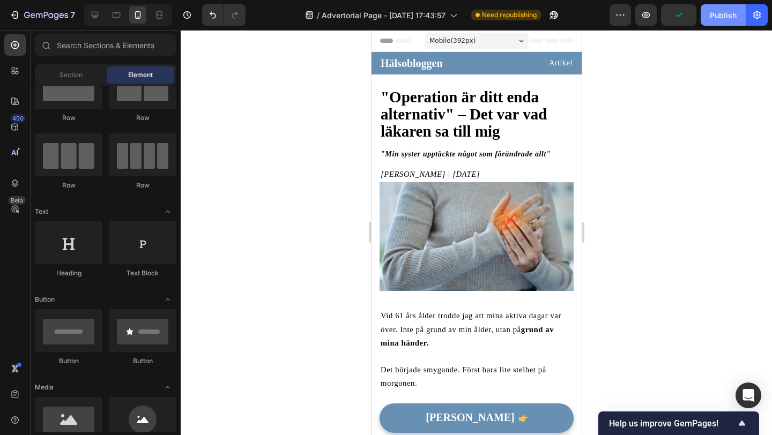
click at [711, 17] on div "Publish" at bounding box center [723, 15] width 27 height 11
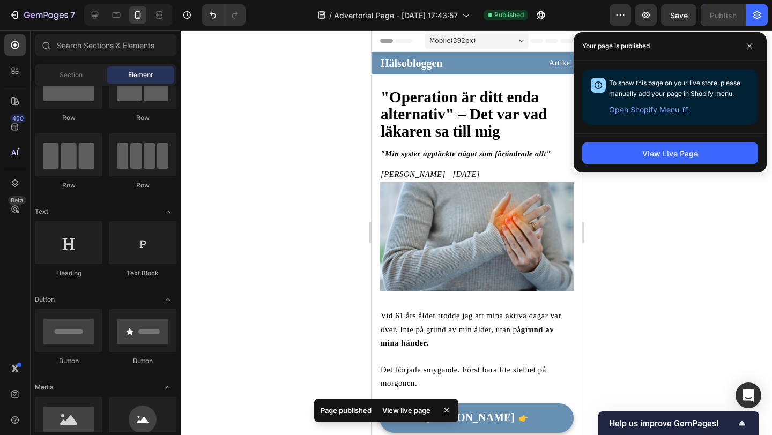
click at [645, 189] on div at bounding box center [476, 232] width 591 height 405
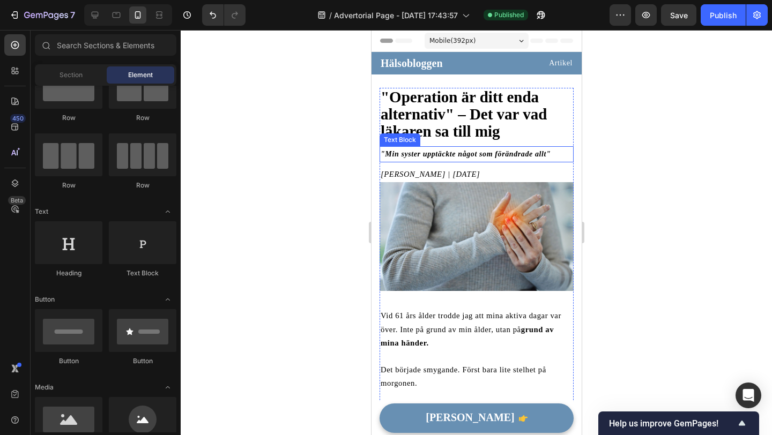
click at [408, 149] on p ""Min syster upptäckte något som förändrade allt"" at bounding box center [476, 153] width 192 height 13
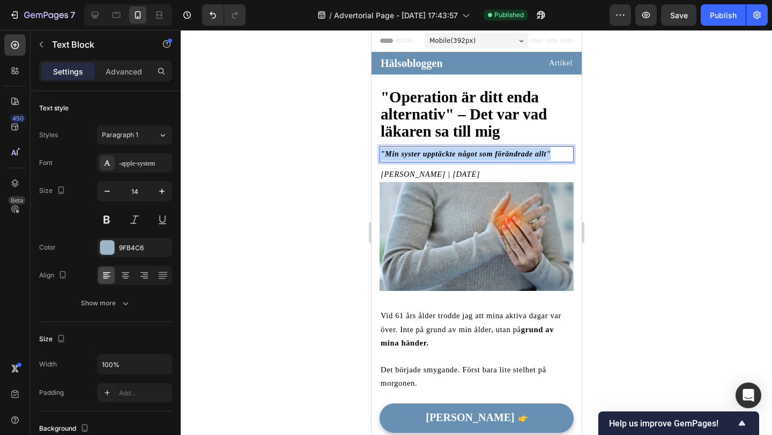
click at [408, 149] on p ""Min syster upptäckte något som förändrade allt"" at bounding box center [476, 153] width 192 height 13
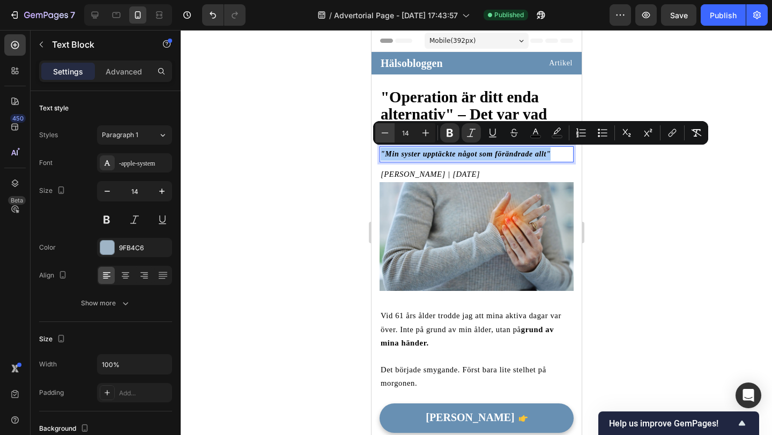
click at [381, 131] on icon "Editor contextual toolbar" at bounding box center [385, 133] width 11 height 11
type input "13"
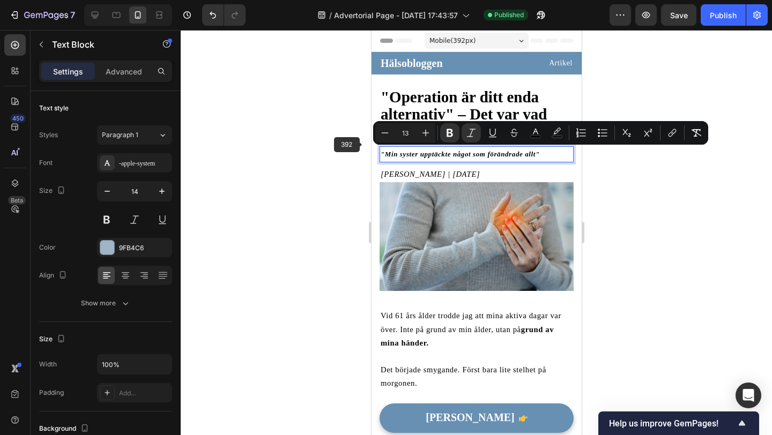
click at [357, 159] on div at bounding box center [476, 232] width 591 height 405
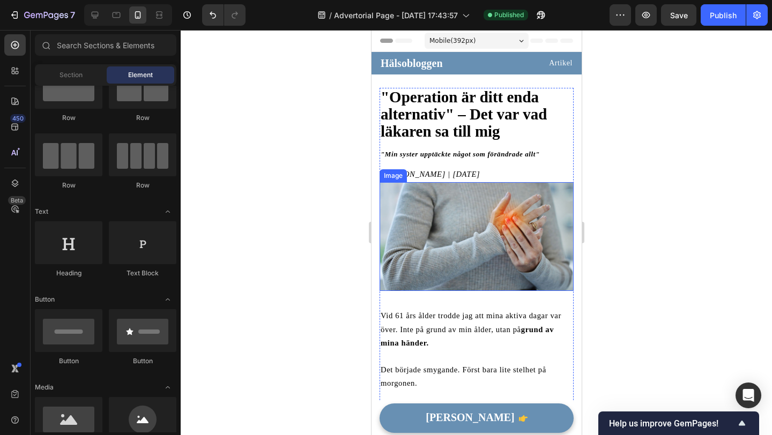
click at [437, 213] on img at bounding box center [476, 236] width 194 height 109
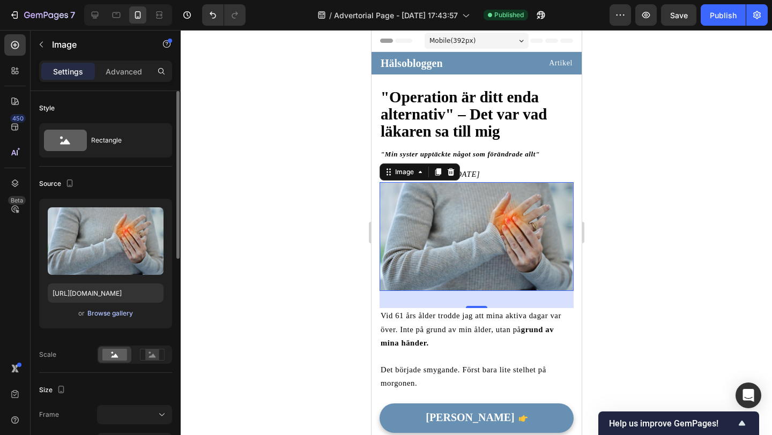
click at [107, 316] on div "Browse gallery" at bounding box center [110, 314] width 46 height 10
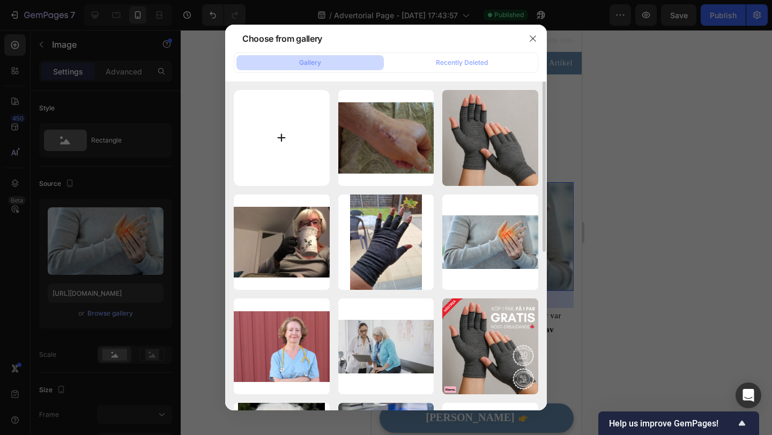
click at [267, 157] on input "file" at bounding box center [282, 138] width 96 height 96
type input "C:\fakepath\7540d67e-0d28-432d-86cf-c0db49ebec4d.avif"
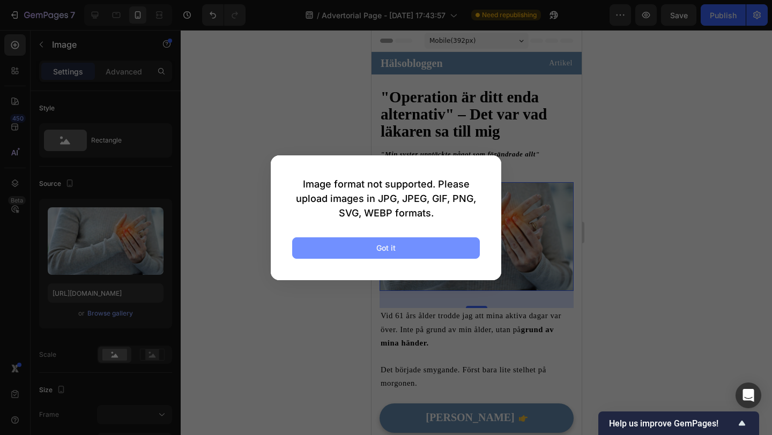
click at [463, 249] on button "Got it" at bounding box center [386, 248] width 188 height 21
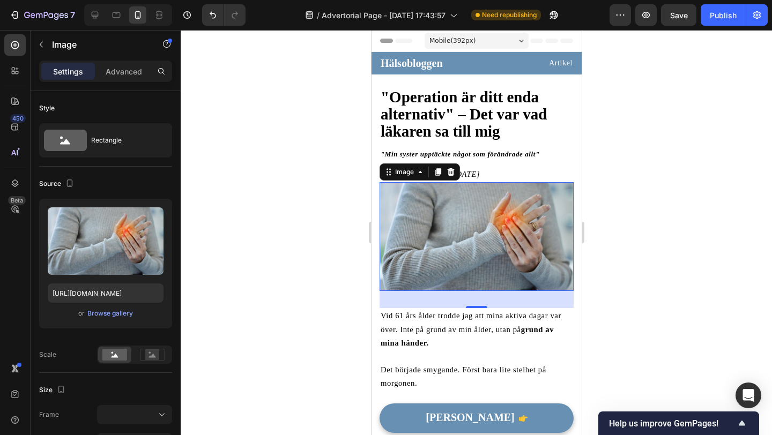
click at [257, 271] on div at bounding box center [476, 232] width 591 height 405
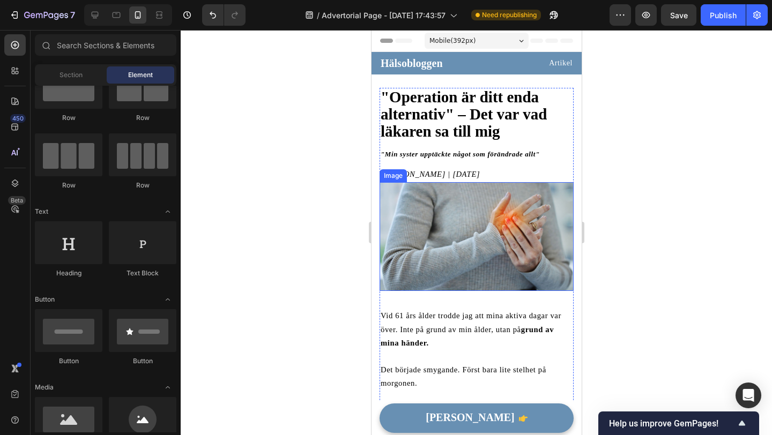
click at [466, 248] on img at bounding box center [476, 236] width 194 height 109
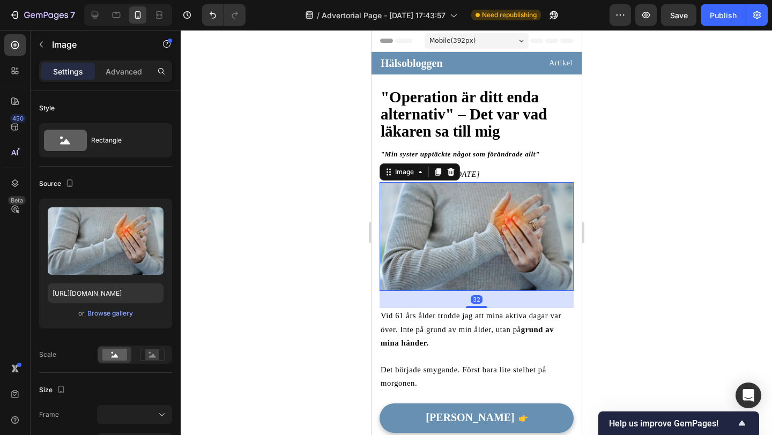
click at [419, 244] on img at bounding box center [476, 236] width 194 height 109
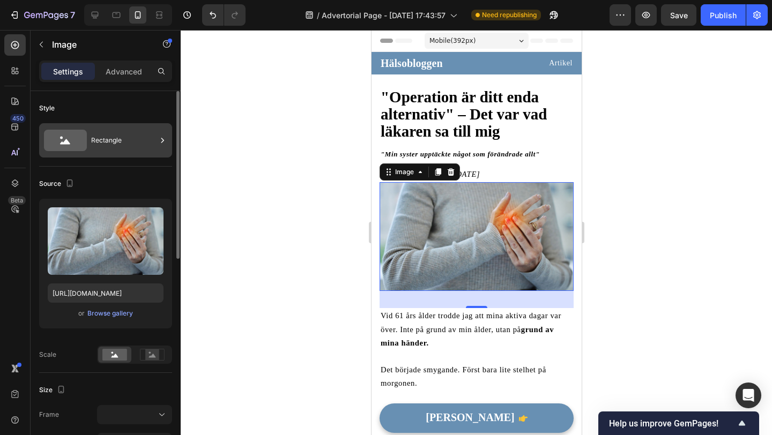
click at [127, 149] on div "Rectangle" at bounding box center [123, 140] width 65 height 25
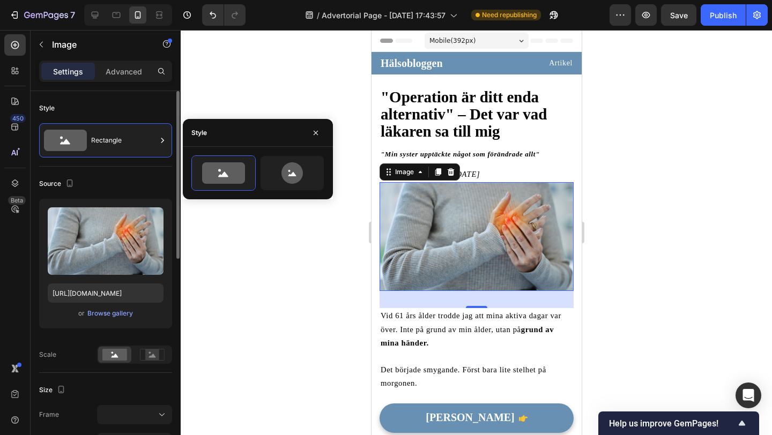
click at [154, 107] on div "Style" at bounding box center [105, 108] width 133 height 17
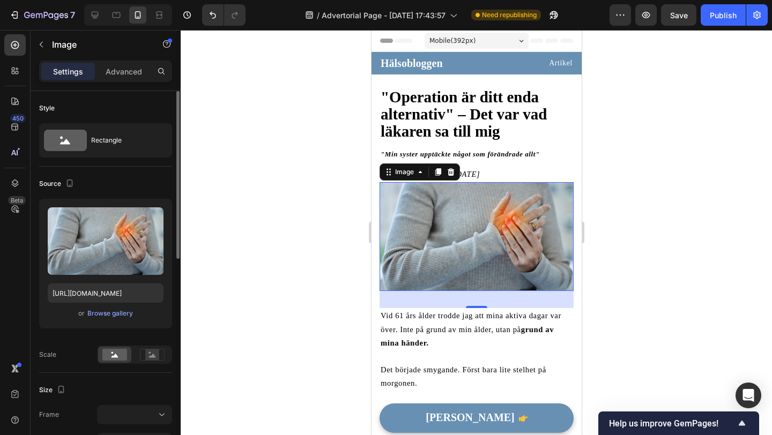
click at [59, 105] on div "Style" at bounding box center [105, 108] width 133 height 17
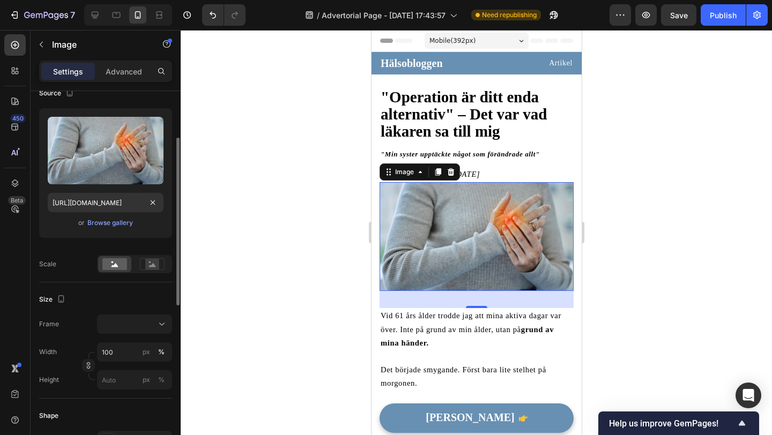
scroll to position [95, 0]
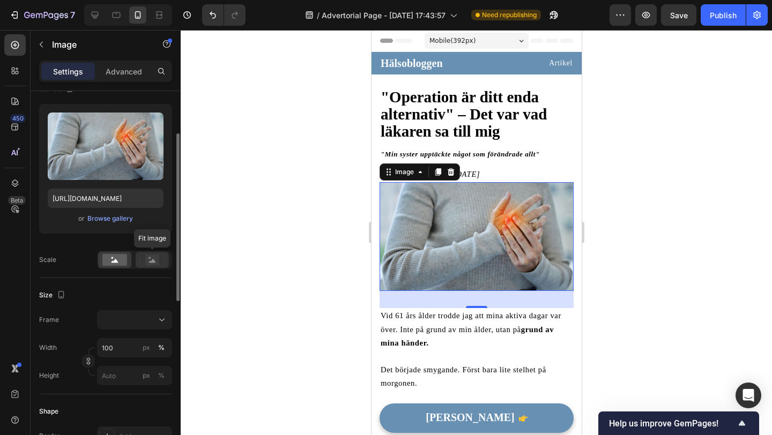
click at [144, 259] on icon at bounding box center [152, 260] width 25 height 12
click at [122, 261] on rect at bounding box center [114, 260] width 25 height 12
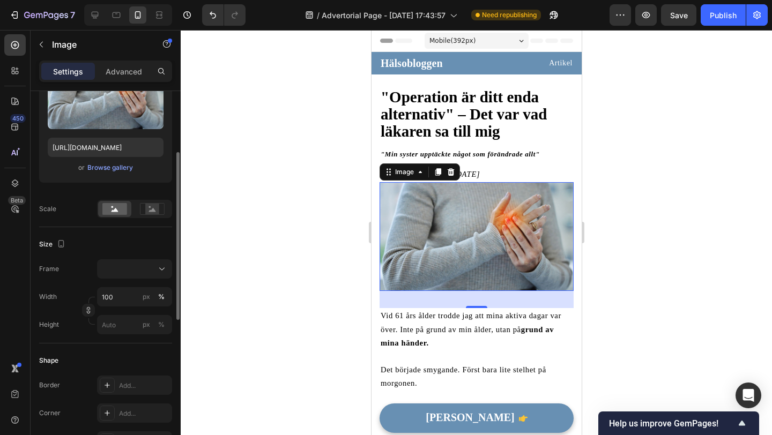
scroll to position [154, 0]
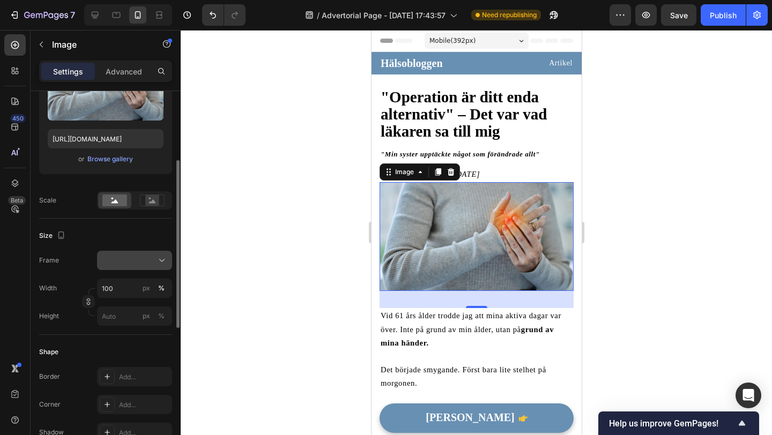
click at [154, 266] on button at bounding box center [134, 260] width 75 height 19
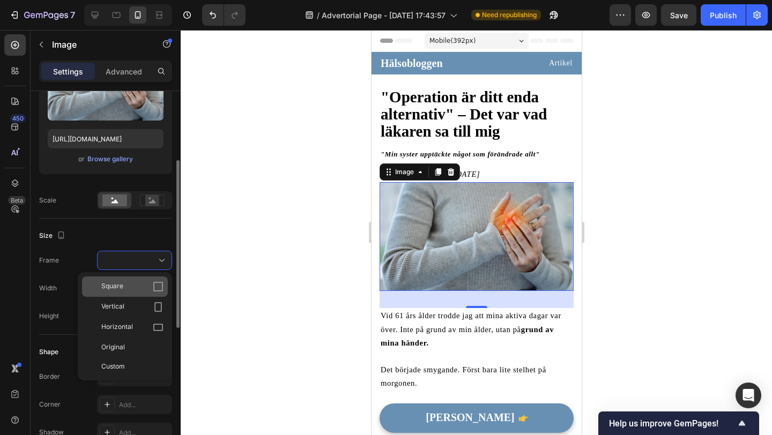
click at [151, 289] on div "Square" at bounding box center [132, 286] width 62 height 11
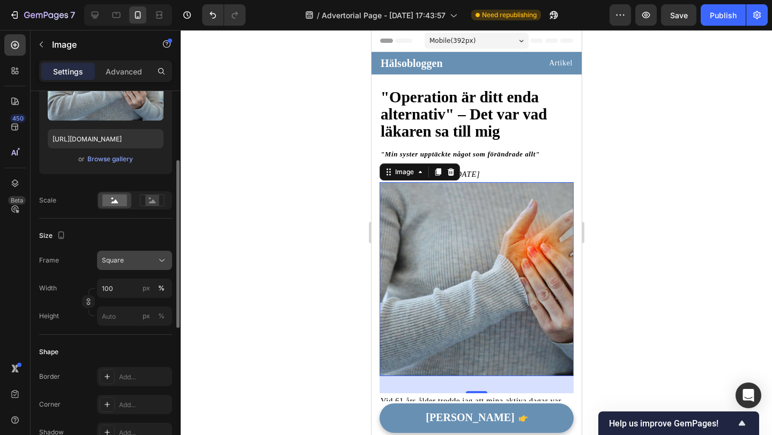
click at [155, 268] on button "Square" at bounding box center [134, 260] width 75 height 19
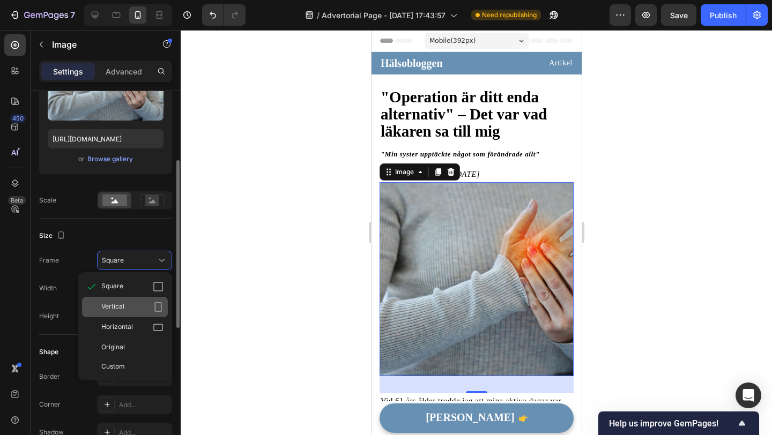
click at [150, 307] on div "Vertical" at bounding box center [132, 307] width 62 height 11
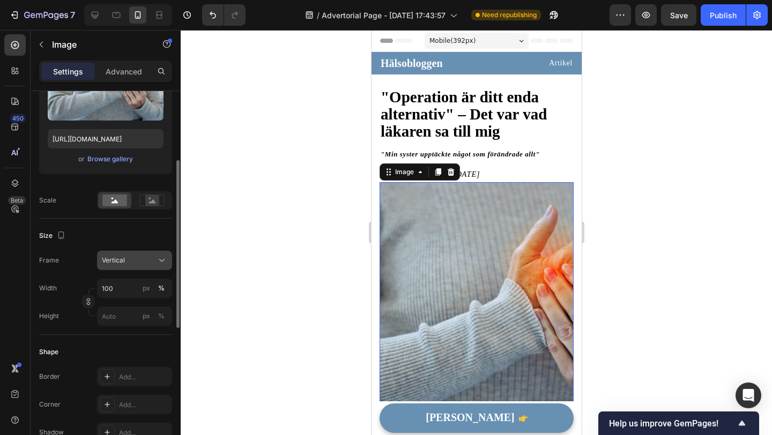
click at [137, 257] on div "Vertical" at bounding box center [128, 261] width 53 height 10
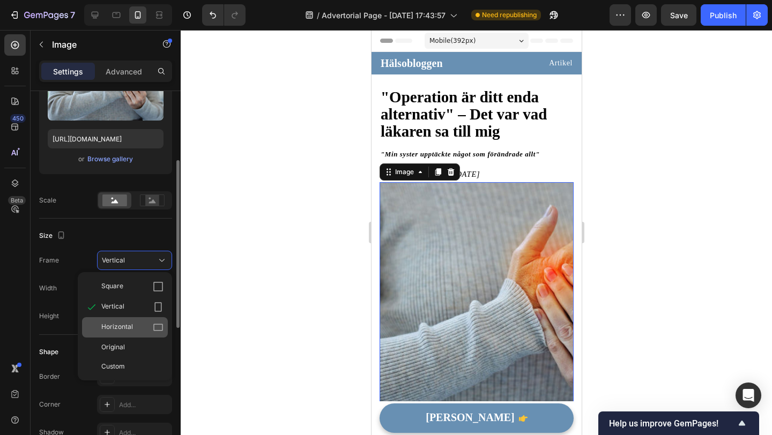
click at [138, 324] on div "Horizontal" at bounding box center [132, 327] width 62 height 11
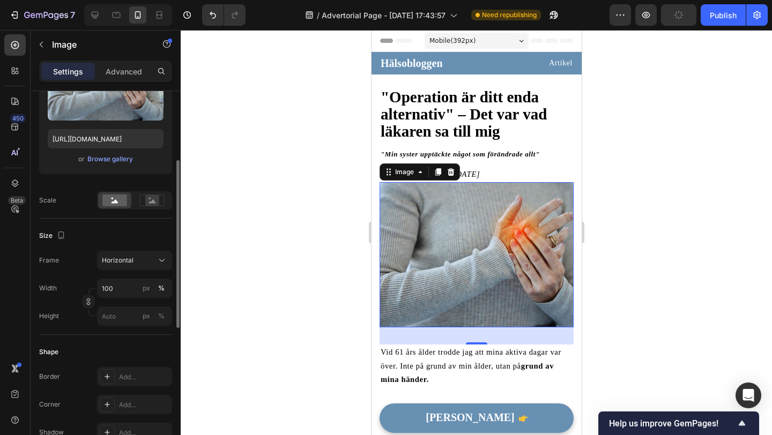
click at [314, 306] on div at bounding box center [476, 232] width 591 height 405
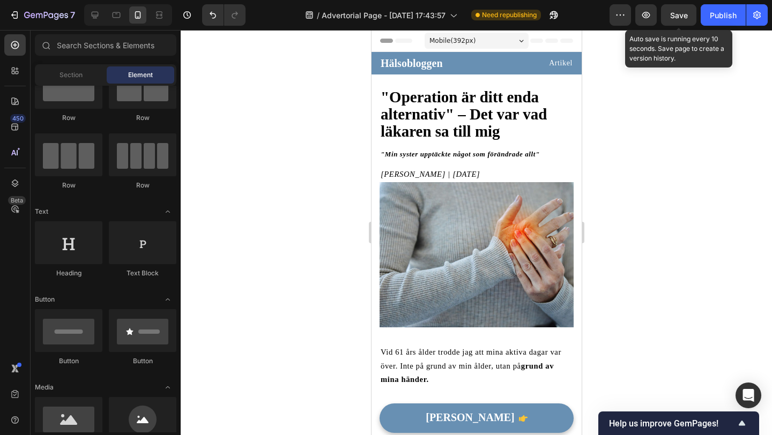
click at [676, 16] on span "Save" at bounding box center [679, 15] width 18 height 9
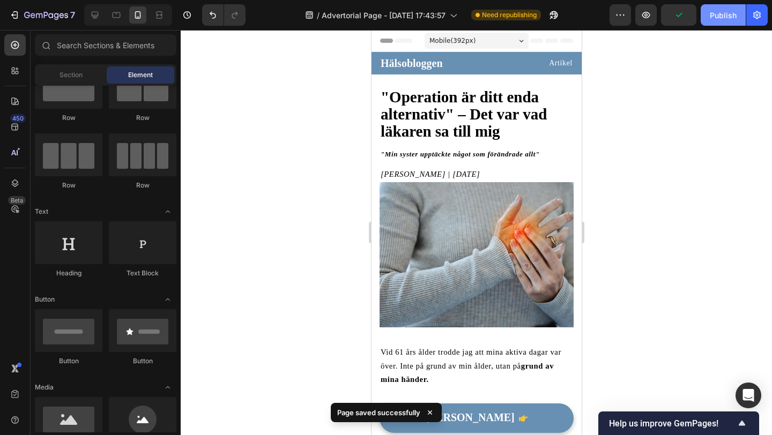
click at [708, 18] on button "Publish" at bounding box center [723, 14] width 45 height 21
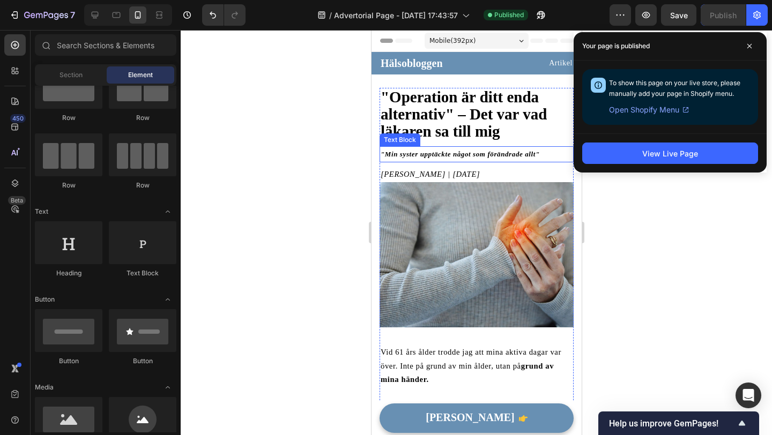
click at [443, 155] on strong ""Min syster upptäckte något som förändrade allt"" at bounding box center [459, 154] width 159 height 8
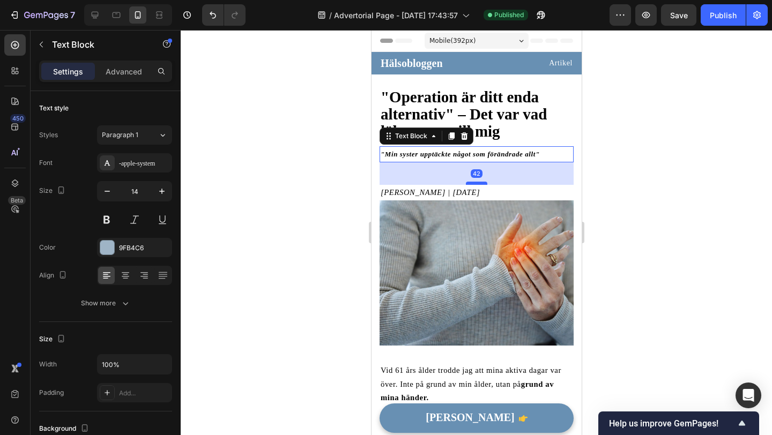
drag, startPoint x: 469, startPoint y: 165, endPoint x: 470, endPoint y: 183, distance: 18.3
click at [470, 183] on div at bounding box center [475, 183] width 21 height 3
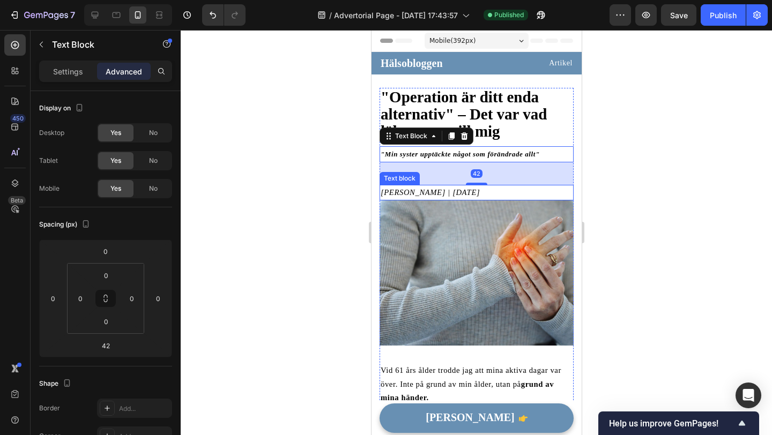
click at [285, 190] on div at bounding box center [476, 232] width 591 height 405
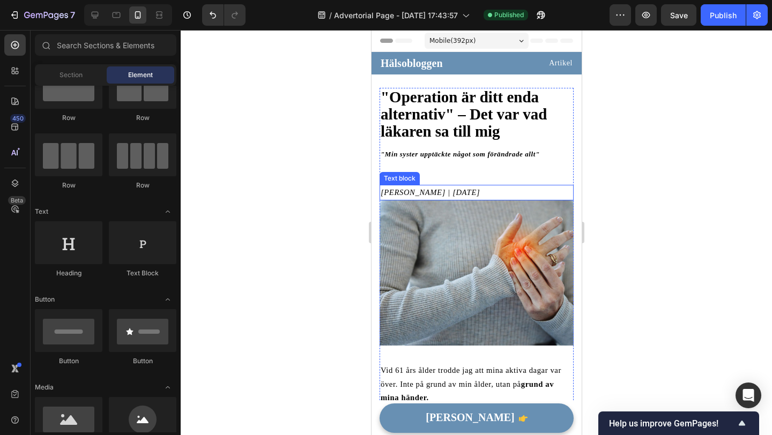
click at [349, 183] on div at bounding box center [476, 232] width 591 height 405
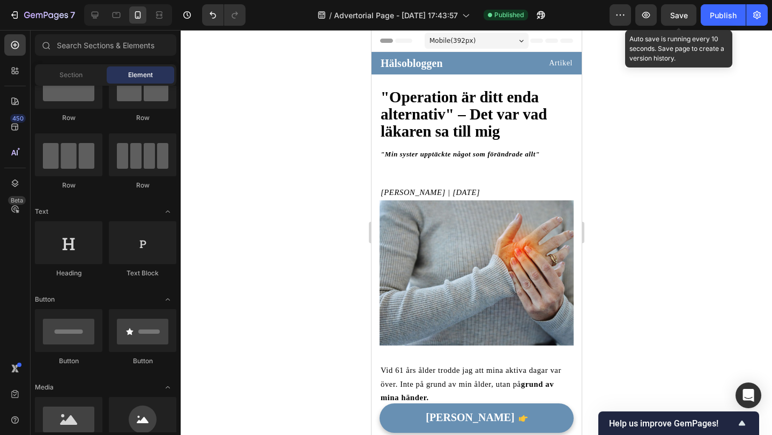
click at [676, 15] on span "Save" at bounding box center [679, 15] width 18 height 9
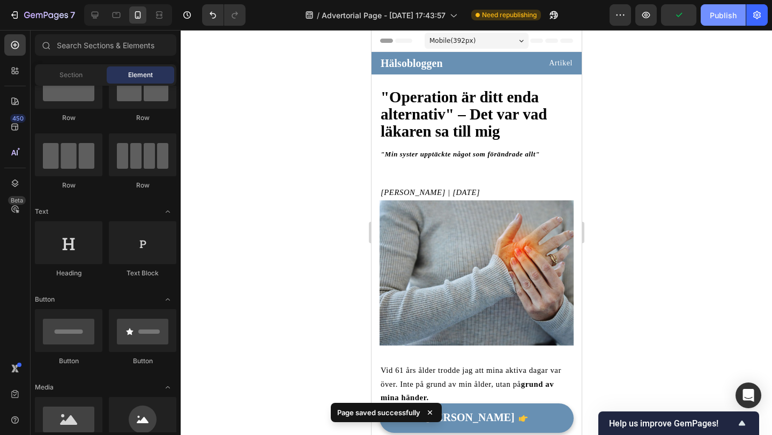
click at [717, 20] on div "Publish" at bounding box center [723, 15] width 27 height 11
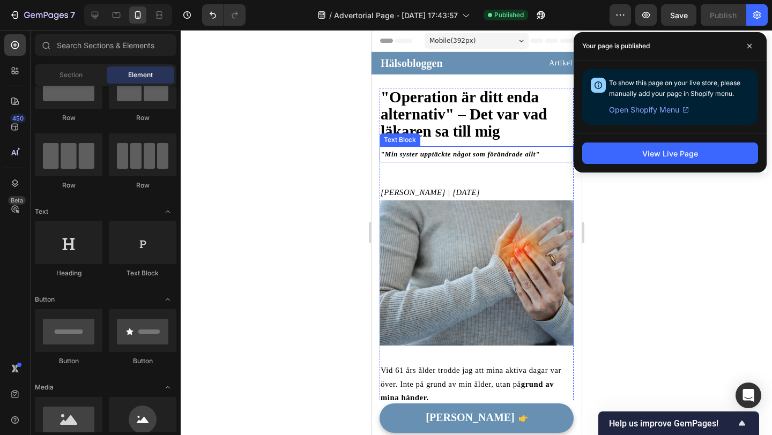
click at [442, 157] on strong ""Min syster upptäckte något som förändrade allt"" at bounding box center [459, 154] width 159 height 8
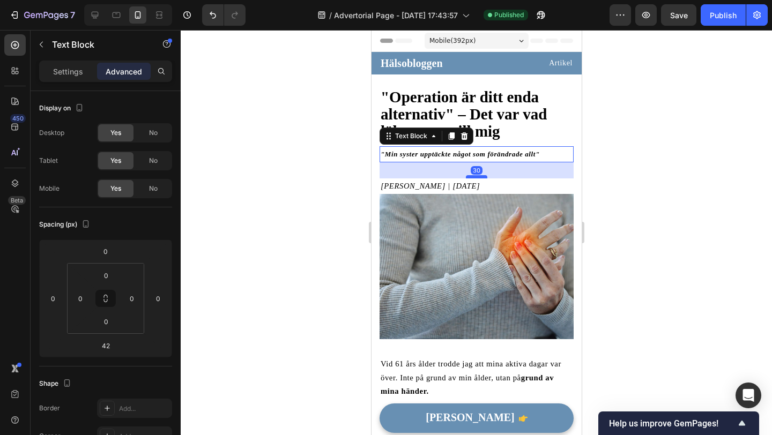
drag, startPoint x: 473, startPoint y: 182, endPoint x: 472, endPoint y: 176, distance: 5.9
click at [472, 176] on div at bounding box center [475, 176] width 21 height 3
click at [472, 175] on div at bounding box center [475, 176] width 21 height 3
type input "30"
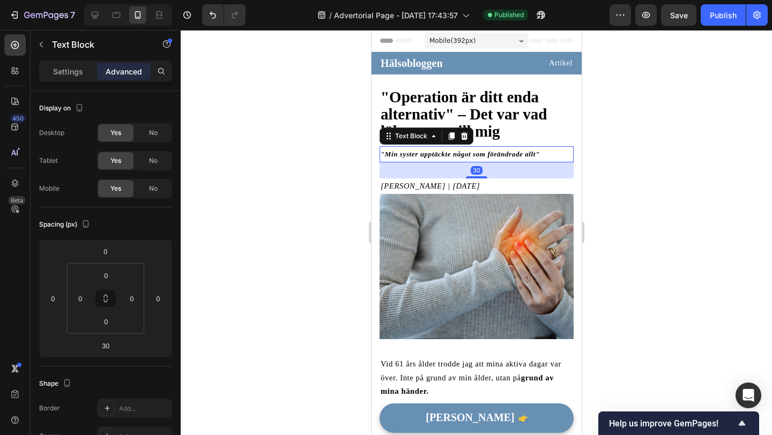
click at [277, 199] on div at bounding box center [476, 232] width 591 height 405
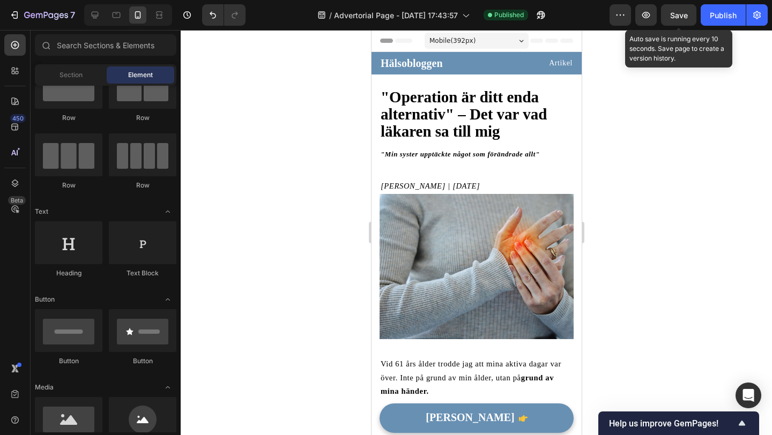
click at [687, 14] on span "Save" at bounding box center [679, 15] width 18 height 9
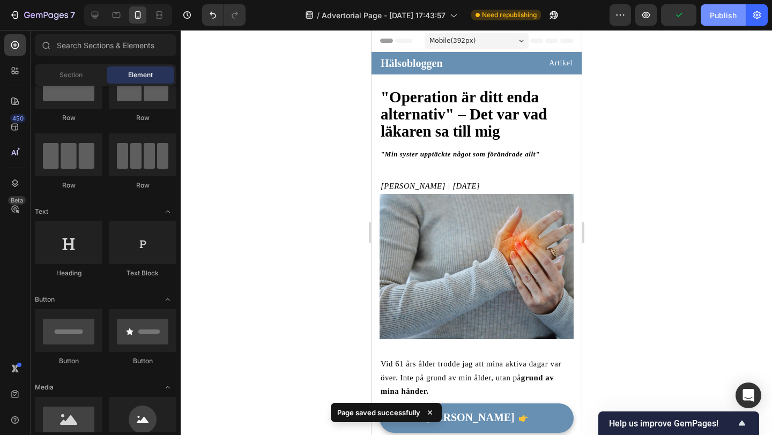
click at [717, 16] on div "Publish" at bounding box center [723, 15] width 27 height 11
